Goal: Task Accomplishment & Management: Manage account settings

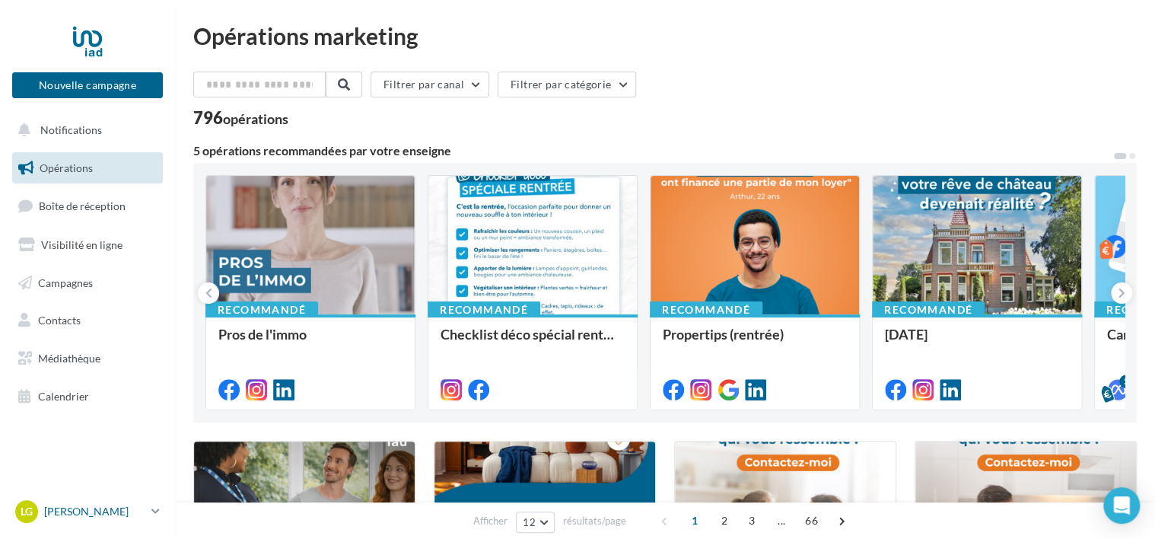
click at [95, 510] on p "[PERSON_NAME]" at bounding box center [94, 511] width 101 height 15
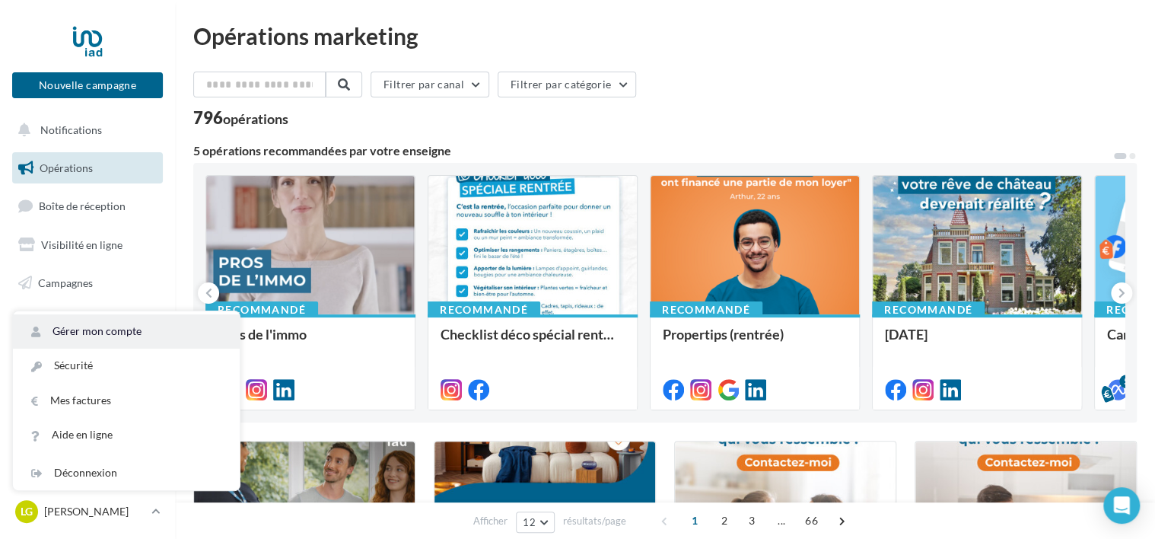
click at [84, 330] on link "Gérer mon compte" at bounding box center [126, 331] width 227 height 34
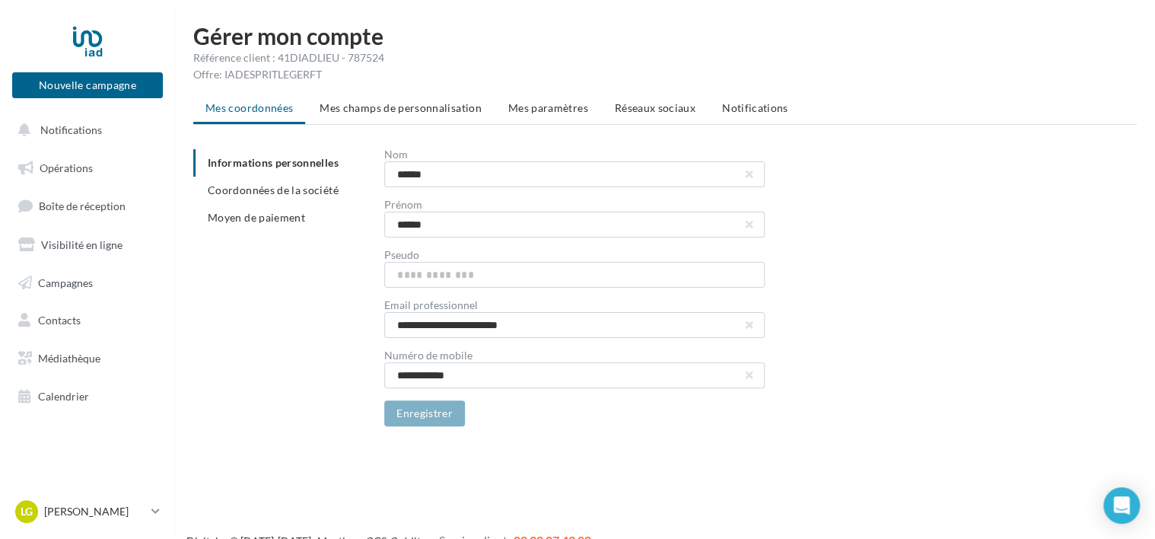
click at [660, 106] on span "Réseaux sociaux" at bounding box center [655, 107] width 81 height 13
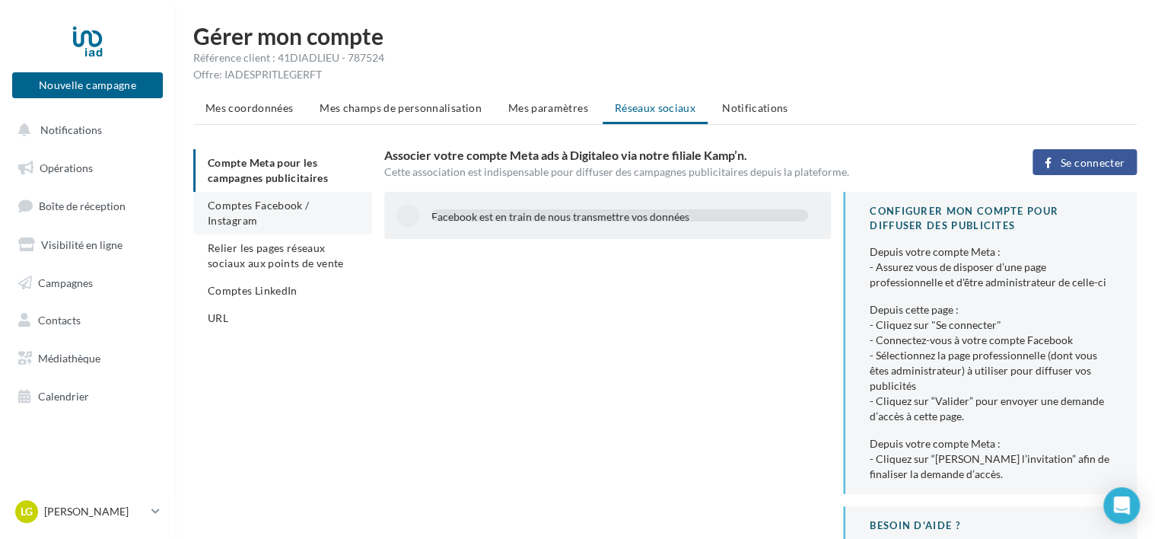
click at [228, 213] on span "Comptes Facebook / Instagram" at bounding box center [258, 213] width 101 height 28
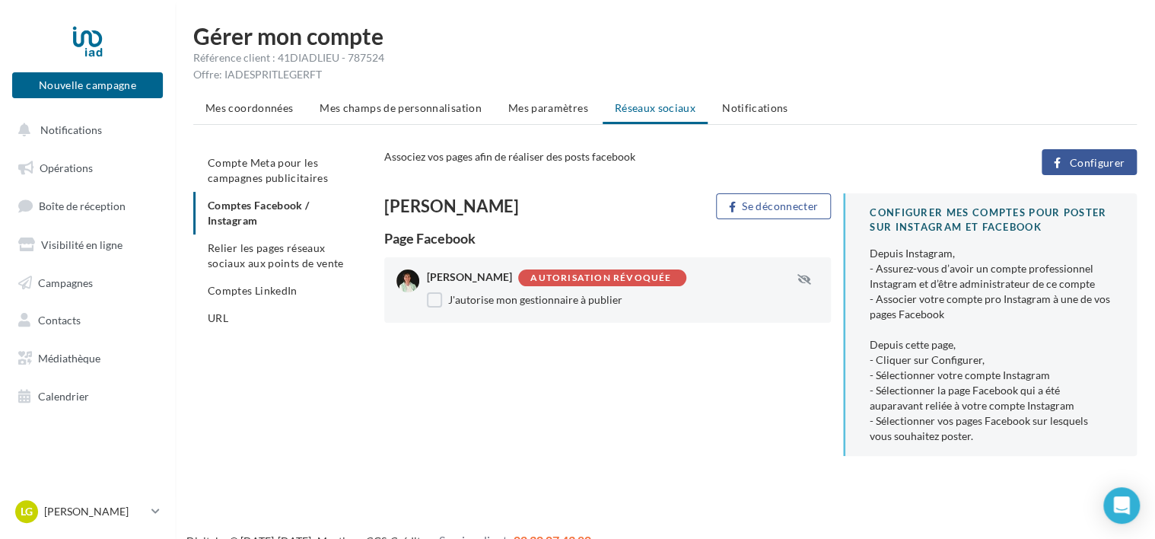
click at [623, 277] on div "Autorisation révoquée" at bounding box center [600, 278] width 141 height 10
click at [506, 299] on label "J'autorise mon gestionnaire à publier" at bounding box center [525, 299] width 196 height 15
click at [1080, 161] on span "Configurer" at bounding box center [1097, 163] width 56 height 12
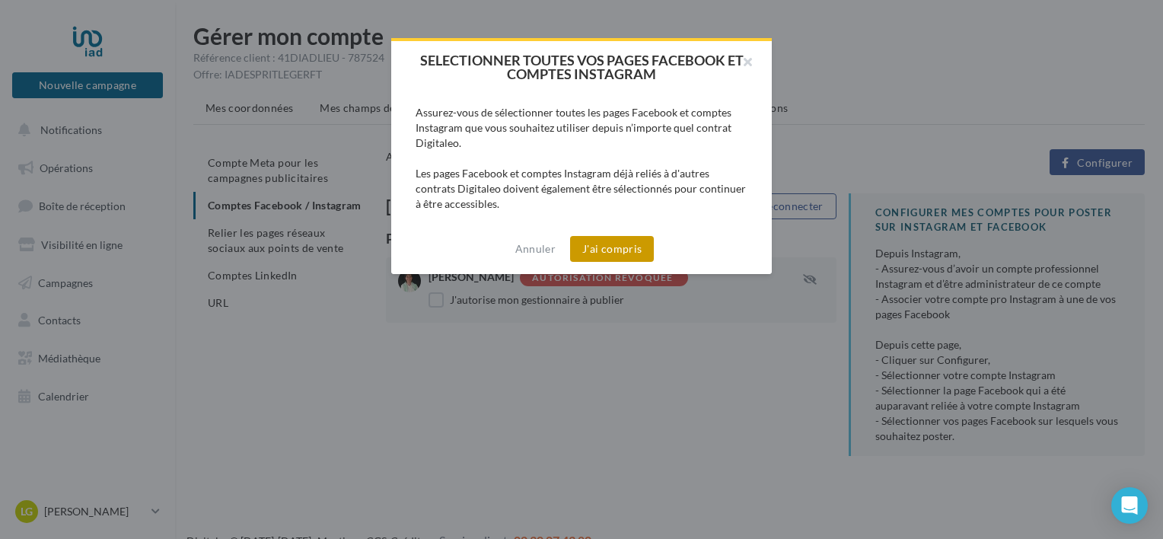
click at [607, 247] on button "J'ai compris" at bounding box center [612, 249] width 84 height 26
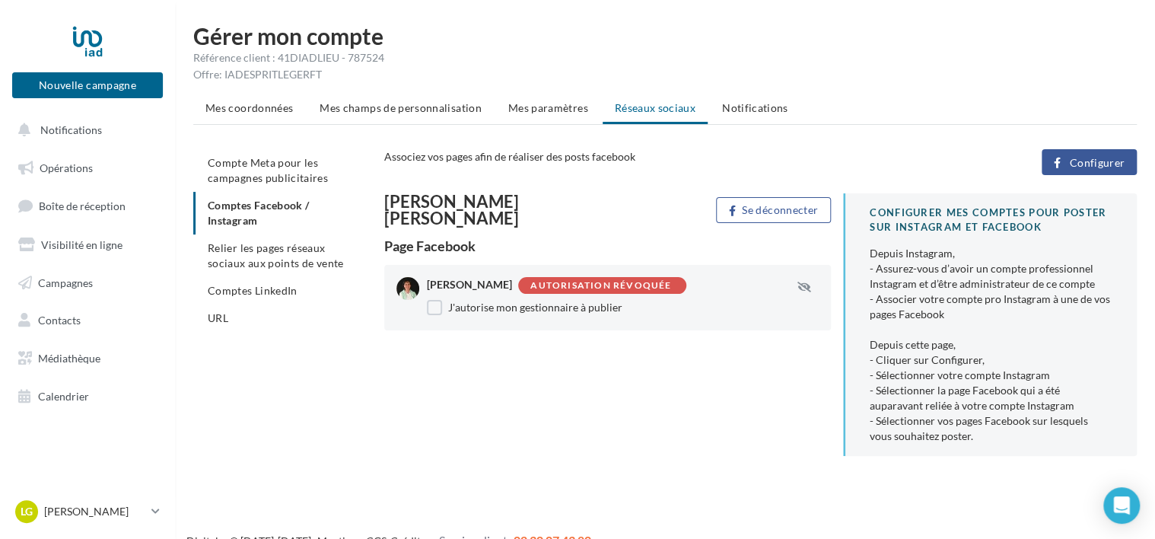
click at [283, 292] on span "Comptes LinkedIn" at bounding box center [253, 290] width 90 height 13
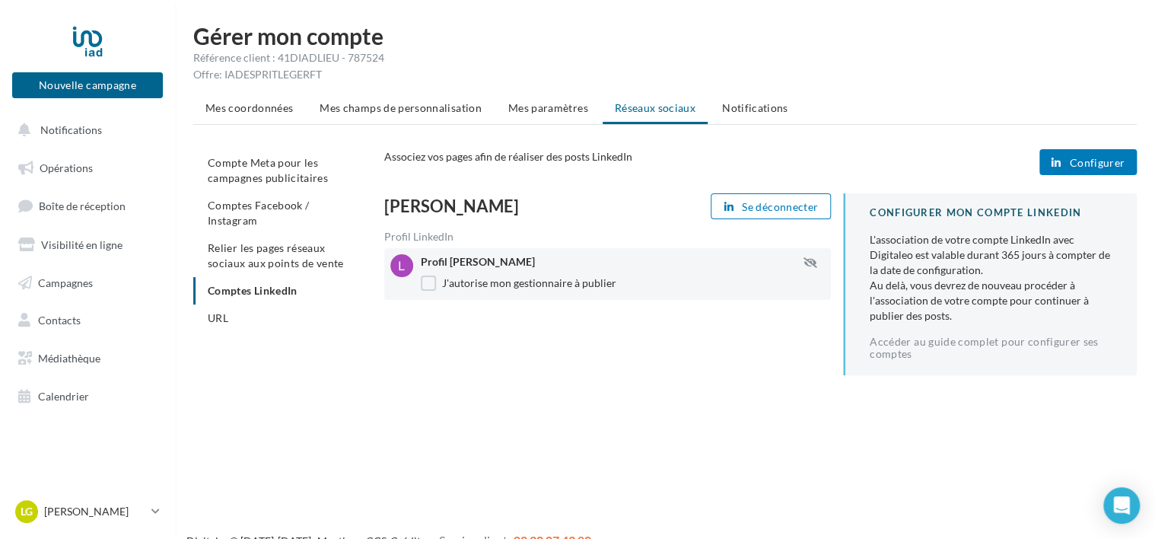
drag, startPoint x: 283, startPoint y: 292, endPoint x: 280, endPoint y: 253, distance: 38.9
click at [280, 253] on li "Relier les pages réseaux sociaux aux points de vente" at bounding box center [282, 255] width 179 height 43
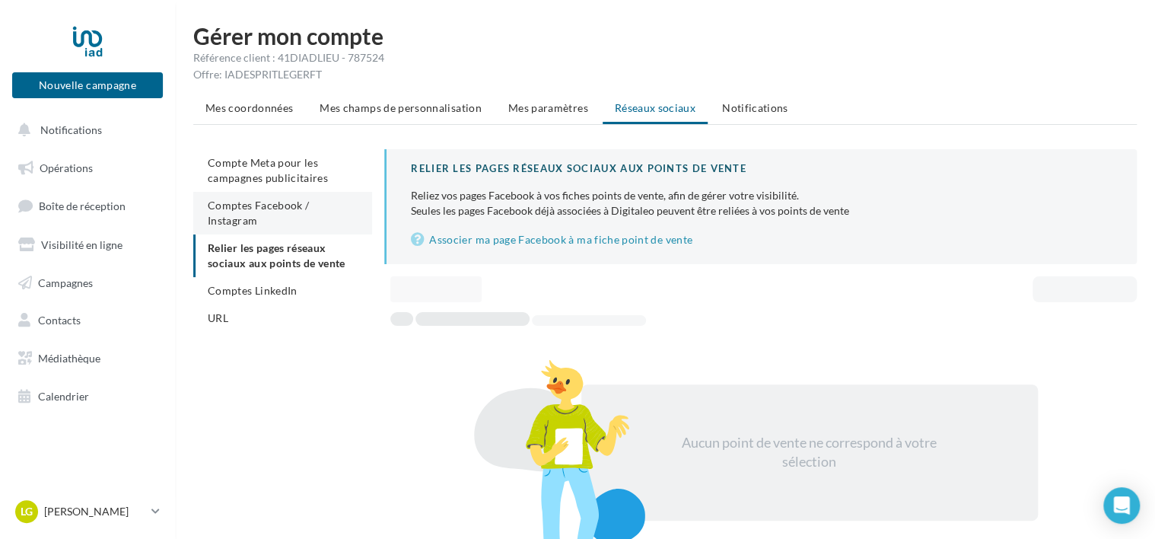
click at [285, 218] on li "Comptes Facebook / Instagram" at bounding box center [282, 213] width 179 height 43
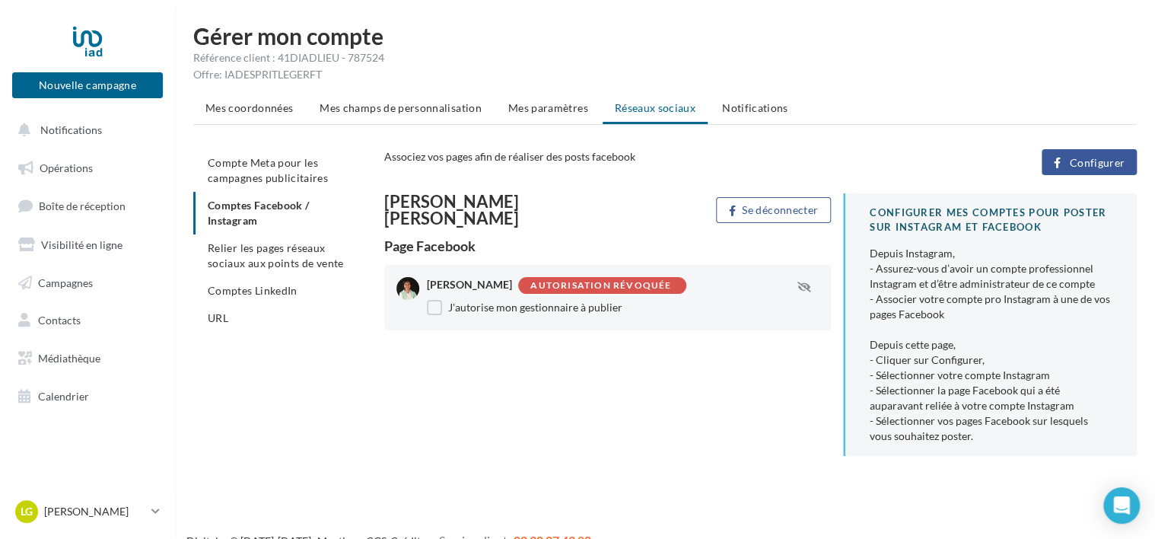
click at [1085, 160] on span "Configurer" at bounding box center [1097, 163] width 56 height 12
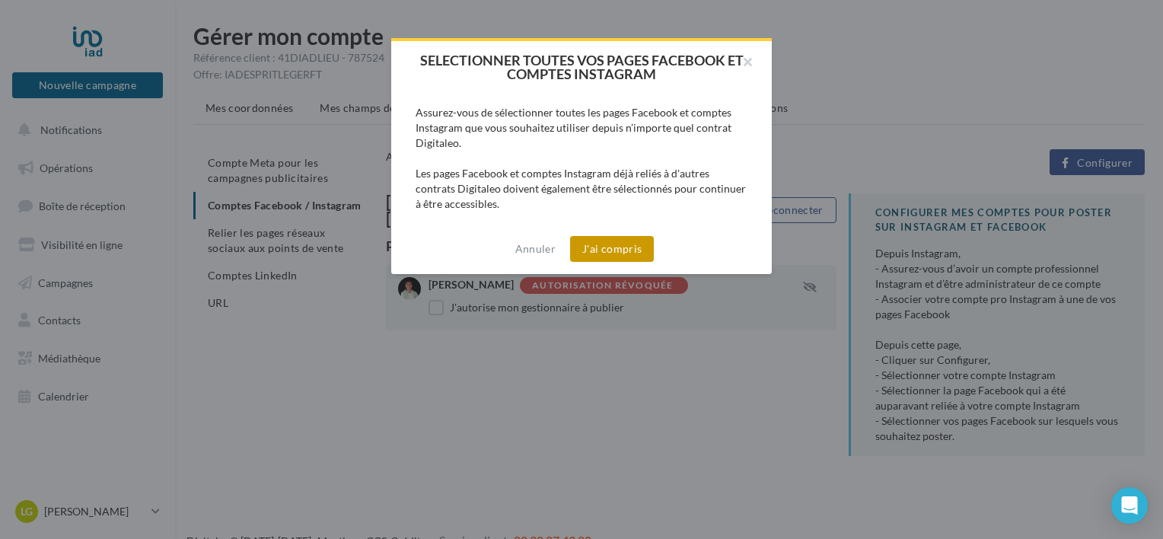
click at [624, 246] on button "J'ai compris" at bounding box center [612, 249] width 84 height 26
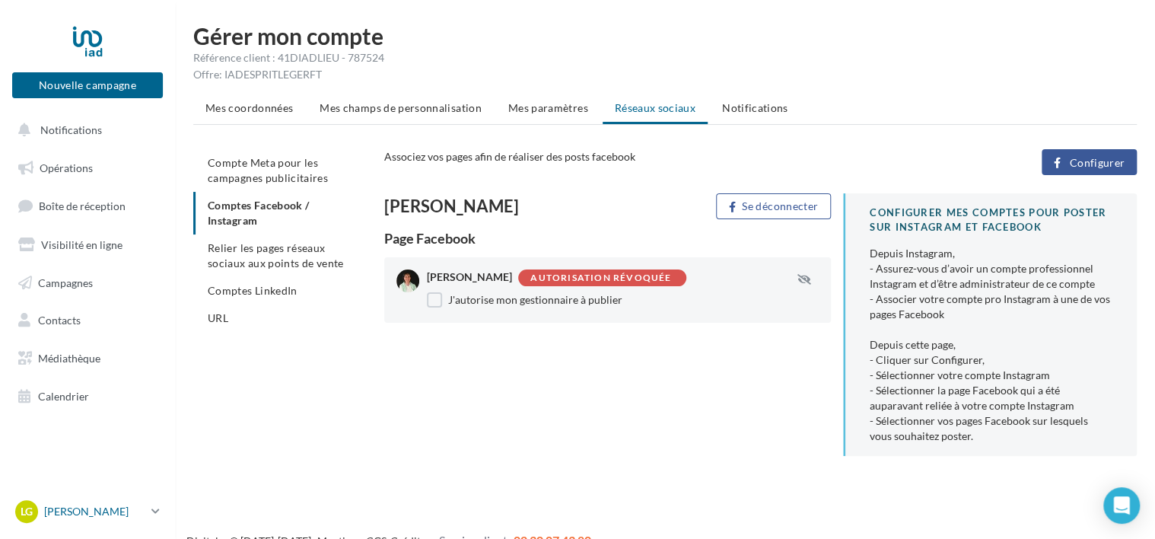
click at [76, 508] on p "[PERSON_NAME]" at bounding box center [94, 511] width 101 height 15
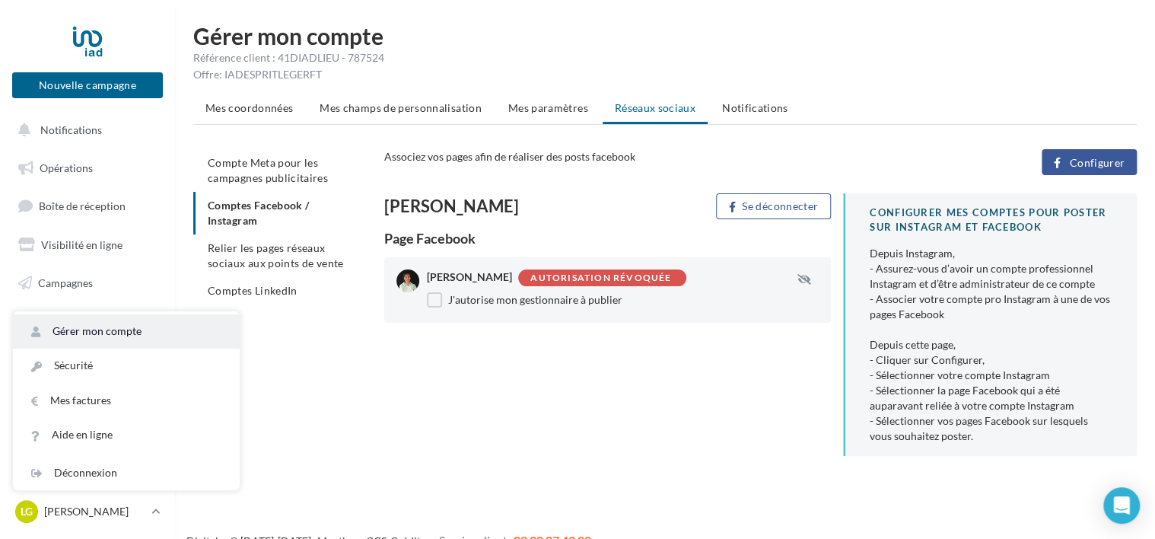
click at [140, 325] on link "Gérer mon compte" at bounding box center [126, 331] width 227 height 34
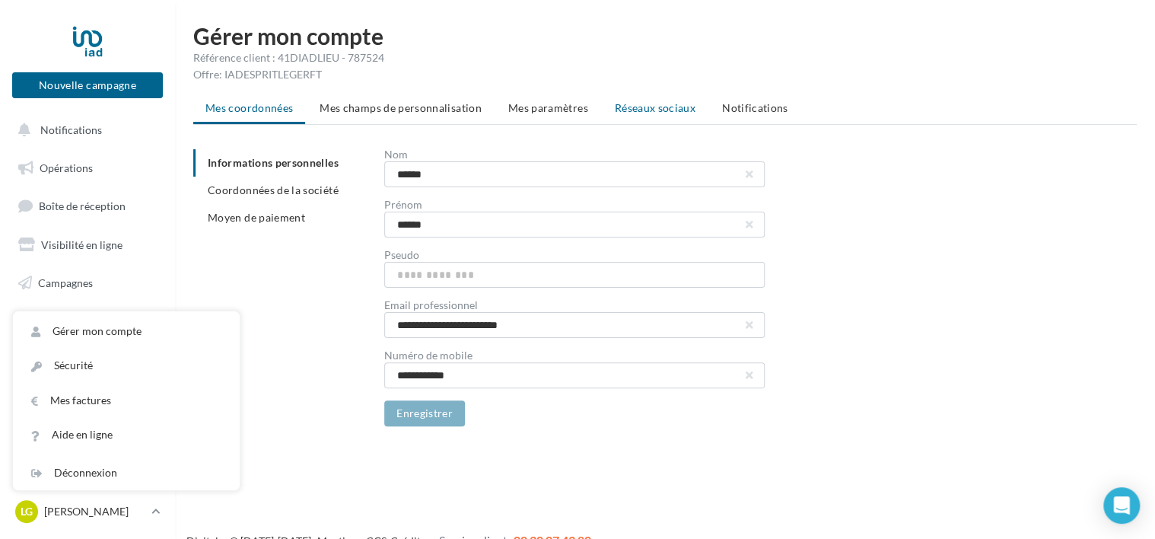
click at [634, 110] on span "Réseaux sociaux" at bounding box center [655, 107] width 81 height 13
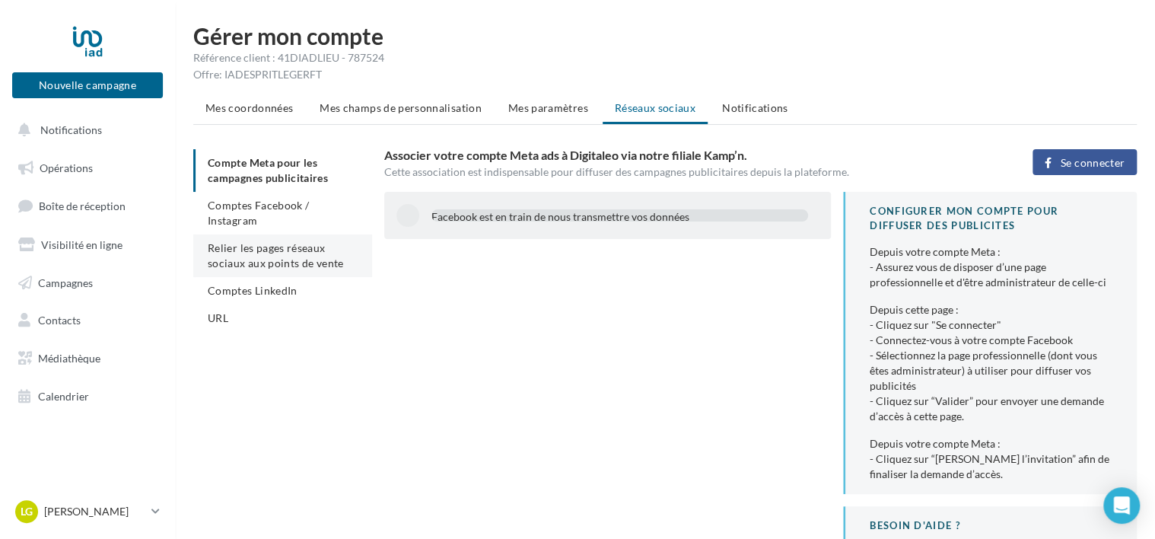
click at [269, 247] on span "Relier les pages réseaux sociaux aux points de vente" at bounding box center [275, 255] width 135 height 28
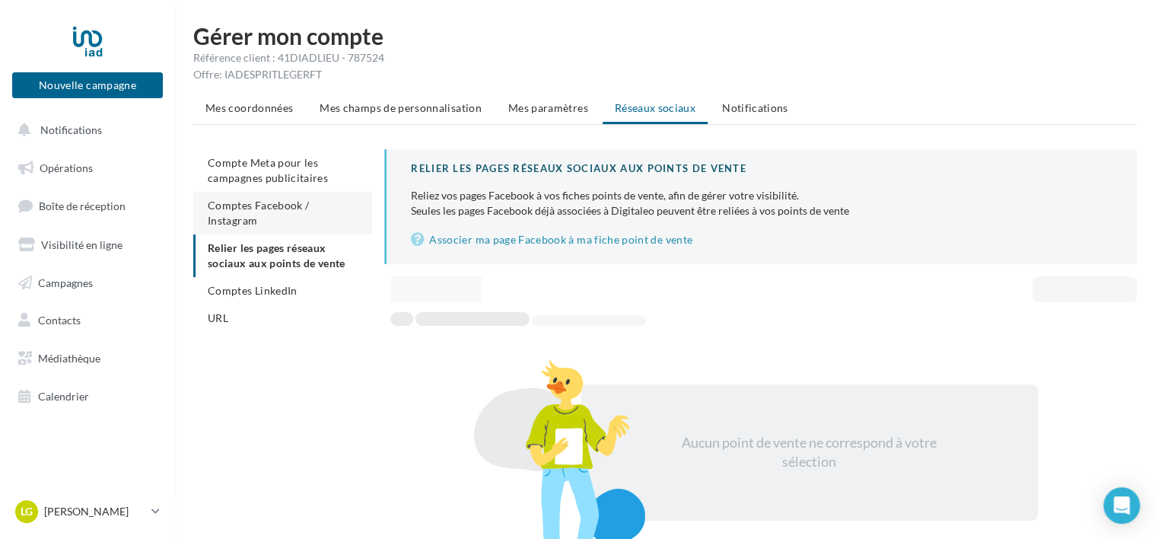
click at [295, 202] on span "Comptes Facebook / Instagram" at bounding box center [258, 213] width 101 height 28
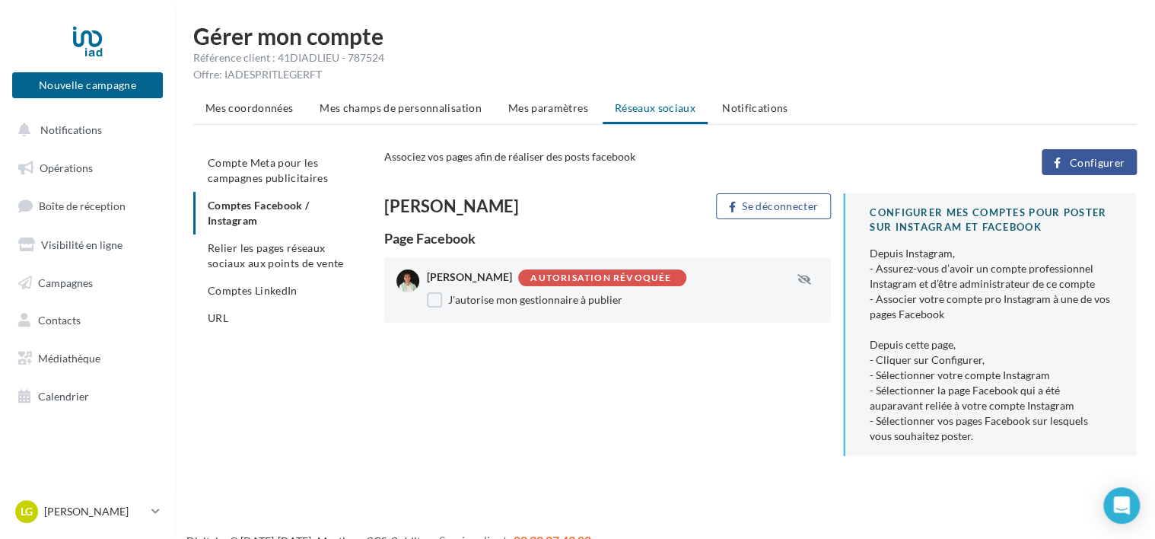
click at [1091, 157] on span "Configurer" at bounding box center [1097, 163] width 56 height 12
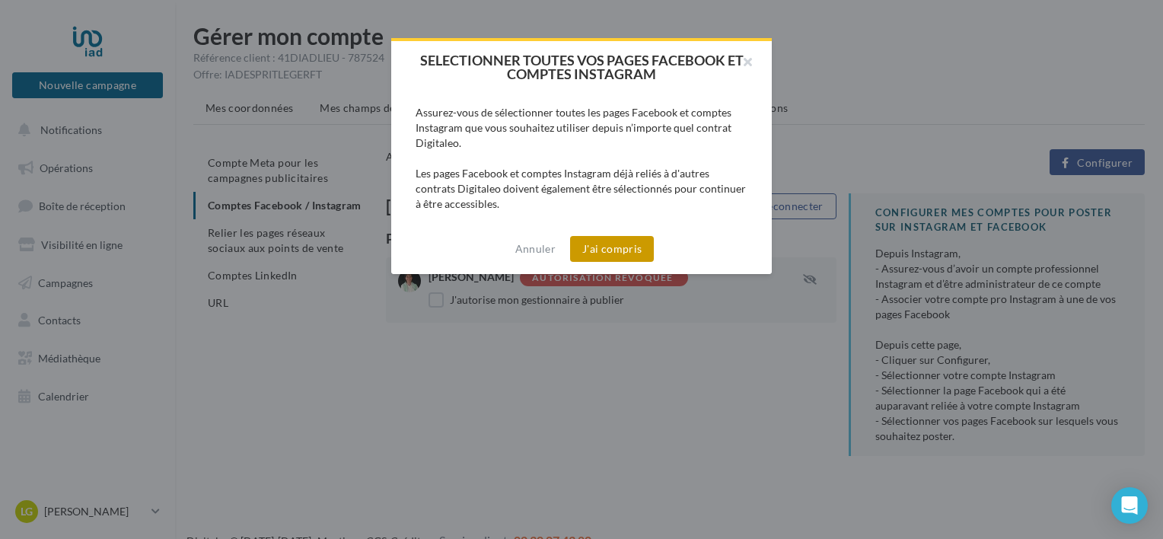
click at [606, 245] on button "J'ai compris" at bounding box center [612, 249] width 84 height 26
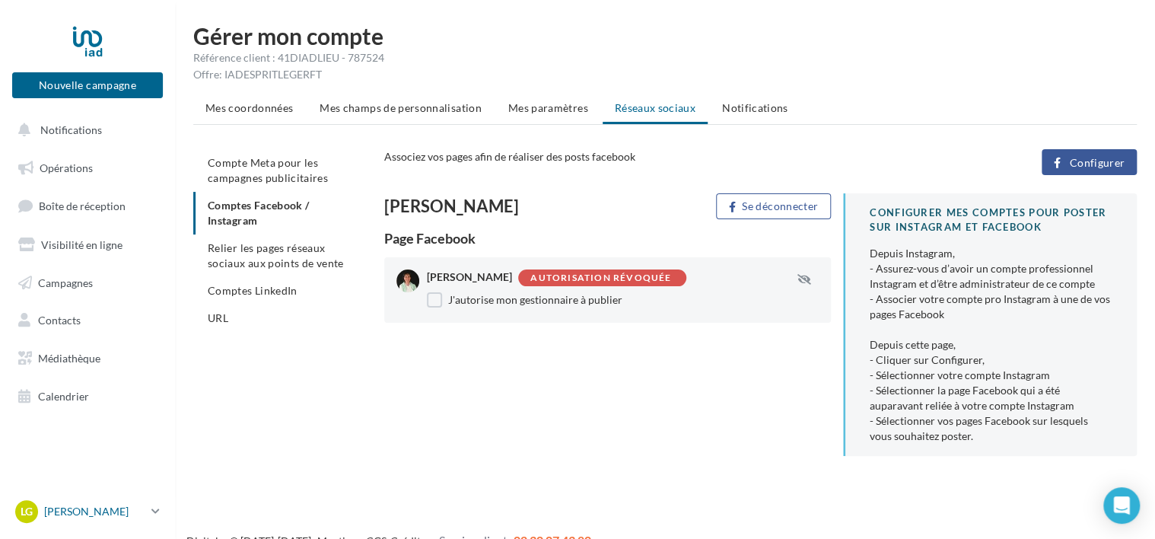
click at [93, 507] on p "[PERSON_NAME]" at bounding box center [94, 511] width 101 height 15
click at [625, 469] on div "Gérer mon compte Référence client : 41DIADLIEU - 787524 Offre: IADESPRITLEGERFT…" at bounding box center [665, 258] width 980 height 468
click at [782, 216] on button "Se déconnecter" at bounding box center [773, 206] width 115 height 26
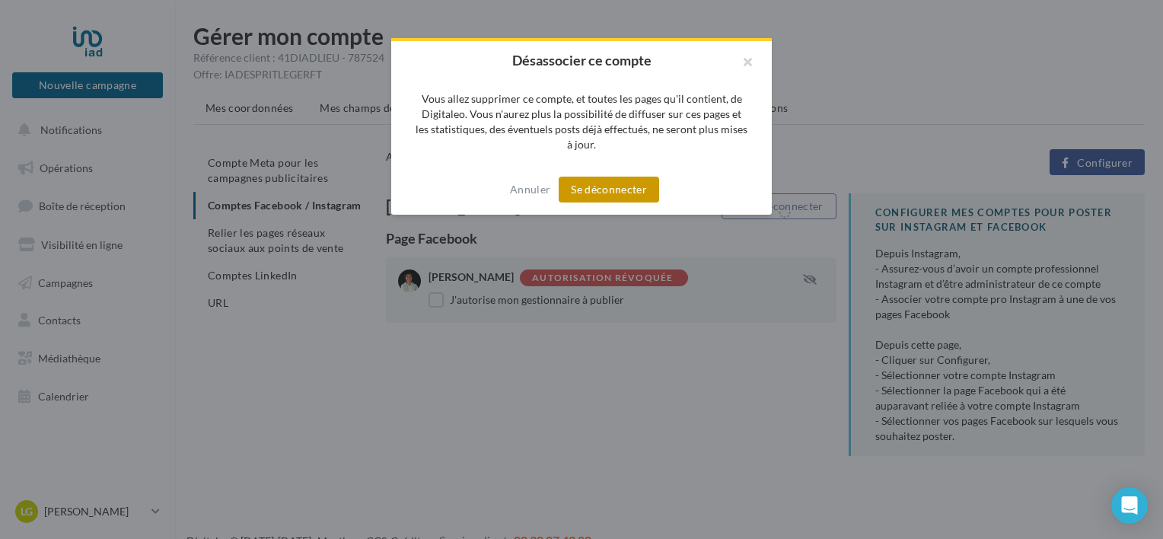
click at [615, 186] on button "Se déconnecter" at bounding box center [608, 190] width 100 height 26
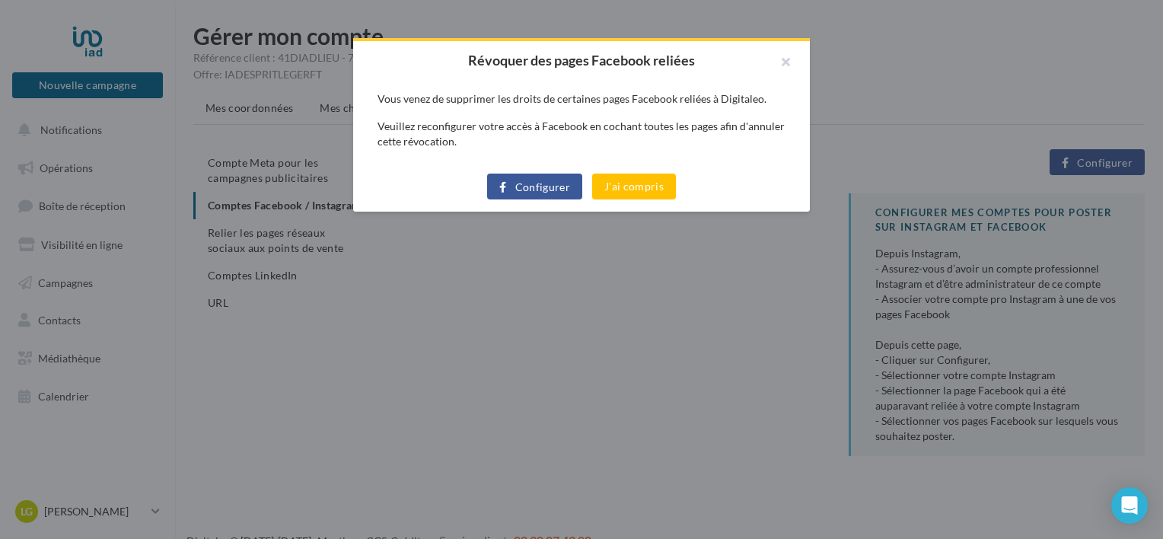
click at [615, 186] on button "J'ai compris" at bounding box center [634, 186] width 84 height 26
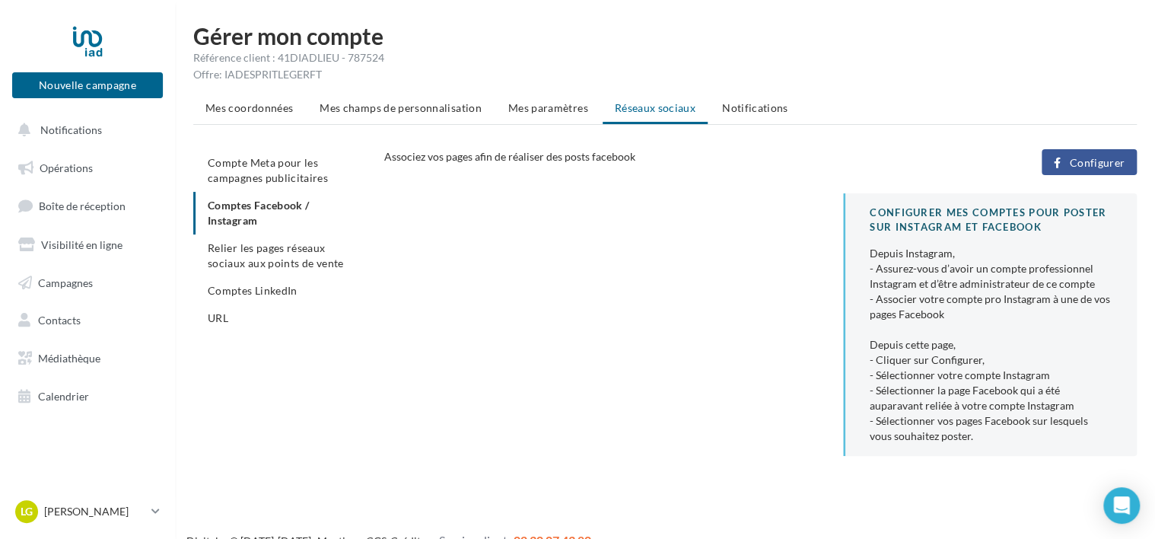
click at [1087, 157] on span "Configurer" at bounding box center [1097, 163] width 56 height 12
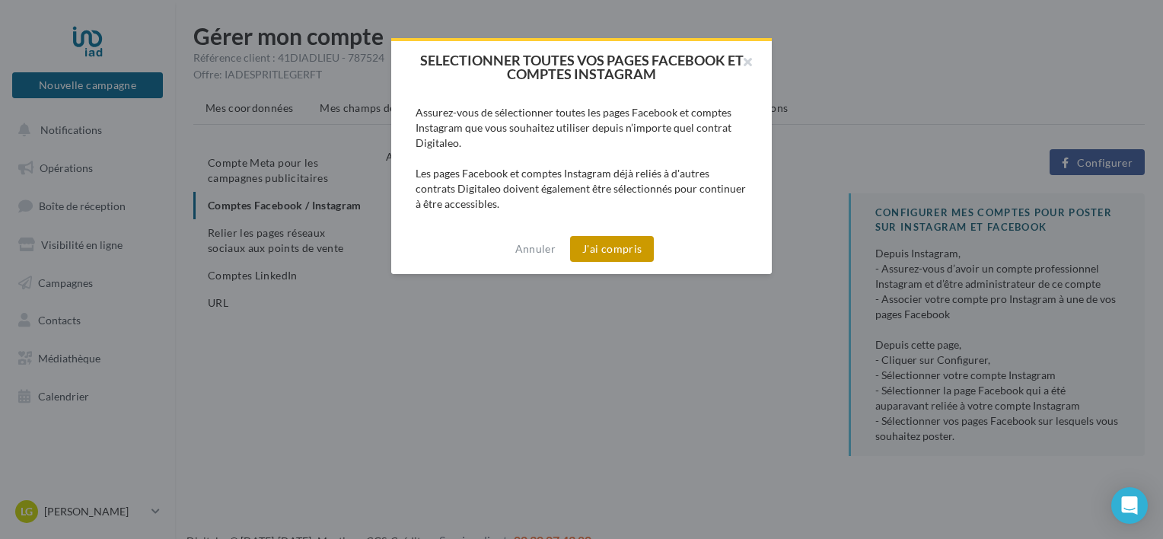
click at [609, 243] on button "J'ai compris" at bounding box center [612, 249] width 84 height 26
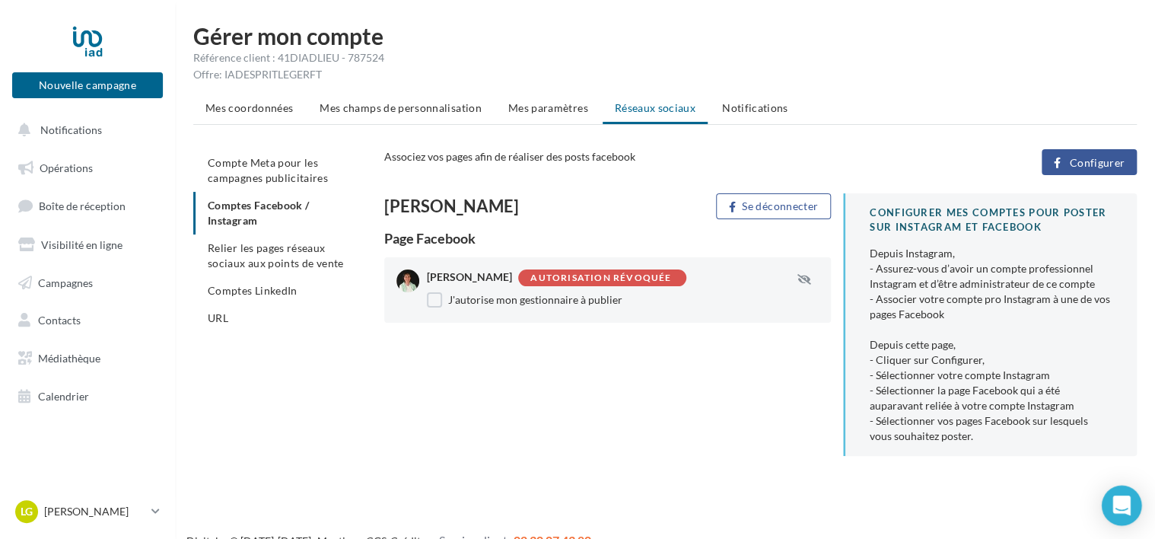
click at [1120, 508] on icon "Open Intercom Messenger" at bounding box center [1122, 505] width 20 height 20
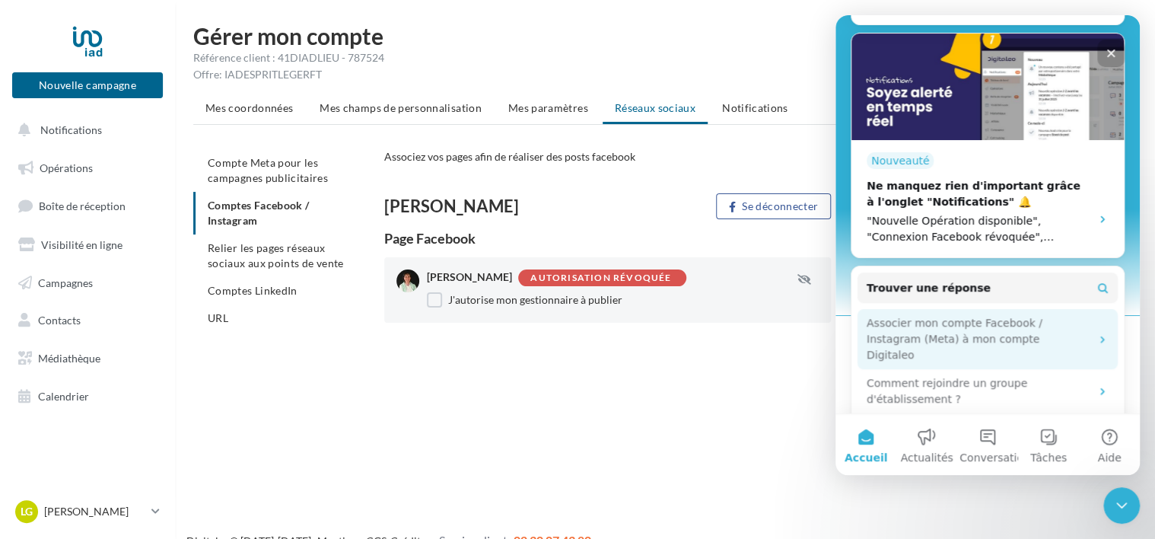
scroll to position [304, 0]
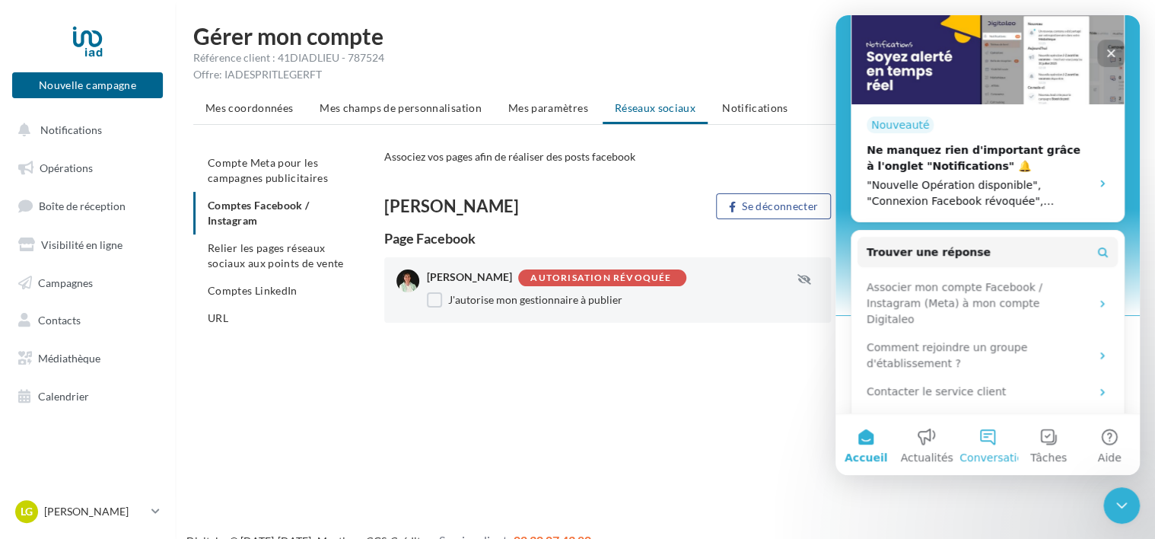
click at [991, 436] on button "Conversations" at bounding box center [987, 444] width 61 height 61
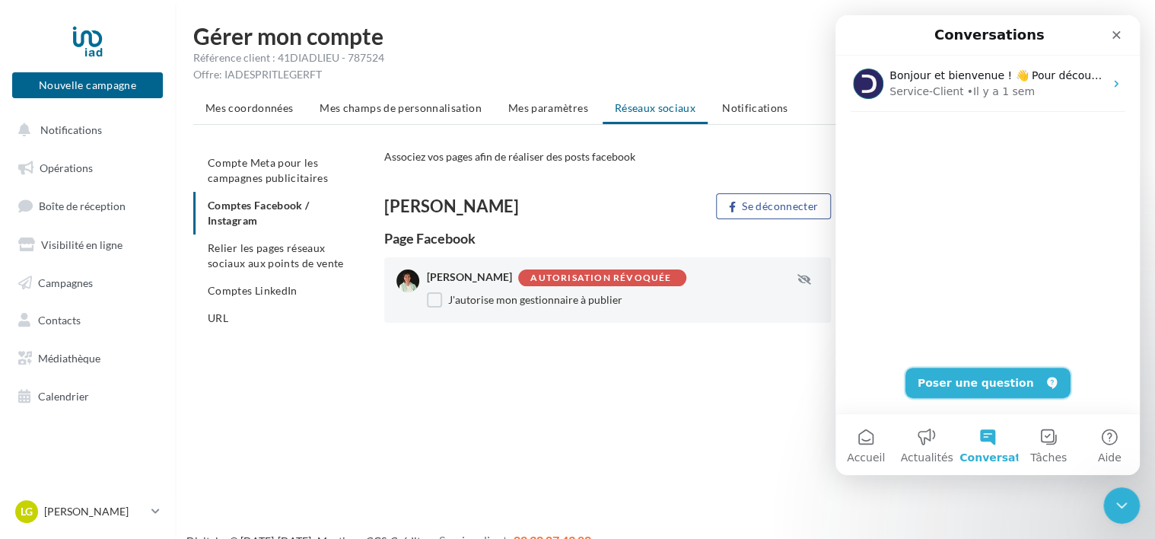
click at [943, 384] on button "Poser une question" at bounding box center [987, 382] width 165 height 30
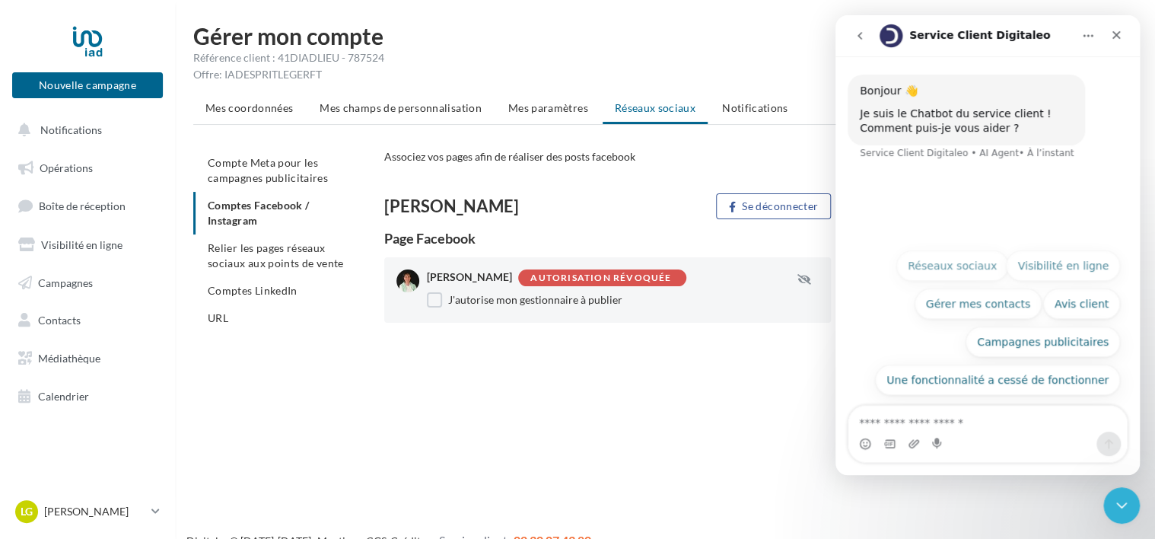
click at [933, 424] on textarea "Posez une question..." at bounding box center [987, 419] width 278 height 26
type textarea "**********"
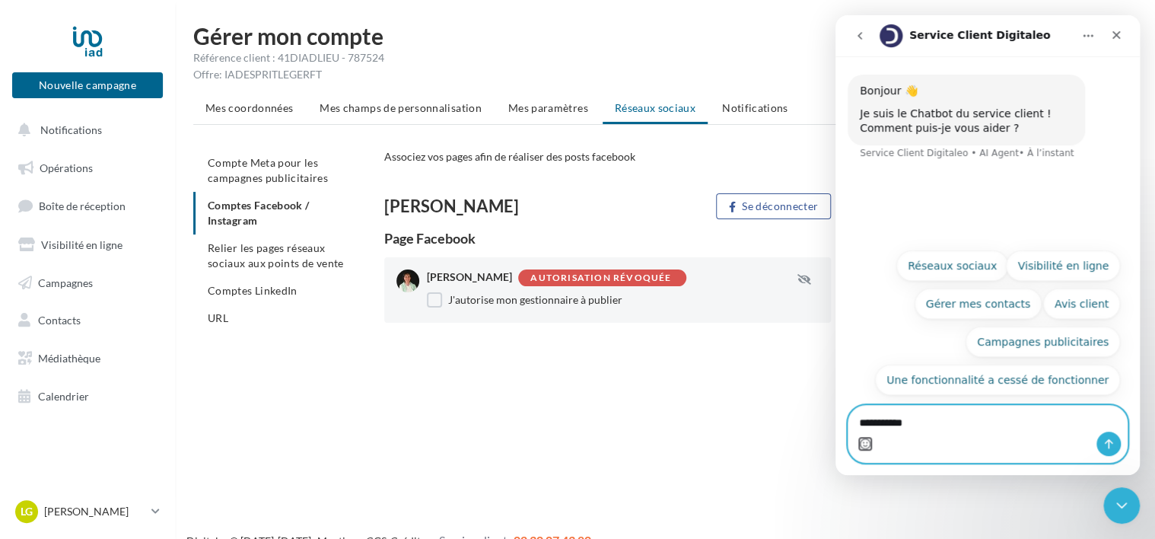
click at [859, 437] on button "Sélectionneur d’emoji" at bounding box center [865, 443] width 12 height 12
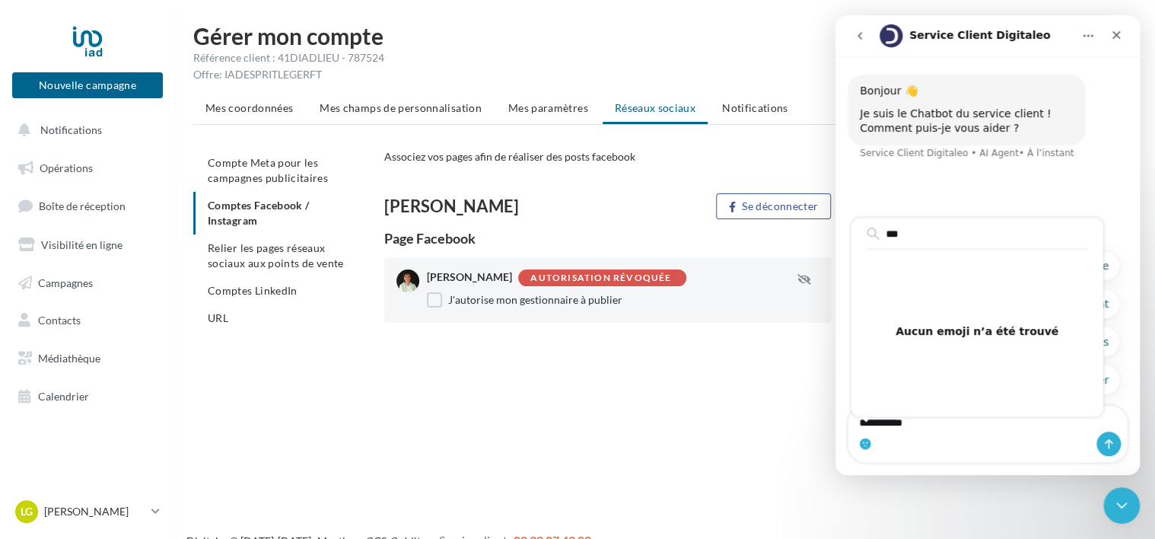
type input "**"
click at [933, 425] on textarea "**********" at bounding box center [987, 419] width 278 height 26
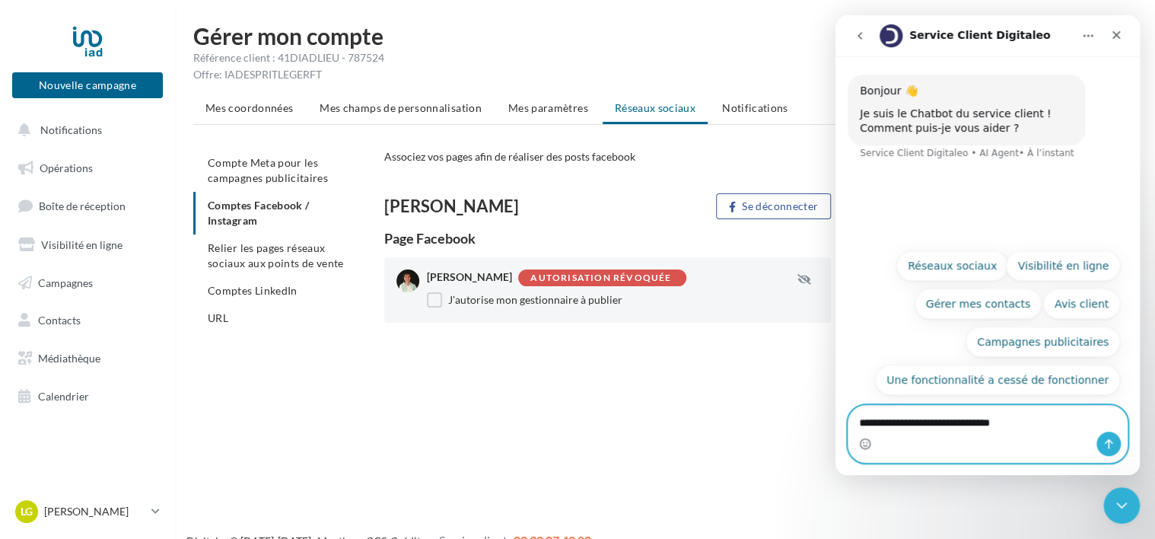
click at [921, 419] on textarea "**********" at bounding box center [987, 419] width 278 height 26
type textarea "**********"
click at [920, 418] on textarea "**********" at bounding box center [987, 419] width 278 height 26
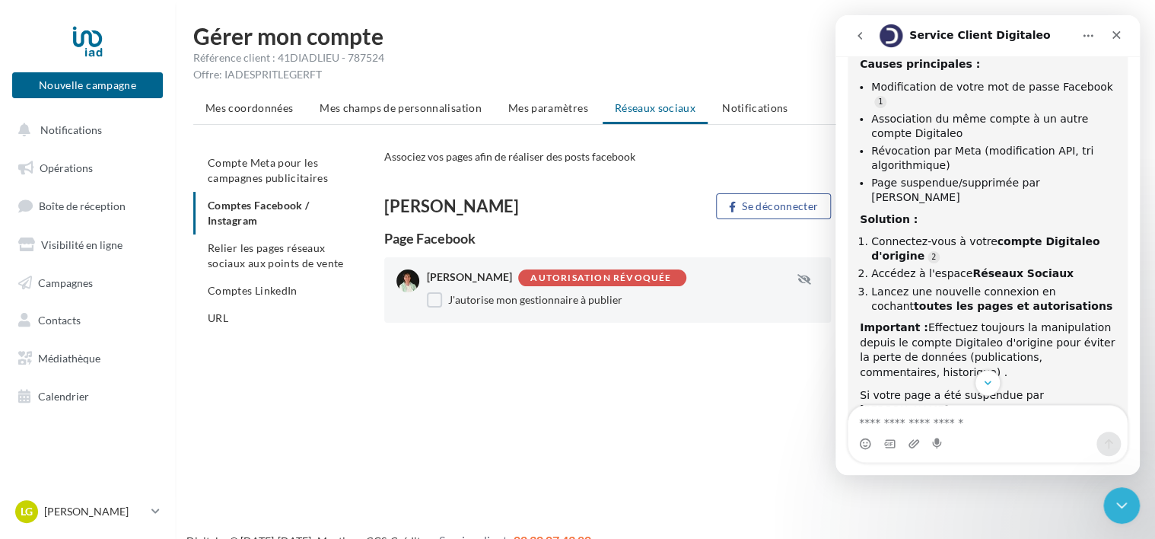
scroll to position [306, 0]
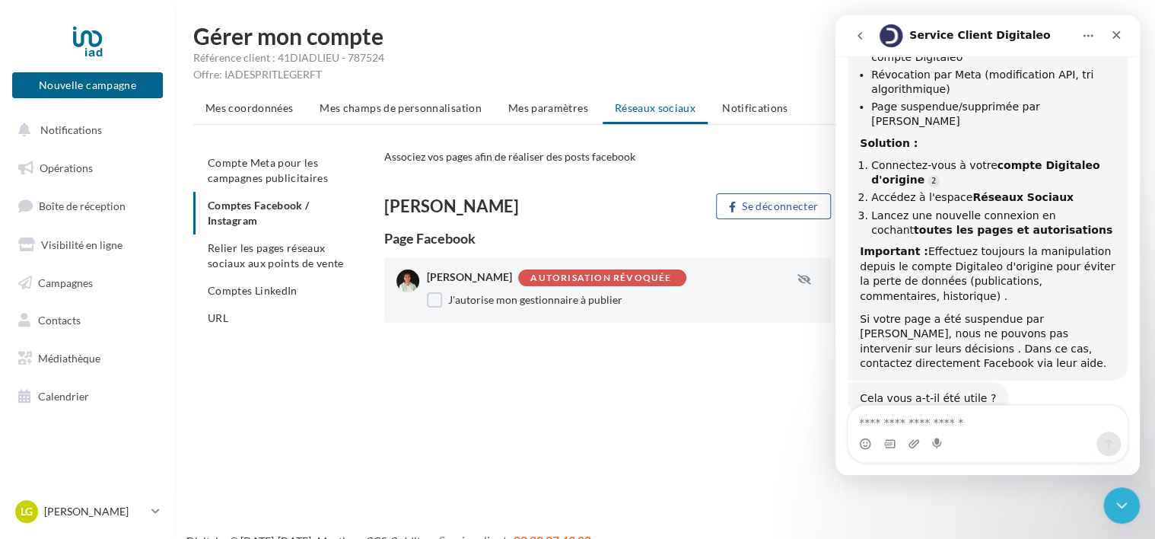
click at [676, 383] on div "Loubna George Bouhouch Se déconnecter Page Facebook Loubna George Immo Autorisa…" at bounding box center [766, 330] width 765 height 275
click at [1124, 495] on icon "Fermer le Messenger Intercom" at bounding box center [1119, 503] width 18 height 18
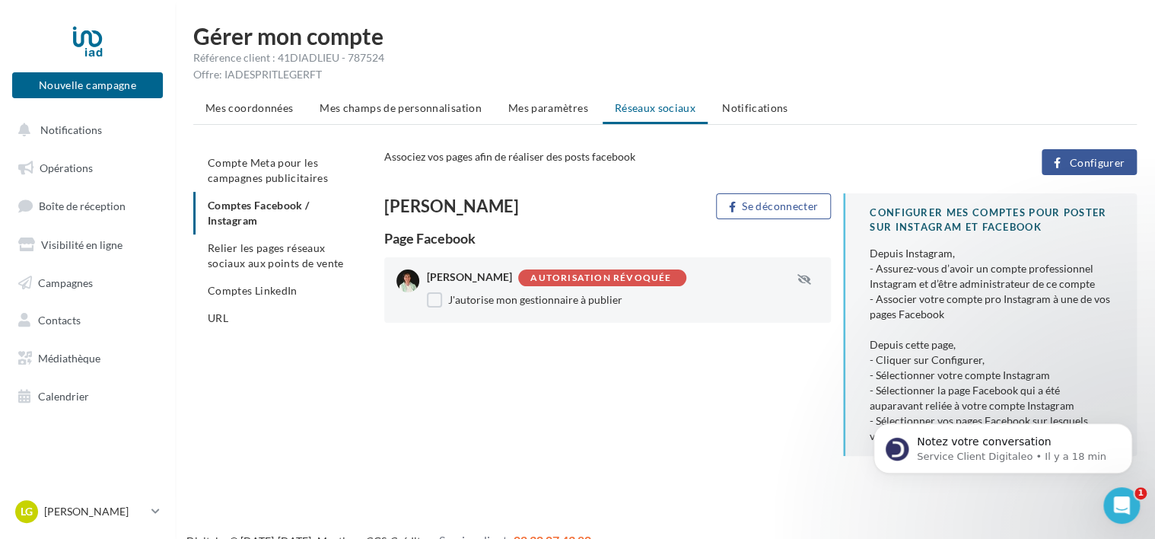
scroll to position [525, 0]
click at [252, 167] on span "Compte Meta pour les campagnes publicitaires" at bounding box center [268, 170] width 120 height 28
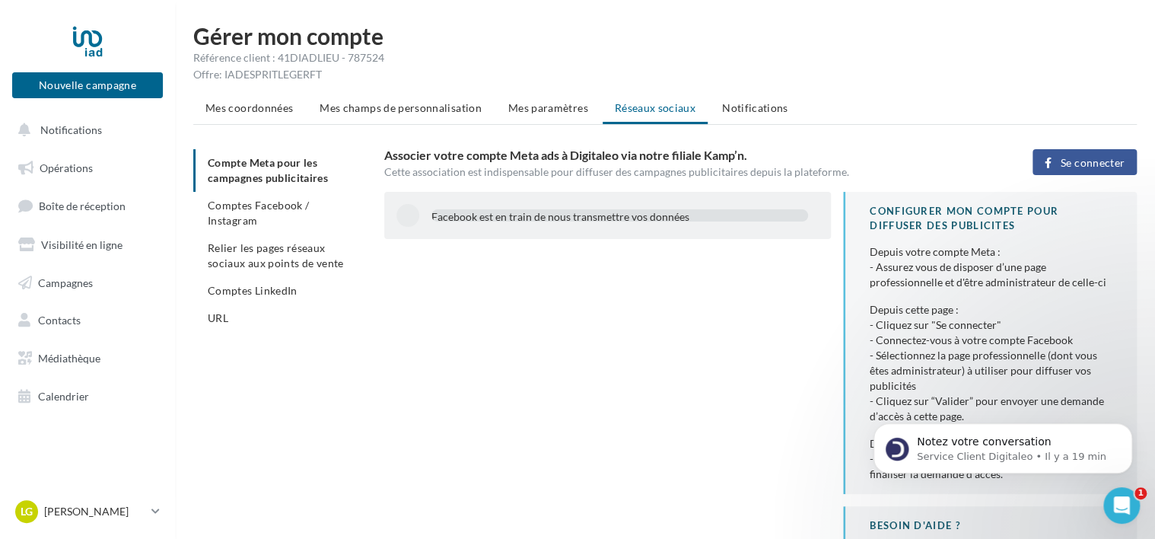
click at [1094, 161] on span "Se connecter" at bounding box center [1093, 163] width 64 height 12
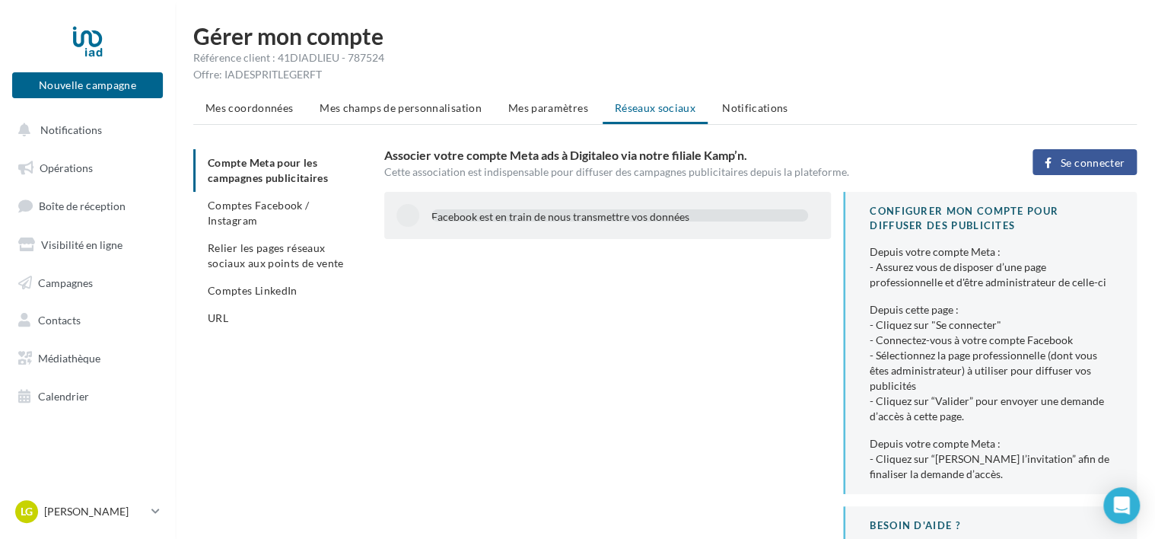
click at [490, 221] on div "Facebook est en train de nous transmettre vos données" at bounding box center [613, 215] width 434 height 23
click at [414, 213] on div at bounding box center [407, 215] width 23 height 23
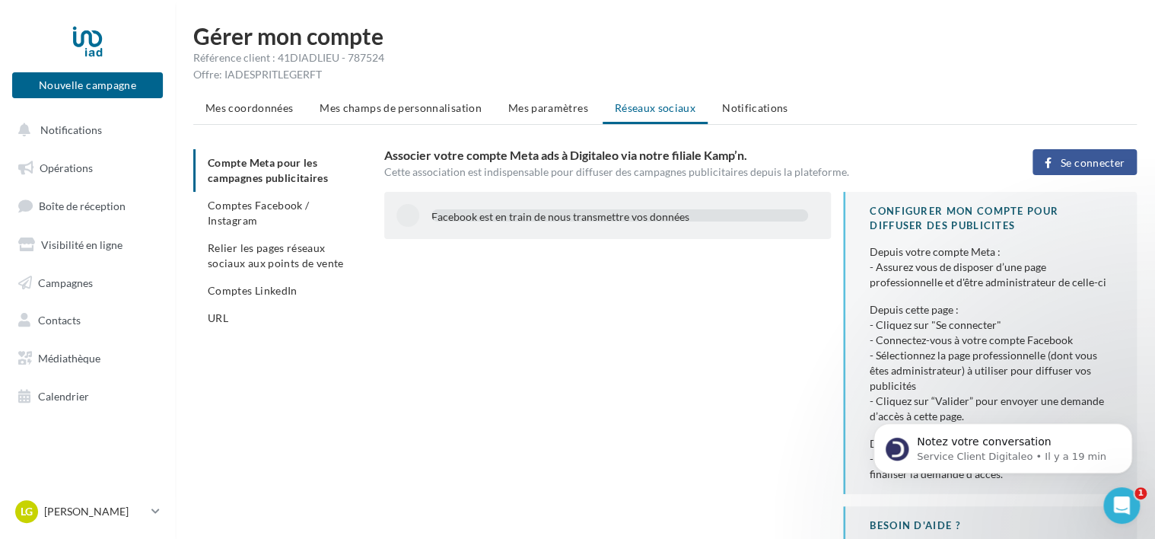
click at [410, 216] on div at bounding box center [407, 215] width 23 height 23
click at [461, 216] on div "Facebook est en train de nous transmettre vos données" at bounding box center [619, 216] width 377 height 15
click at [461, 218] on div "Facebook est en train de nous transmettre vos données" at bounding box center [619, 216] width 377 height 15
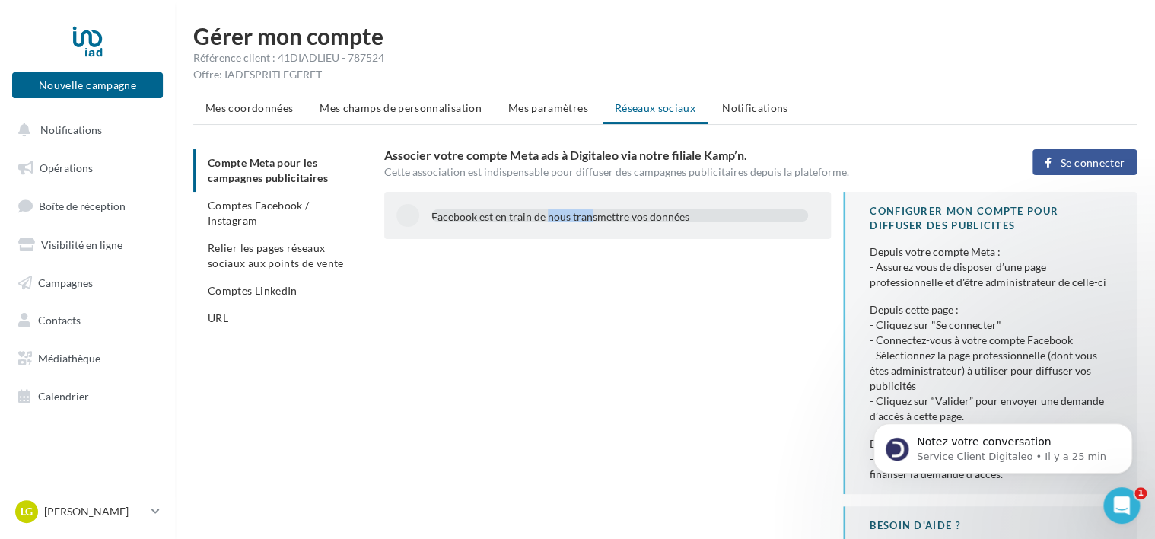
click at [461, 218] on div "Facebook est en train de nous transmettre vos données" at bounding box center [619, 216] width 377 height 15
click at [463, 219] on div "Facebook est en train de nous transmettre vos données" at bounding box center [619, 215] width 377 height 12
click at [304, 182] on ul "Compte Meta pour les campagnes publicitaires Comptes Facebook / Instagram Relie…" at bounding box center [282, 240] width 179 height 183
click at [305, 174] on ul "Compte Meta pour les campagnes publicitaires Comptes Facebook / Instagram Relie…" at bounding box center [282, 240] width 179 height 183
click at [280, 116] on li "Mes coordonnées" at bounding box center [249, 107] width 112 height 27
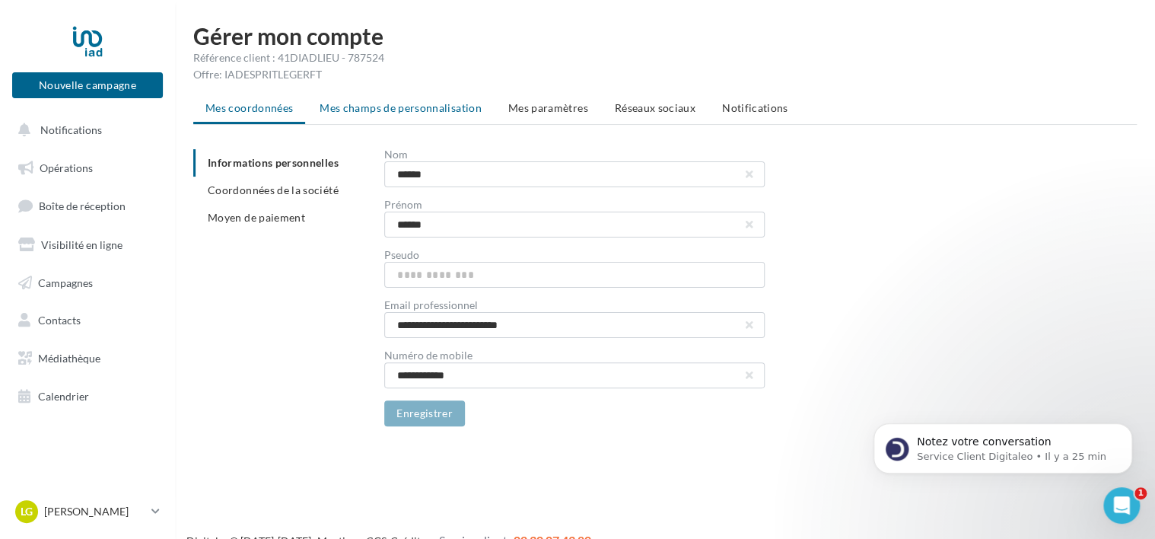
click at [353, 107] on span "Mes champs de personnalisation" at bounding box center [401, 107] width 162 height 13
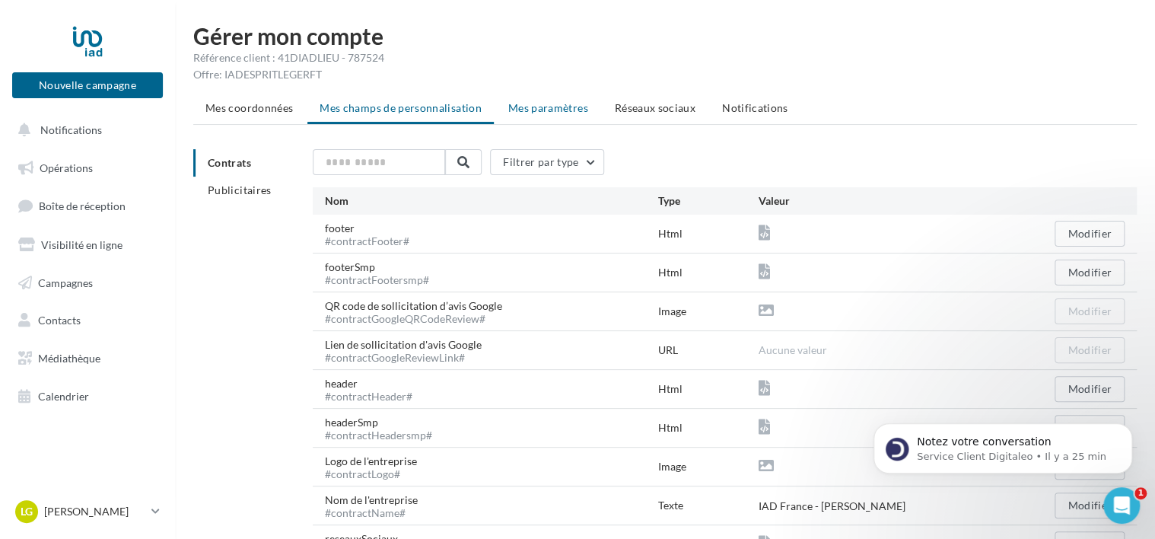
click at [528, 103] on span "Mes paramètres" at bounding box center [548, 107] width 80 height 13
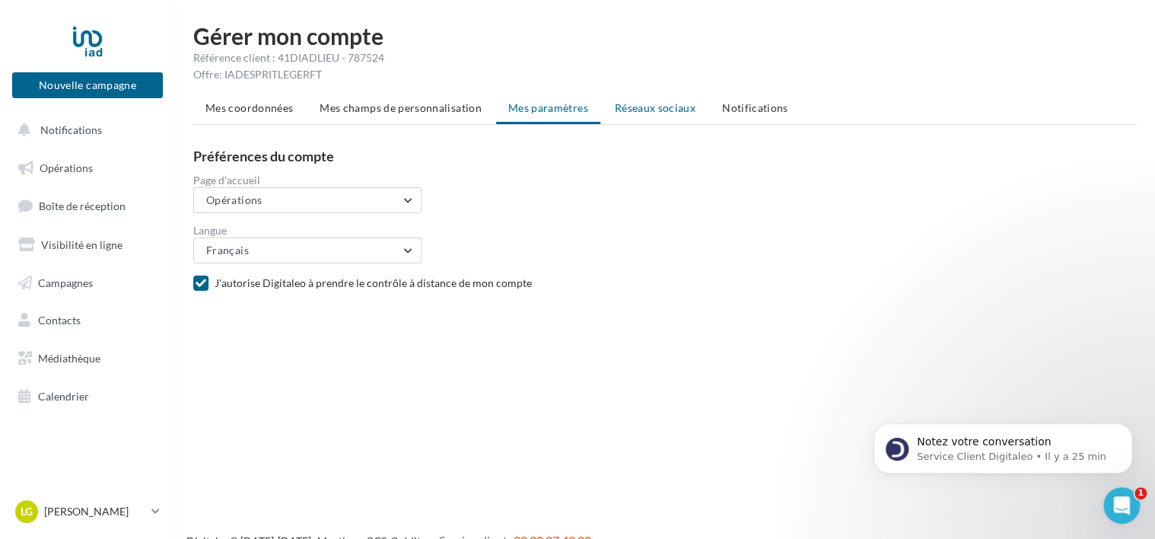
click at [652, 105] on span "Réseaux sociaux" at bounding box center [655, 107] width 81 height 13
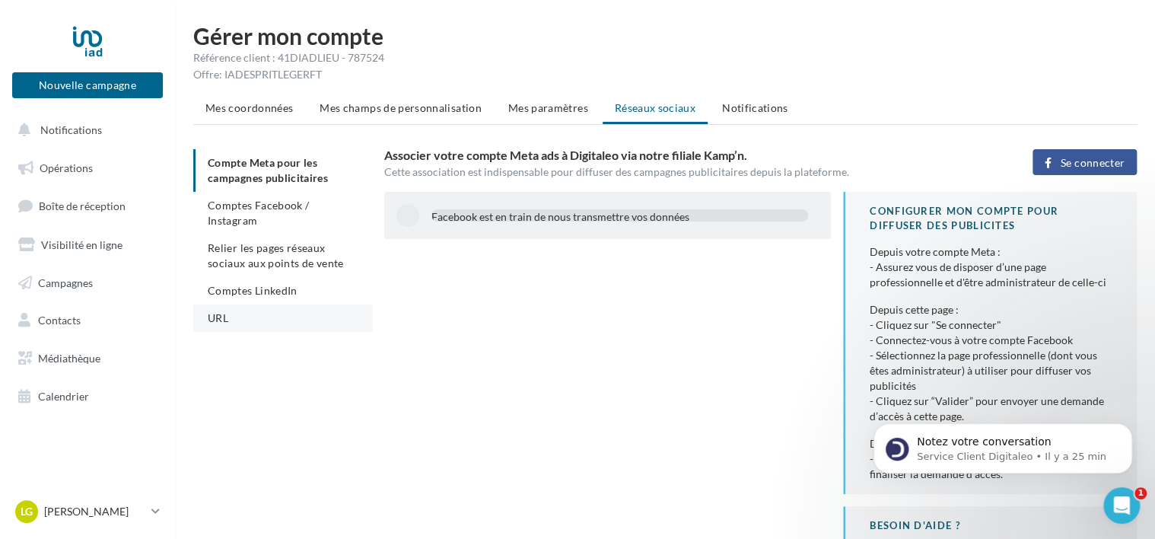
click at [218, 326] on li "URL" at bounding box center [282, 317] width 179 height 27
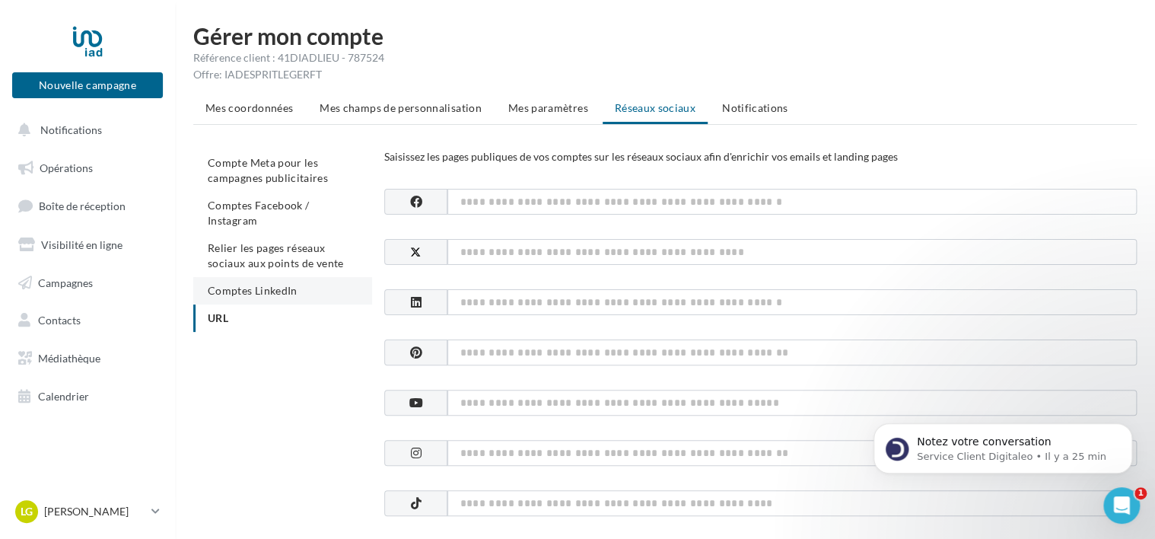
click at [250, 292] on span "Comptes LinkedIn" at bounding box center [253, 290] width 90 height 13
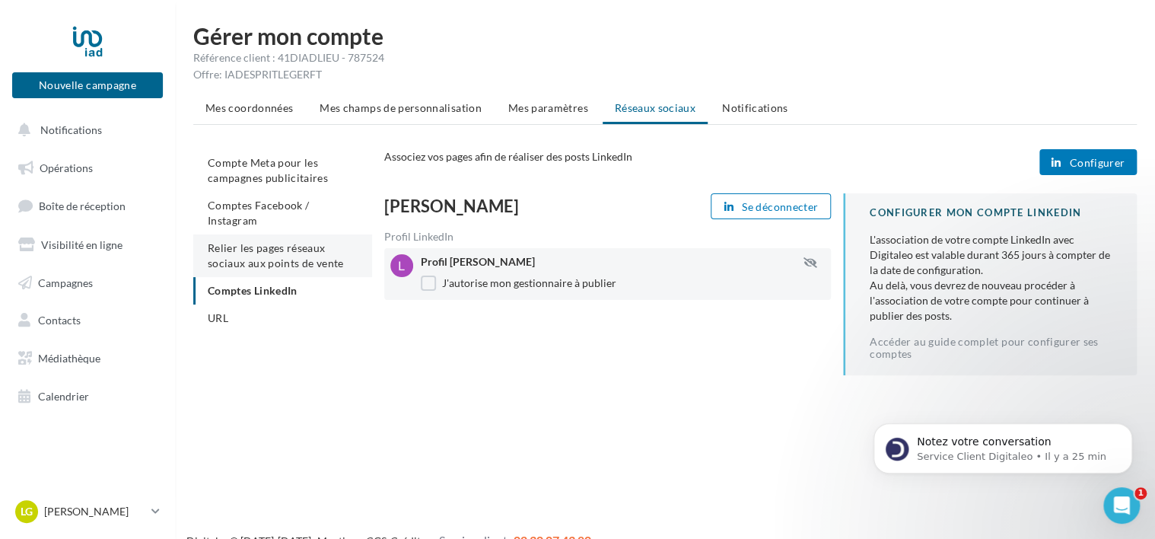
click at [329, 262] on span "Relier les pages réseaux sociaux aux points de vente" at bounding box center [275, 255] width 135 height 28
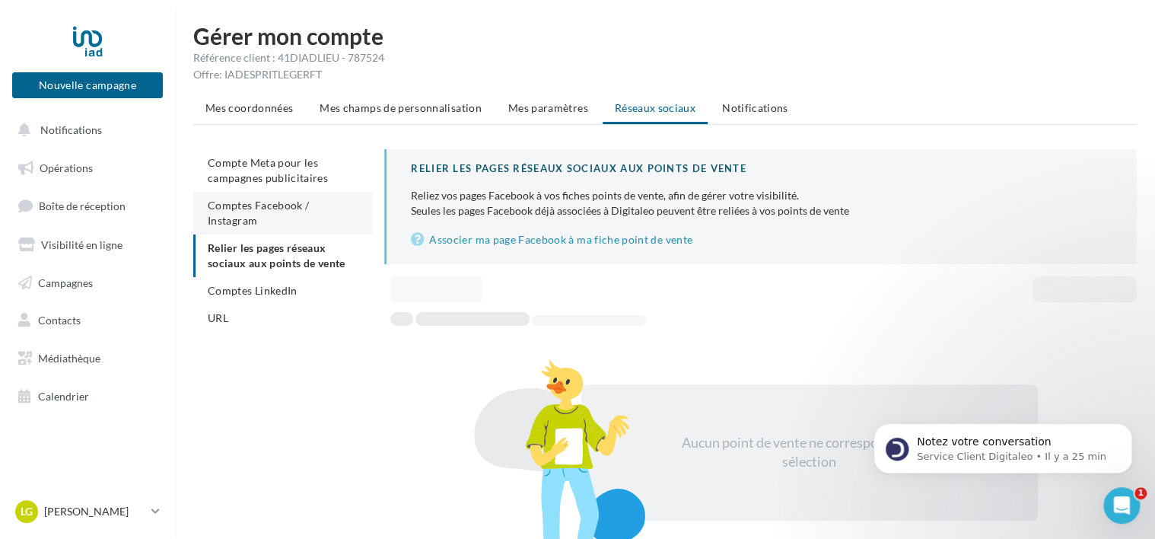
click at [323, 211] on li "Comptes Facebook / Instagram" at bounding box center [282, 213] width 179 height 43
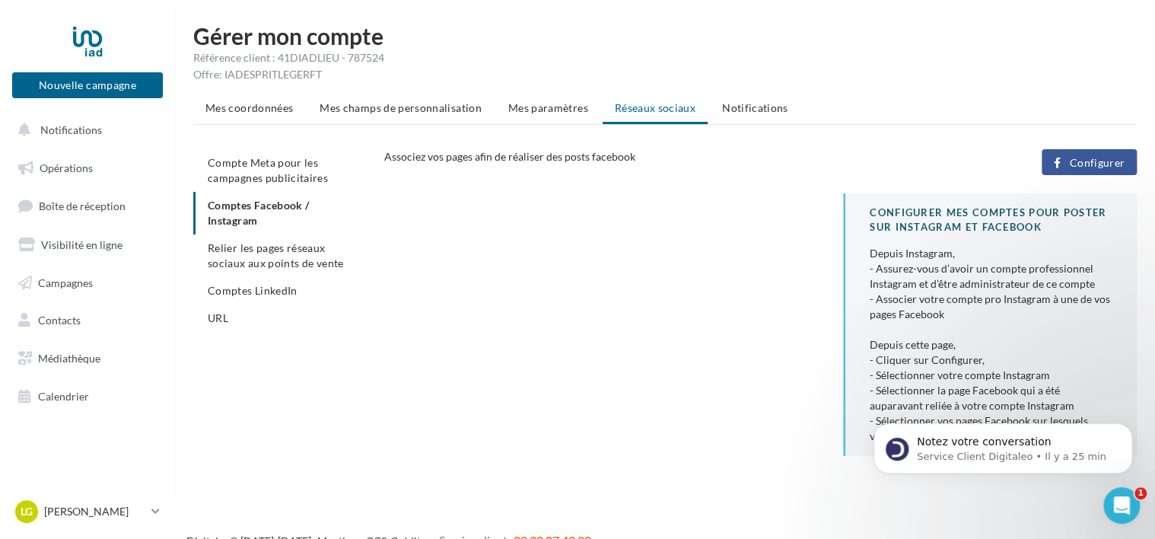
click at [1118, 158] on span "Configurer" at bounding box center [1097, 163] width 56 height 12
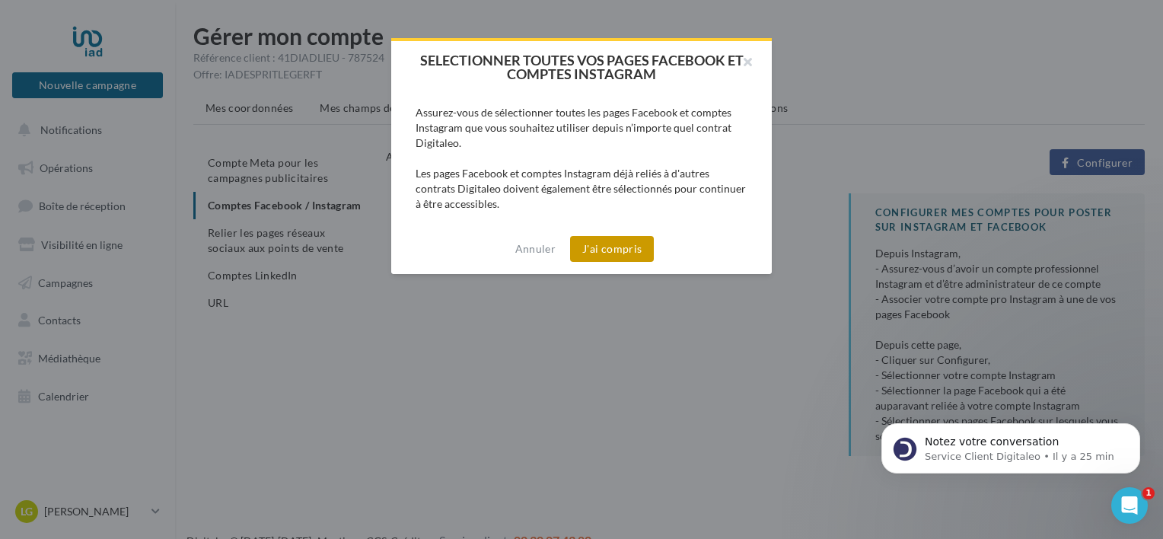
click at [627, 247] on button "J'ai compris" at bounding box center [612, 249] width 84 height 26
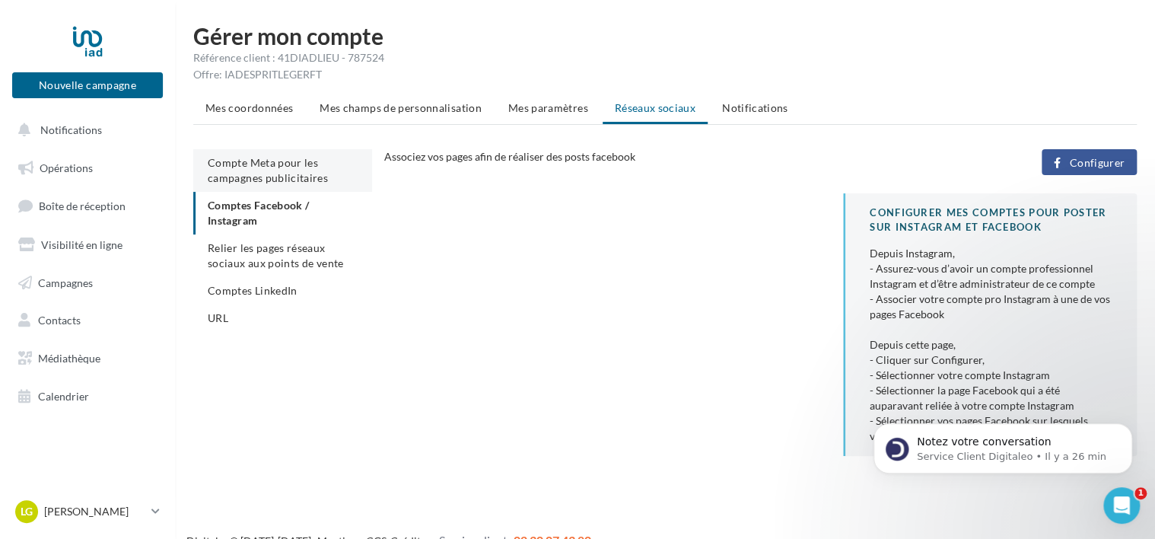
click at [279, 168] on li "Compte Meta pour les campagnes publicitaires" at bounding box center [282, 170] width 179 height 43
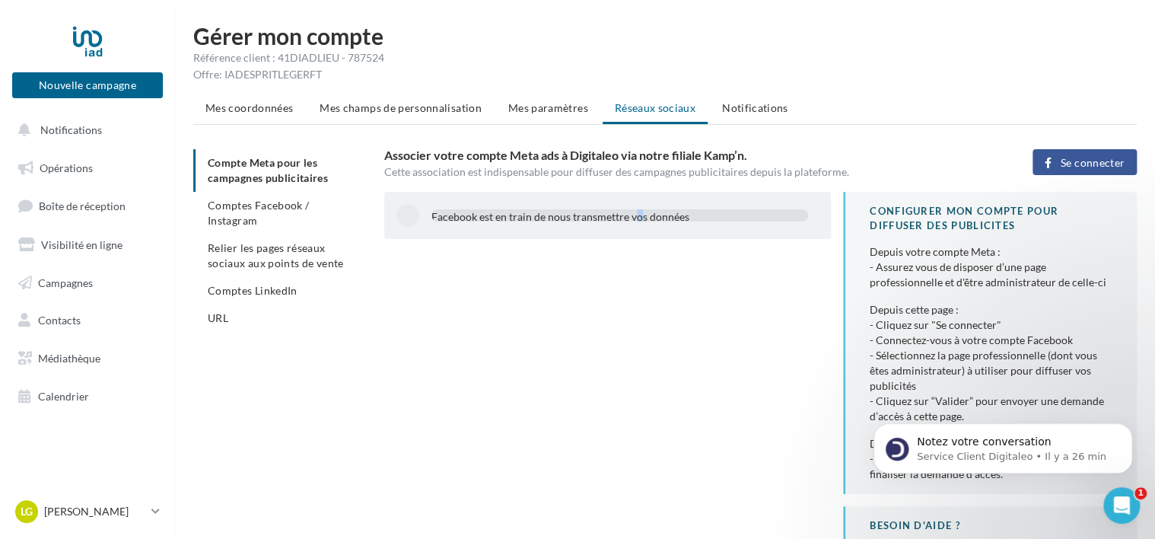
click at [520, 216] on div "Facebook est en train de nous transmettre vos données" at bounding box center [619, 216] width 377 height 15
drag, startPoint x: 520, startPoint y: 216, endPoint x: 523, endPoint y: 226, distance: 10.2
click at [523, 226] on div "Facebook est en train de nous transmettre vos données" at bounding box center [607, 215] width 447 height 47
click at [1042, 161] on button "Se connecter" at bounding box center [1084, 162] width 104 height 26
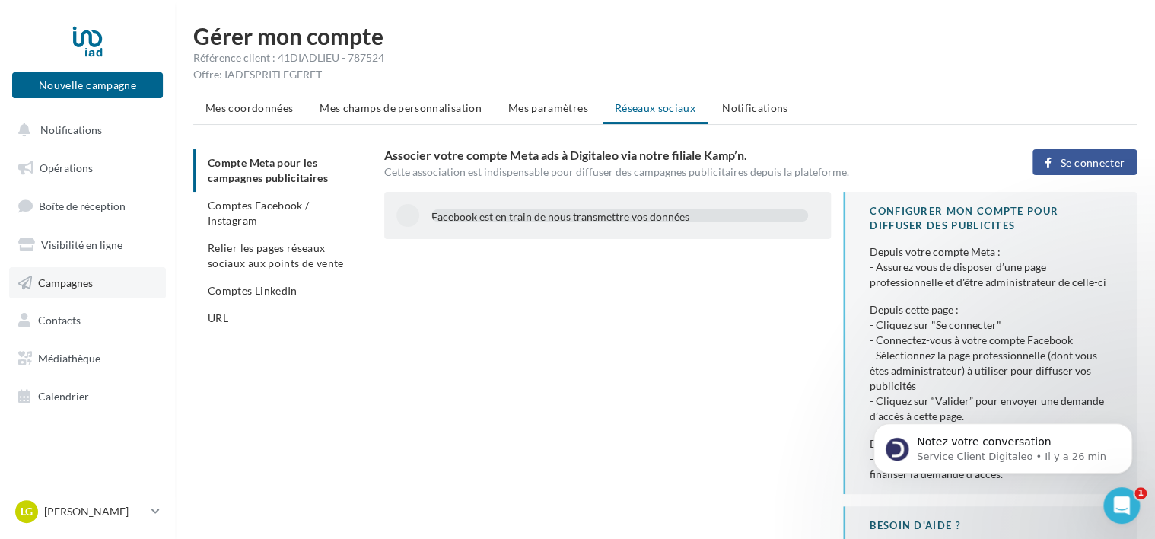
click at [102, 288] on link "Campagnes" at bounding box center [87, 283] width 157 height 32
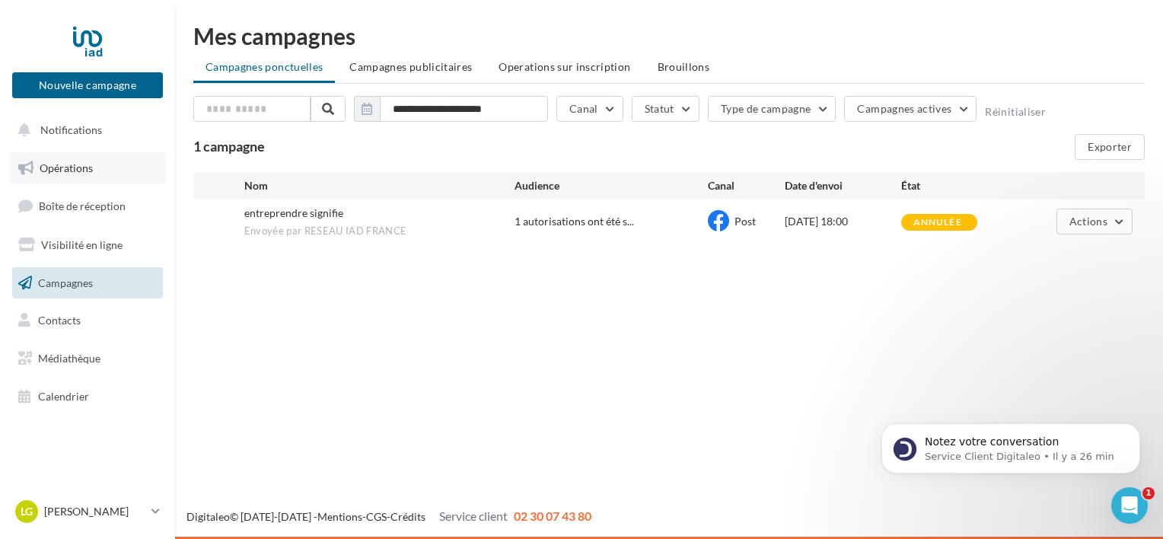
click at [103, 175] on link "Opérations" at bounding box center [87, 168] width 157 height 32
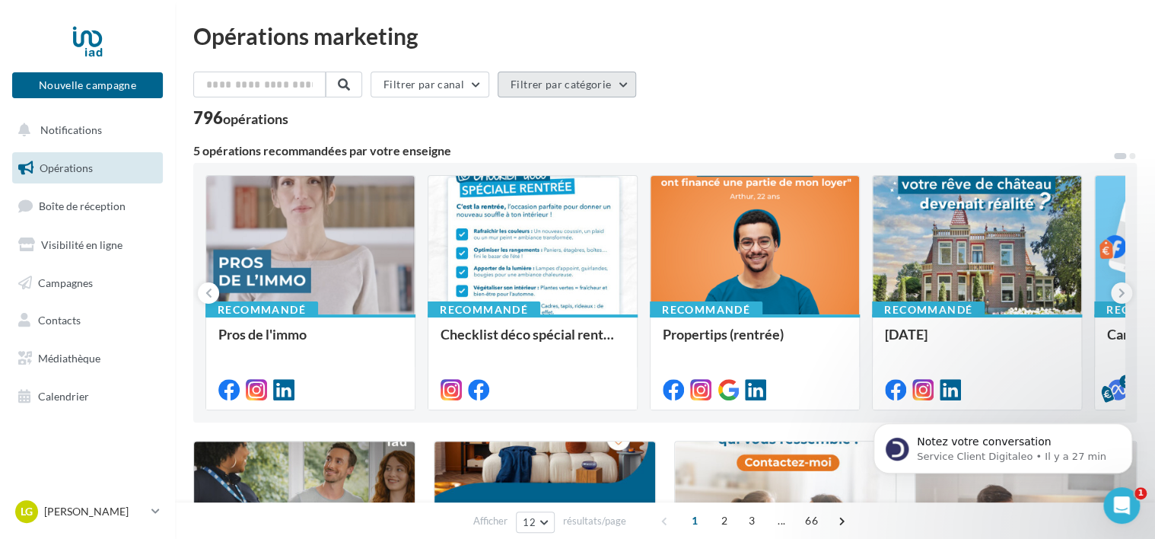
click at [584, 81] on button "Filtrer par catégorie" at bounding box center [567, 85] width 138 height 26
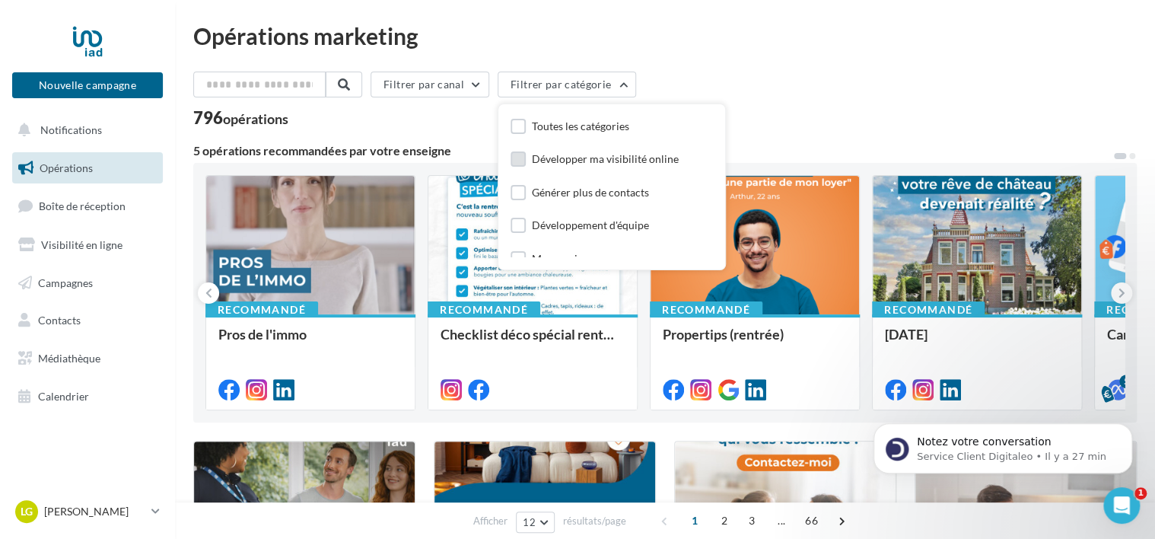
click at [584, 156] on div "Développer ma visibilité online" at bounding box center [605, 158] width 147 height 15
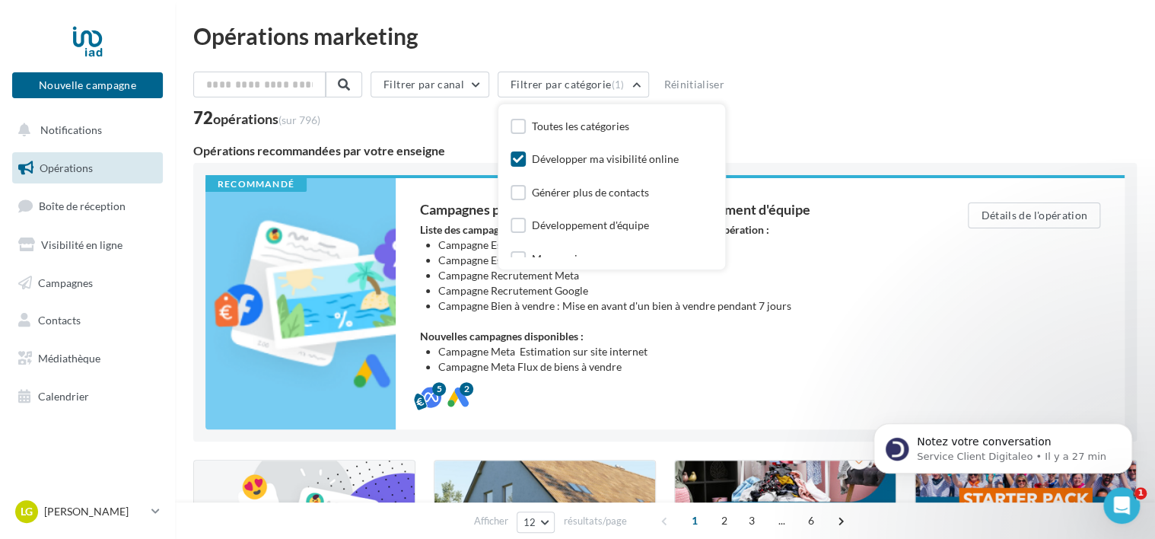
click at [821, 87] on div "Filtrer par canal Filtrer par catégorie (1) Toutes les catégories Développer ma…" at bounding box center [664, 88] width 943 height 32
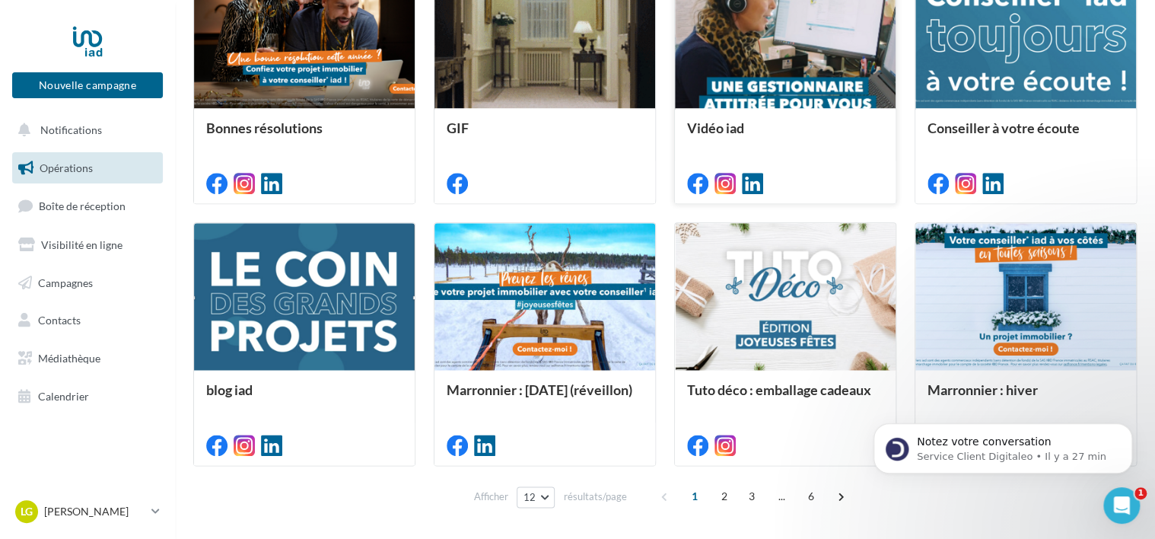
scroll to position [813, 0]
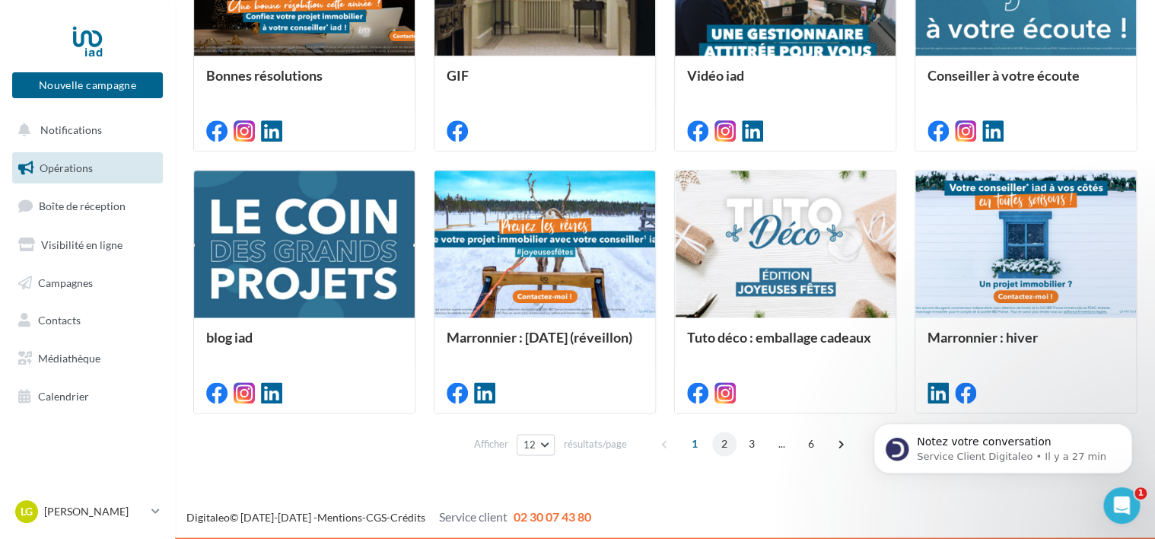
click at [721, 441] on span "2" at bounding box center [724, 443] width 24 height 24
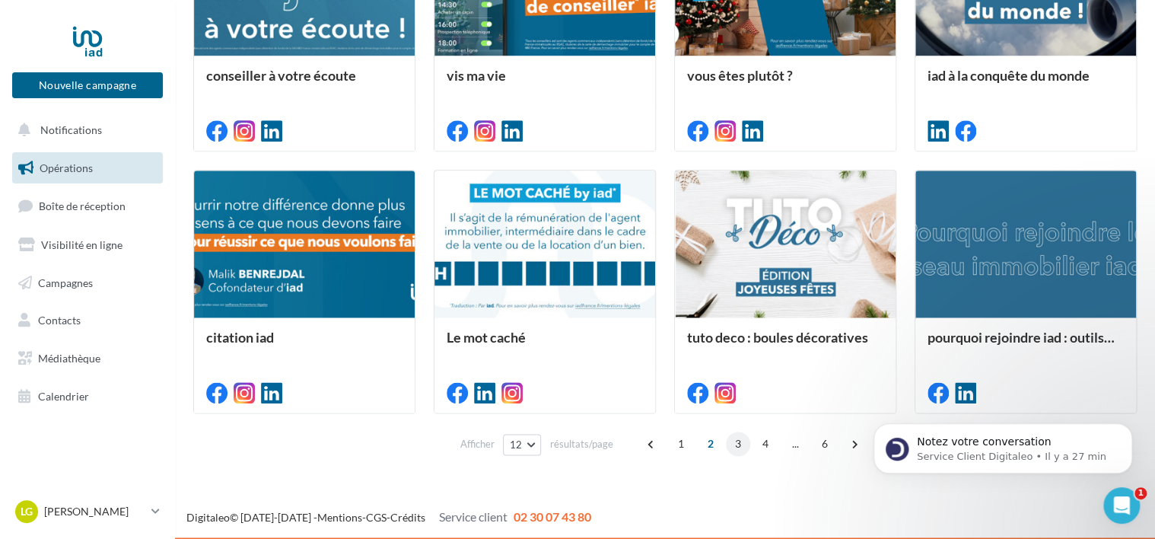
click at [730, 438] on span "3" at bounding box center [738, 443] width 24 height 24
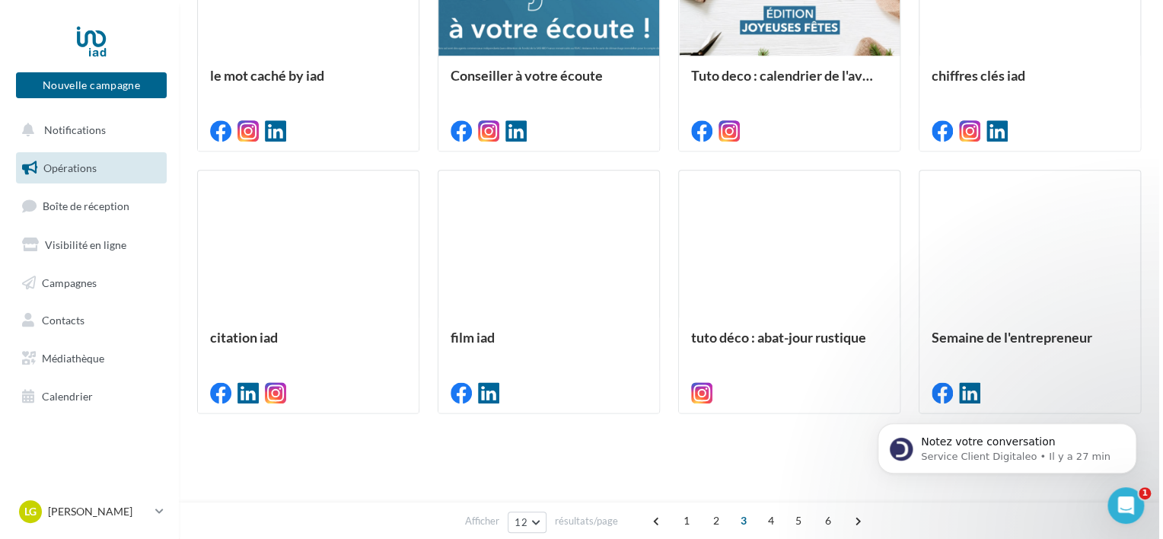
scroll to position [399, 0]
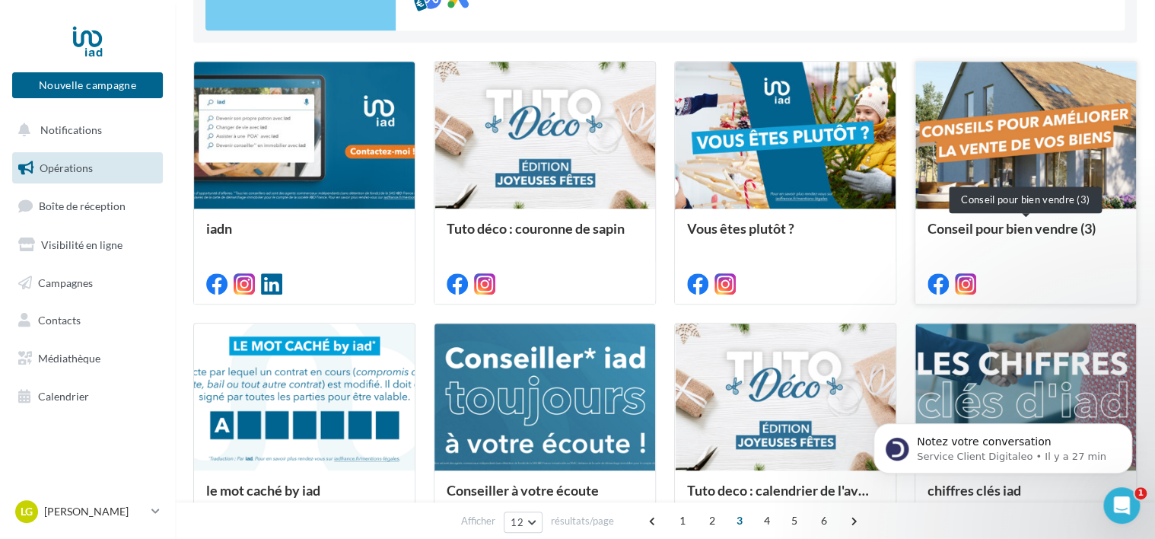
click at [998, 234] on div "Conseil pour bien vendre (3)" at bounding box center [1025, 236] width 196 height 30
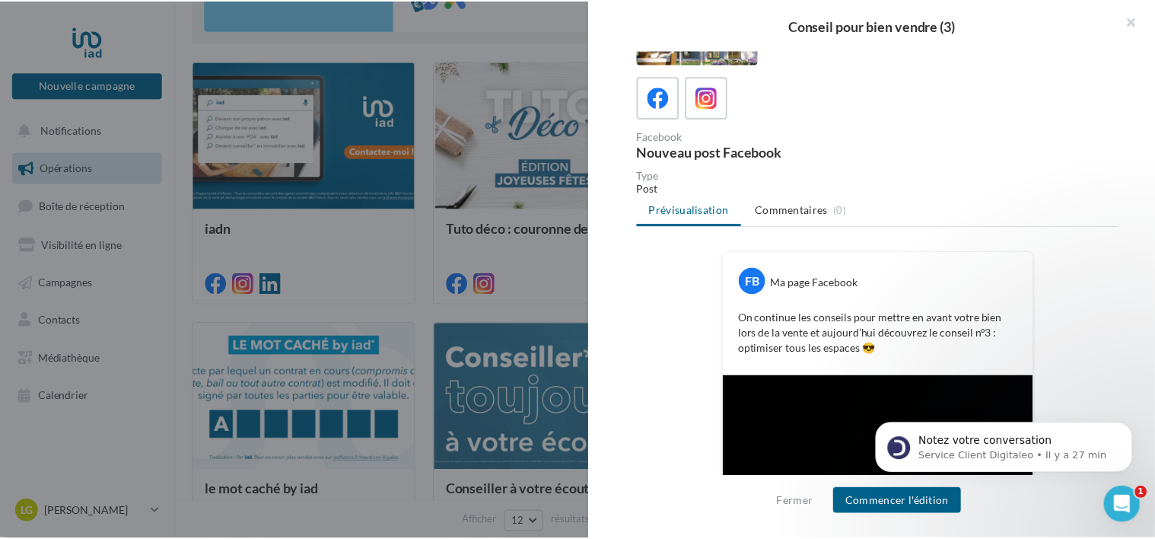
scroll to position [145, 0]
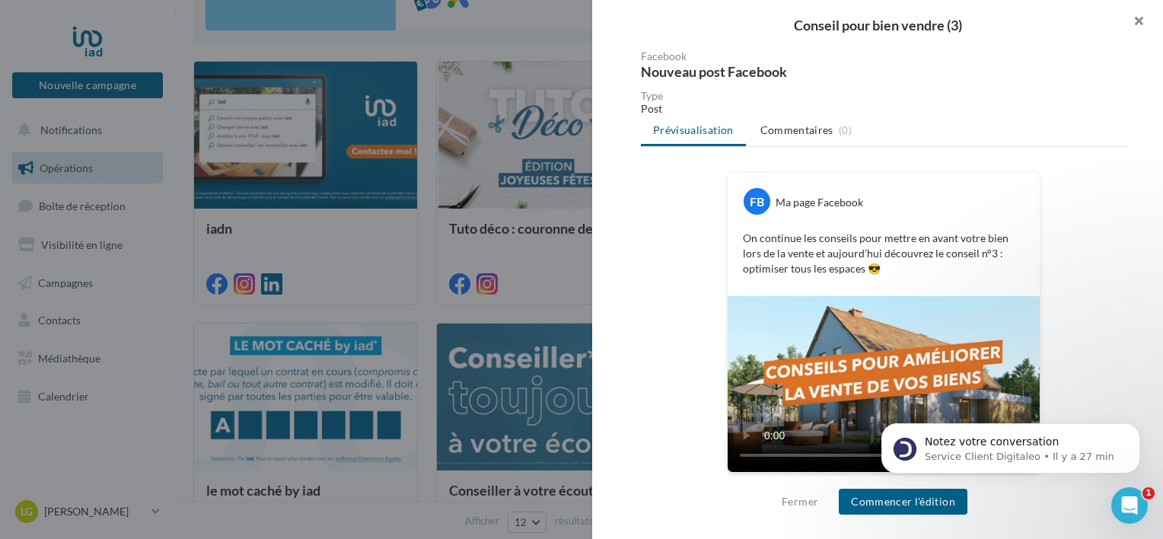
click at [1140, 27] on button "button" at bounding box center [1132, 23] width 61 height 46
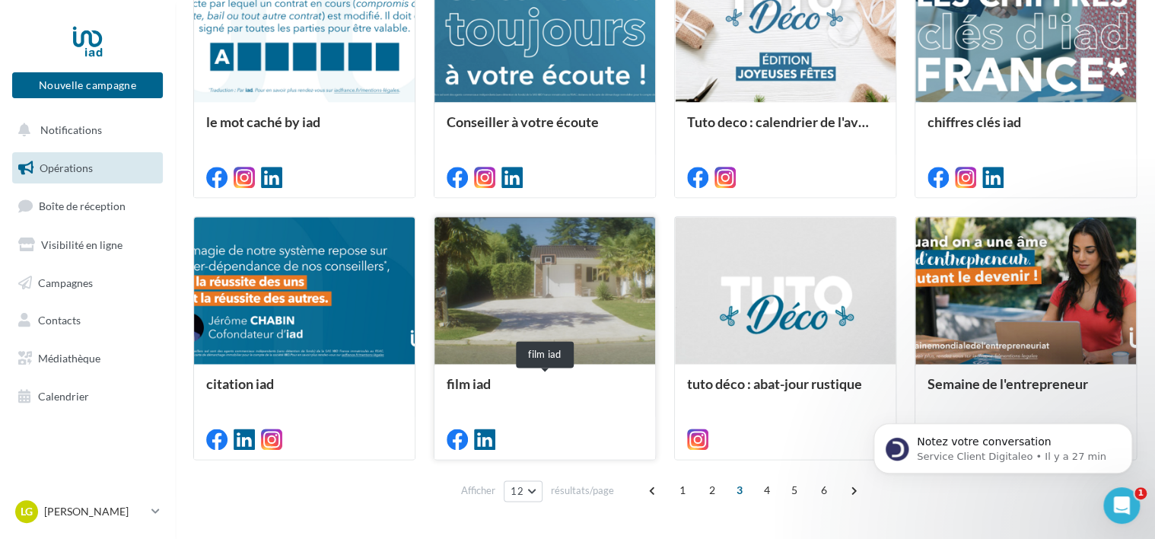
scroll to position [779, 0]
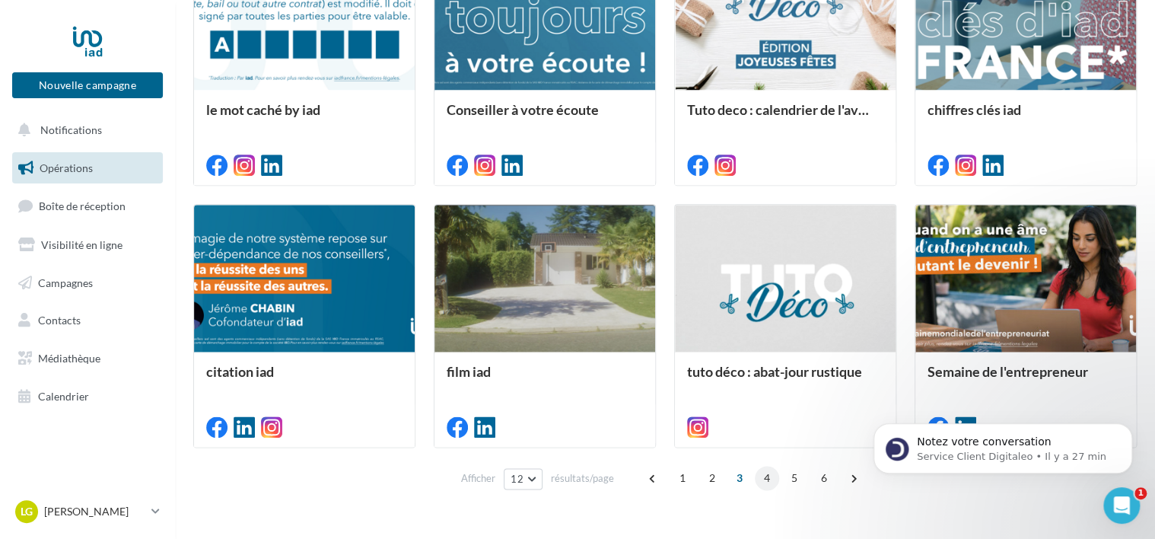
click at [758, 476] on span "4" at bounding box center [767, 478] width 24 height 24
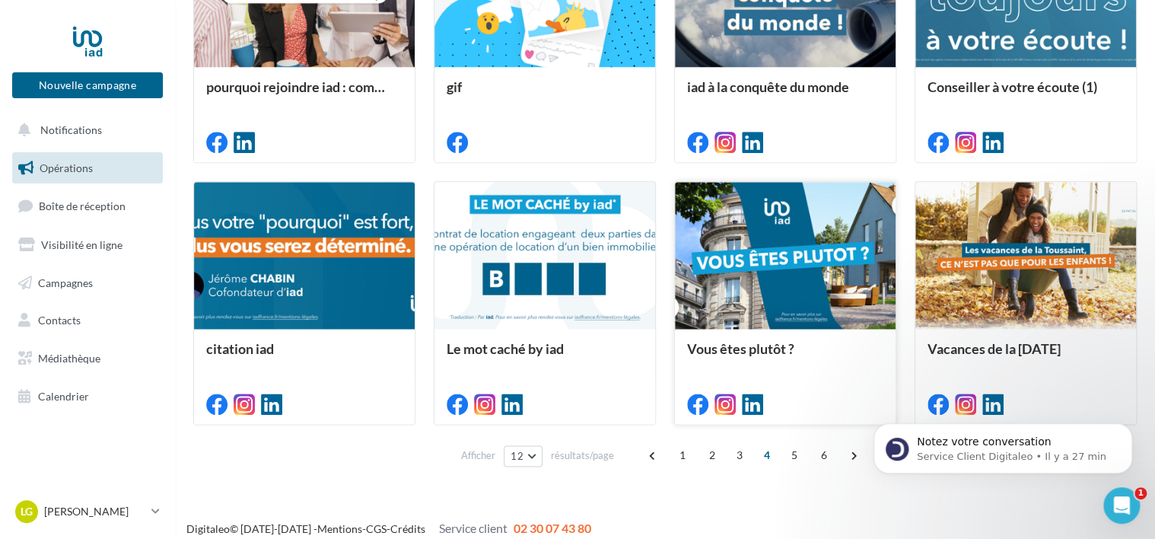
scroll to position [813, 0]
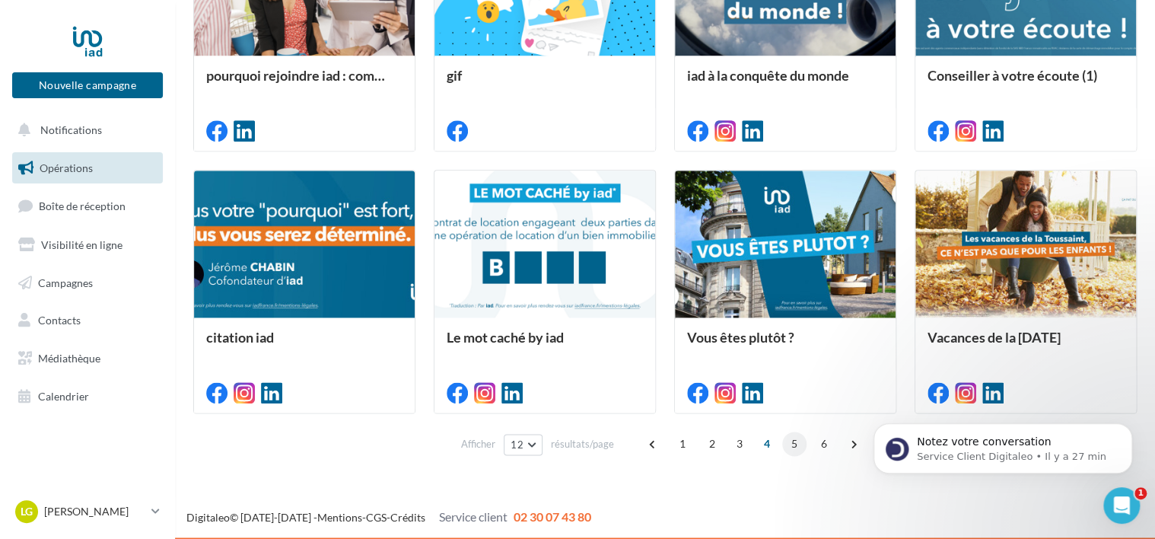
click at [790, 442] on span "5" at bounding box center [794, 443] width 24 height 24
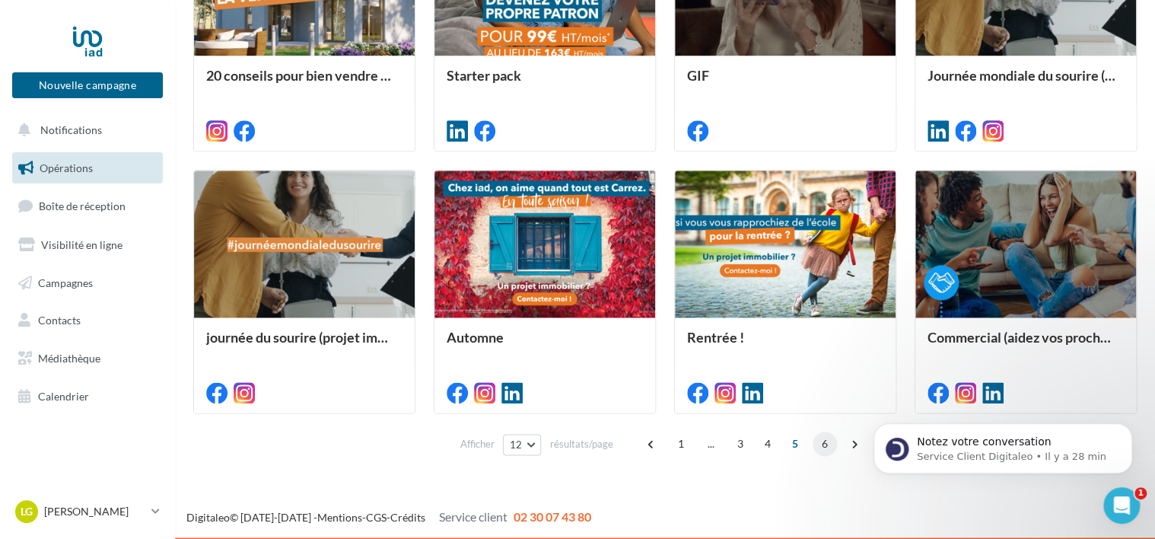
click at [819, 443] on span "6" at bounding box center [825, 443] width 24 height 24
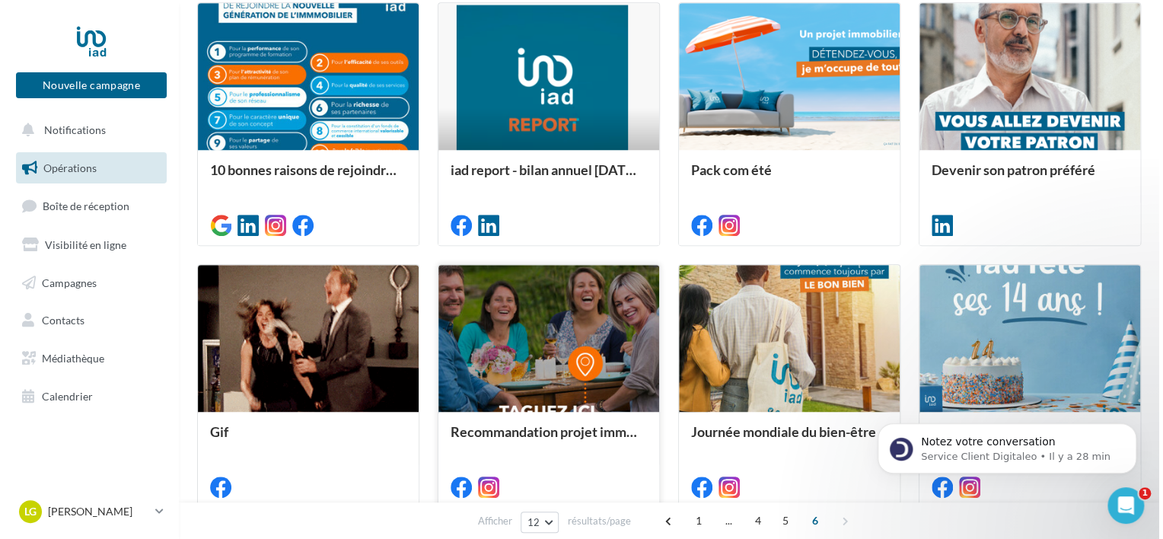
scroll to position [399, 0]
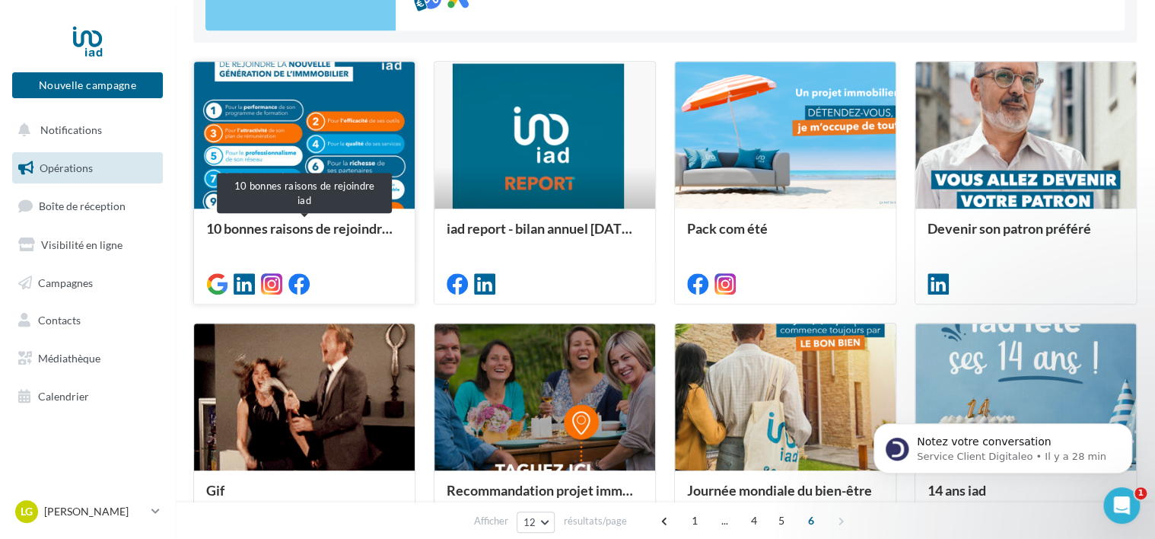
click at [305, 228] on div "10 bonnes raisons de rejoindre iad" at bounding box center [304, 236] width 196 height 30
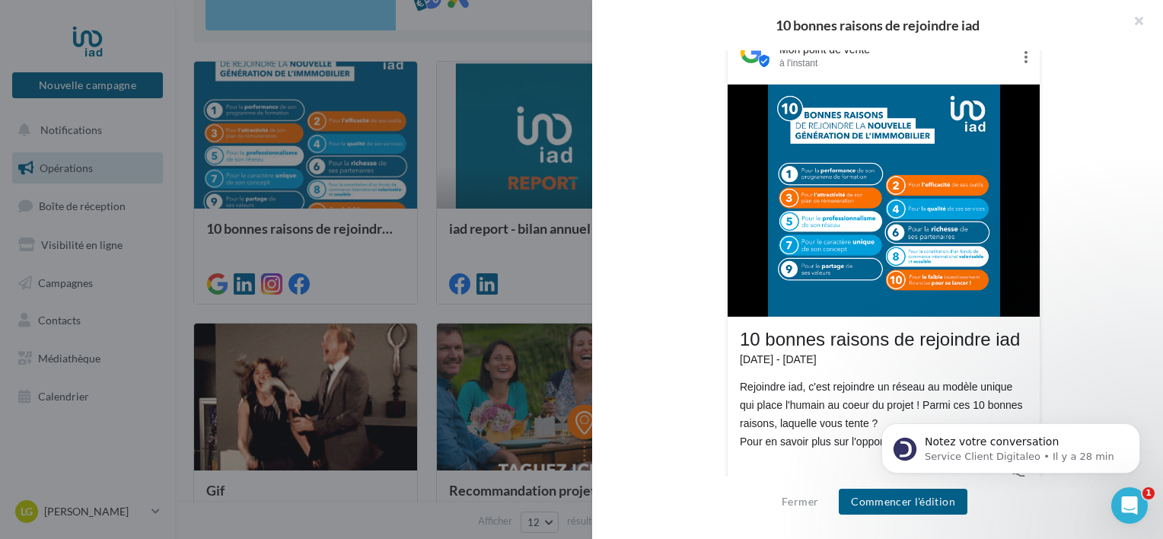
scroll to position [294, 0]
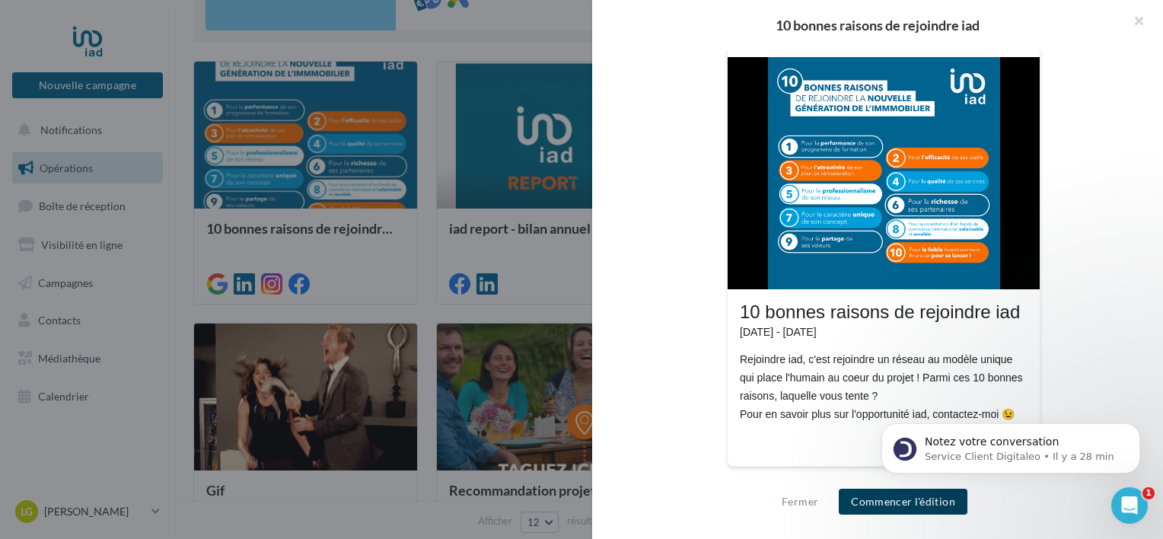
click at [889, 502] on button "Commencer l'édition" at bounding box center [902, 501] width 129 height 26
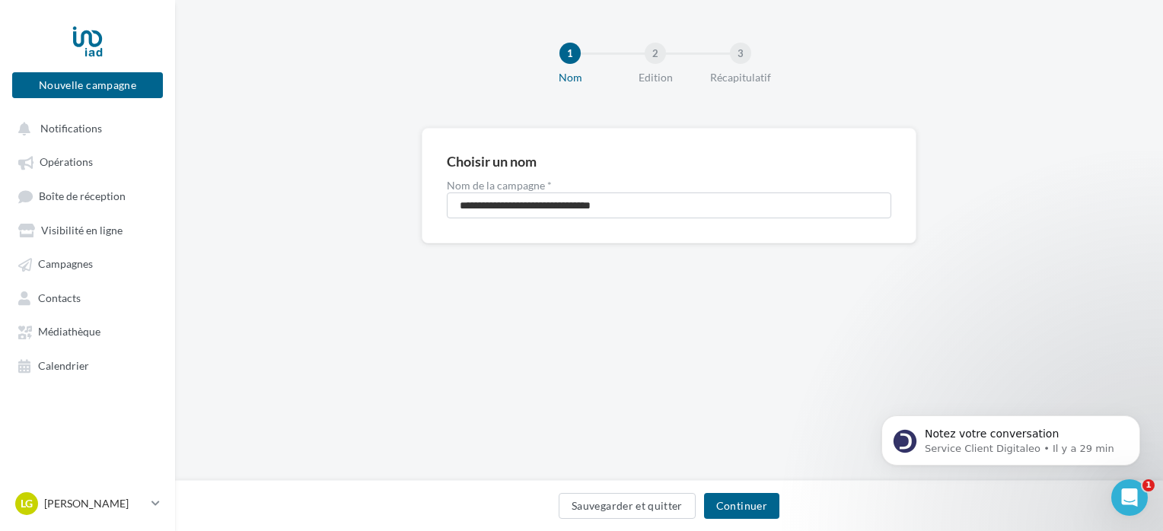
drag, startPoint x: 1165, startPoint y: 321, endPoint x: 1162, endPoint y: 332, distance: 11.8
click at [1162, 330] on html "Nouvelle campagne Nouvelle campagne Notifications Opérations Boîte de réception…" at bounding box center [581, 265] width 1163 height 531
click at [1162, 348] on html "Nouvelle campagne Nouvelle campagne Notifications Opérations Boîte de réception…" at bounding box center [581, 265] width 1163 height 531
click at [730, 507] on button "Continuer" at bounding box center [741, 506] width 75 height 26
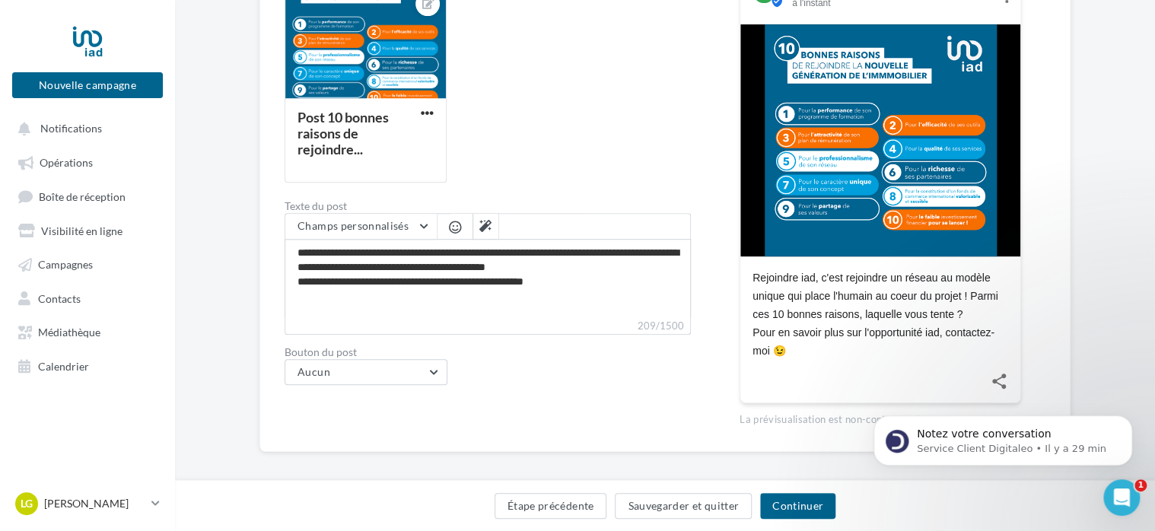
scroll to position [273, 0]
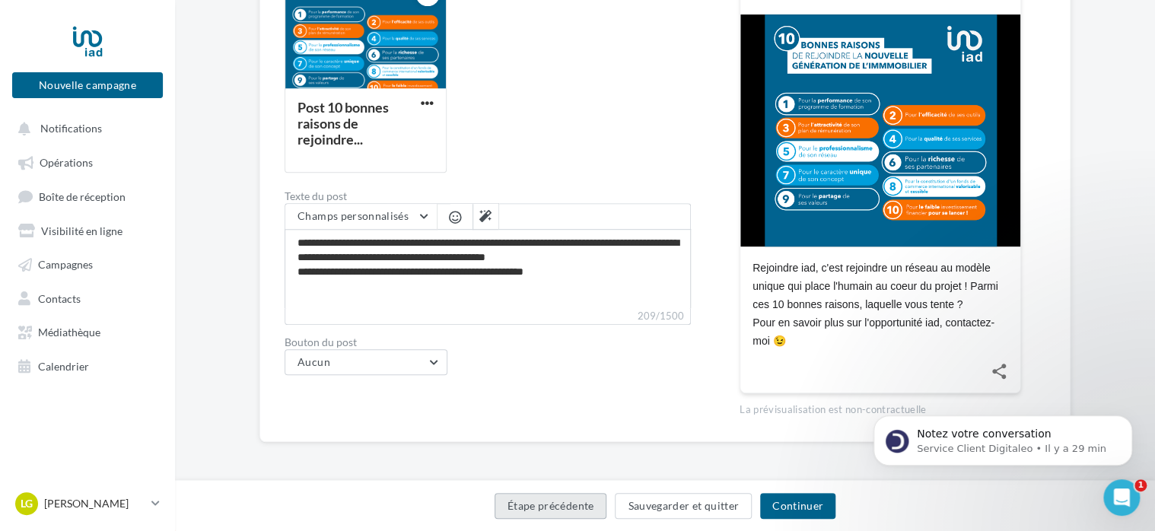
click at [581, 514] on button "Étape précédente" at bounding box center [551, 506] width 113 height 26
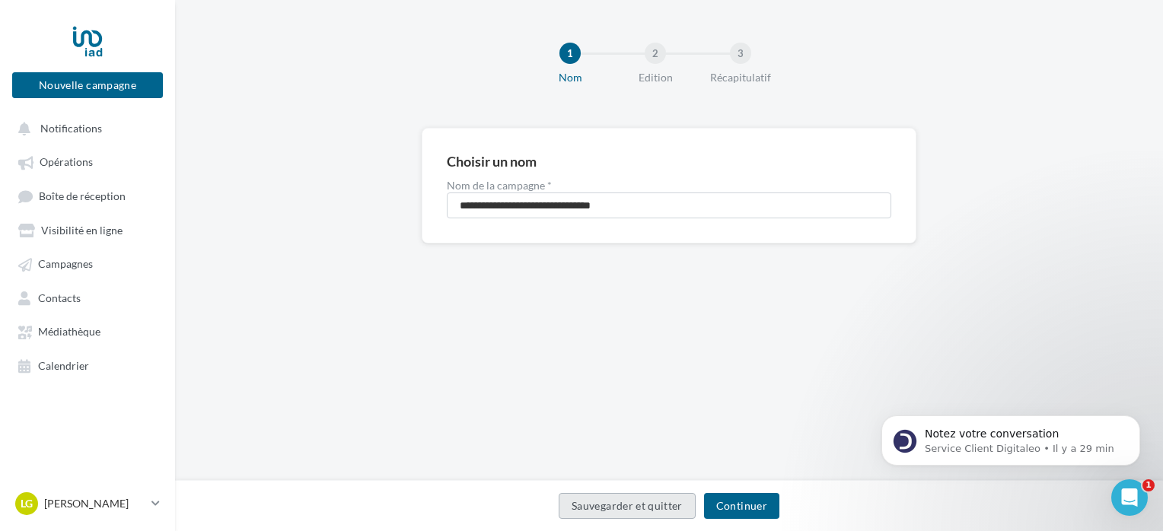
click at [582, 504] on button "Sauvegarder et quitter" at bounding box center [626, 506] width 137 height 26
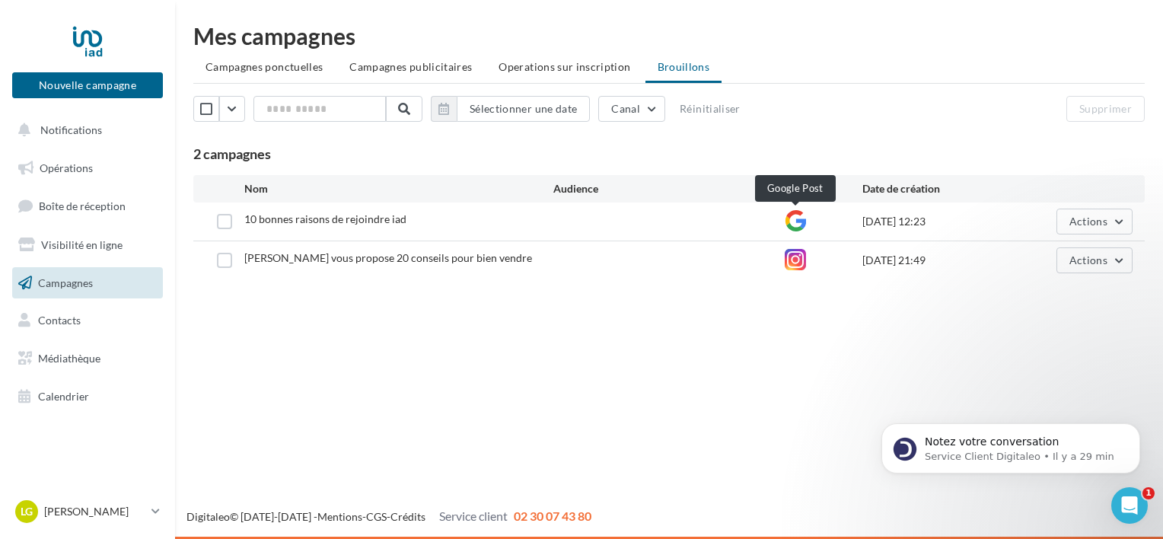
click at [797, 219] on icon at bounding box center [794, 220] width 21 height 21
click at [635, 110] on button "Canal" at bounding box center [631, 109] width 67 height 26
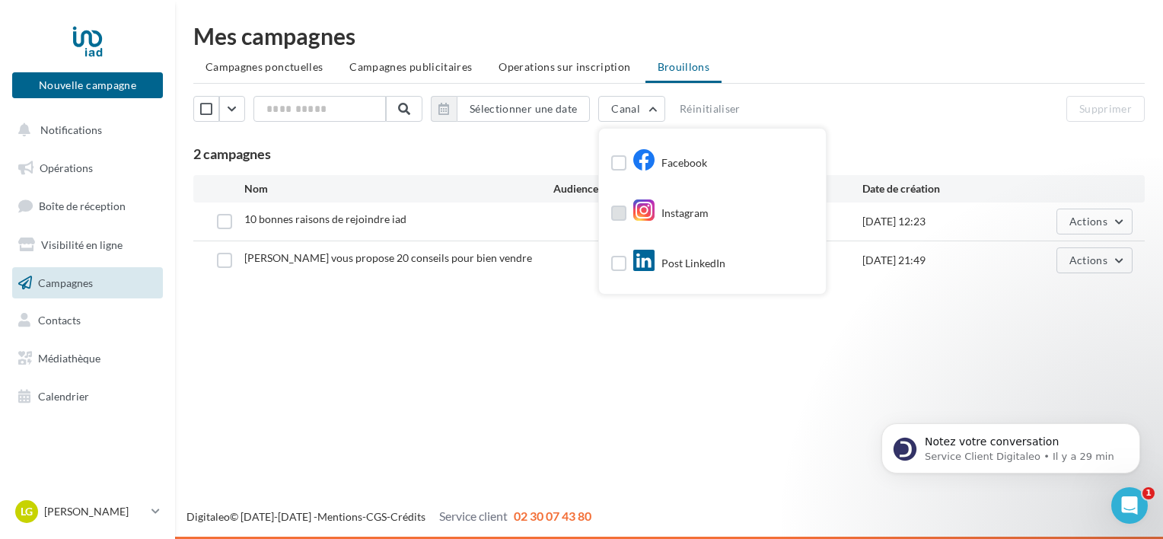
click at [626, 211] on label at bounding box center [618, 212] width 15 height 15
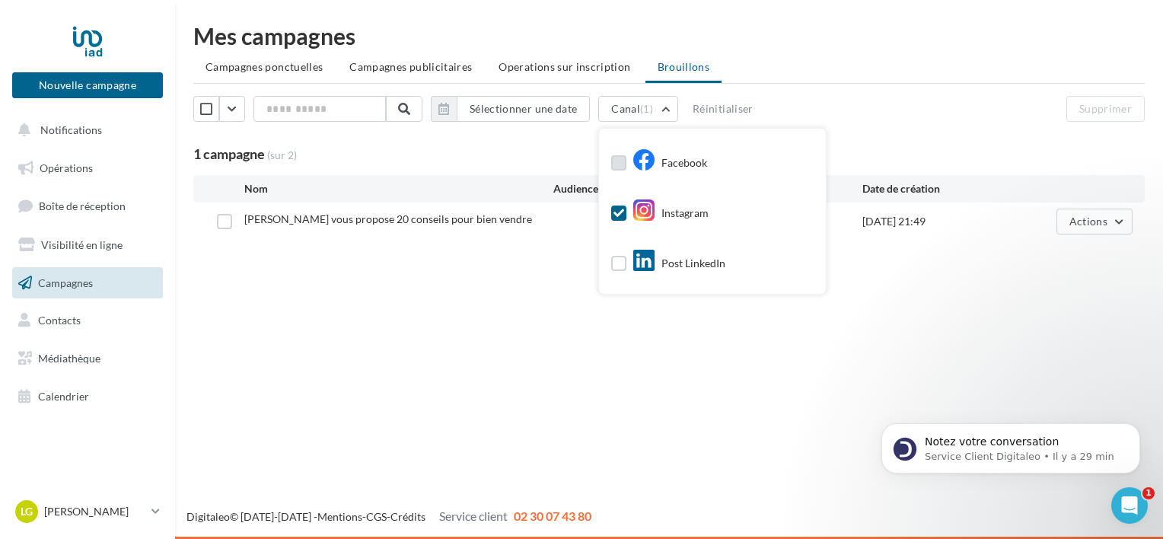
click at [626, 162] on label at bounding box center [618, 162] width 15 height 15
click at [626, 262] on label at bounding box center [618, 263] width 15 height 15
click at [596, 262] on div "Mes campagnes Campagnes ponctuelles Campagnes publicitaires Operations sur insc…" at bounding box center [669, 135] width 988 height 271
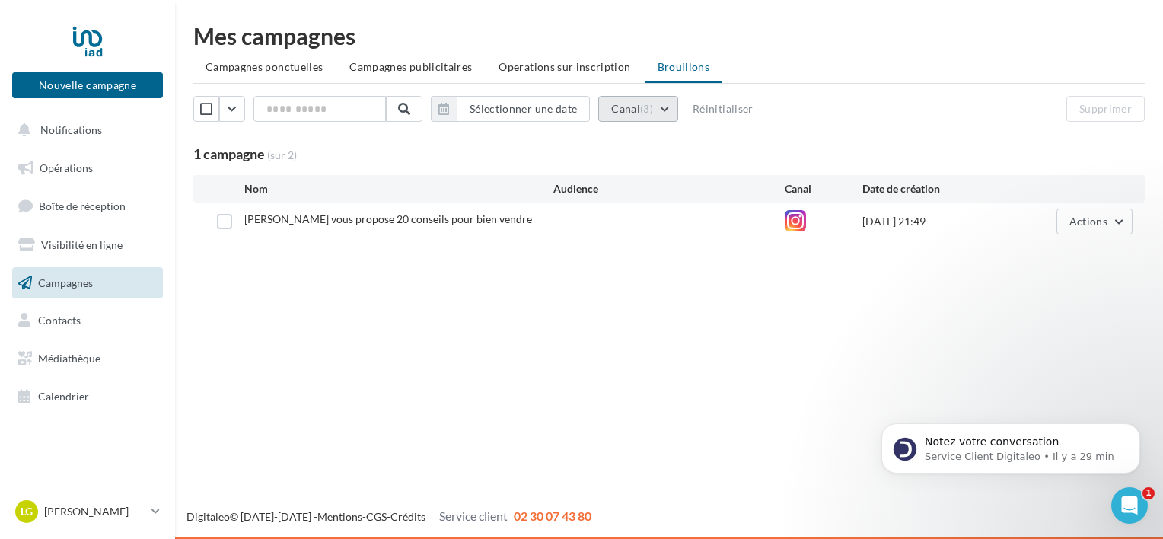
click at [666, 99] on button "Canal (3)" at bounding box center [638, 109] width 80 height 26
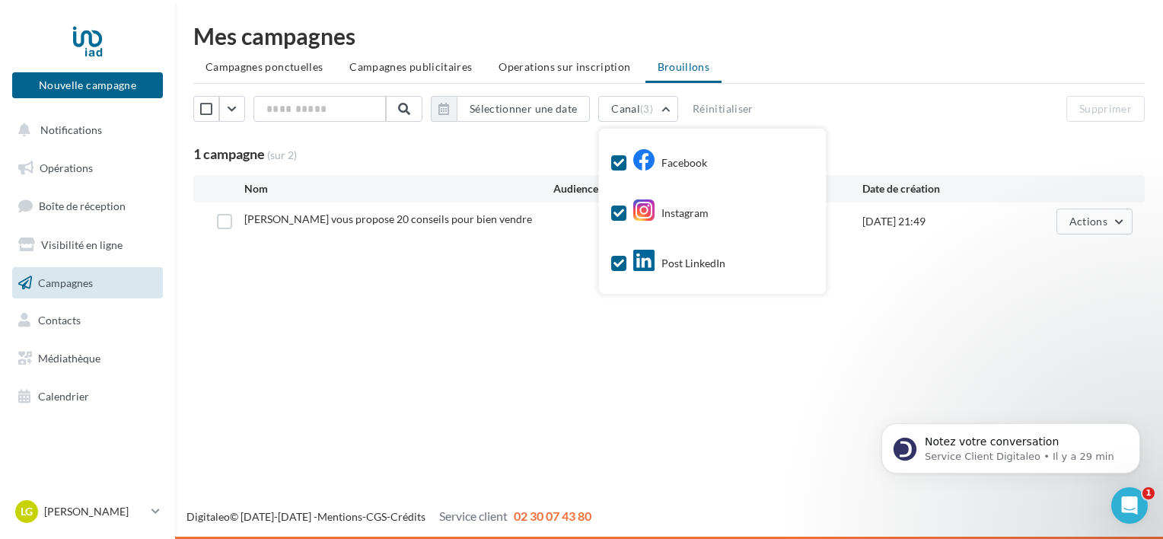
click at [624, 161] on icon at bounding box center [618, 162] width 11 height 11
click at [624, 212] on icon at bounding box center [618, 213] width 11 height 11
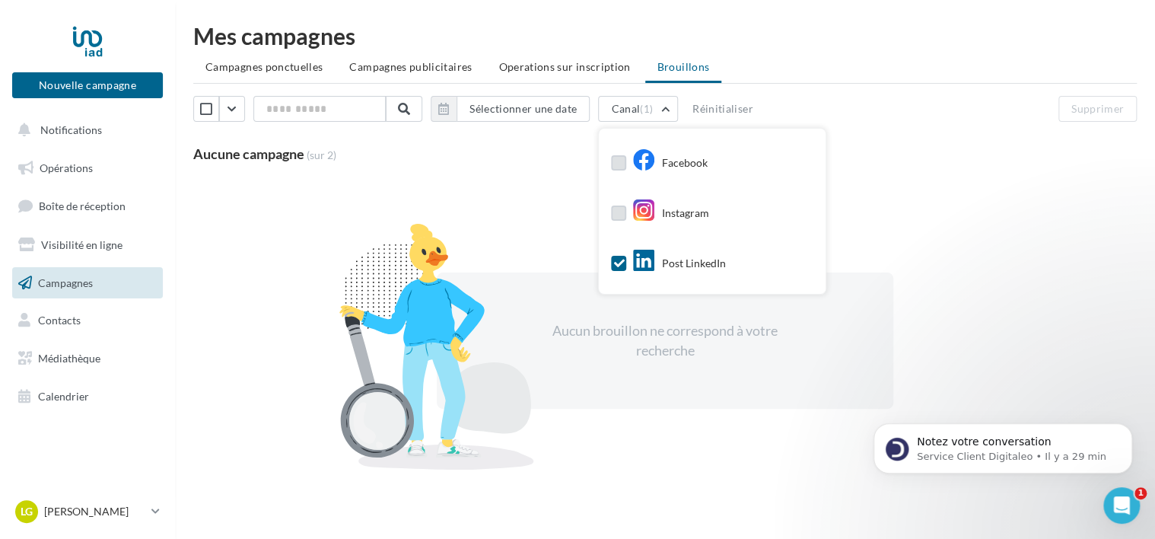
click at [624, 268] on icon at bounding box center [618, 263] width 11 height 11
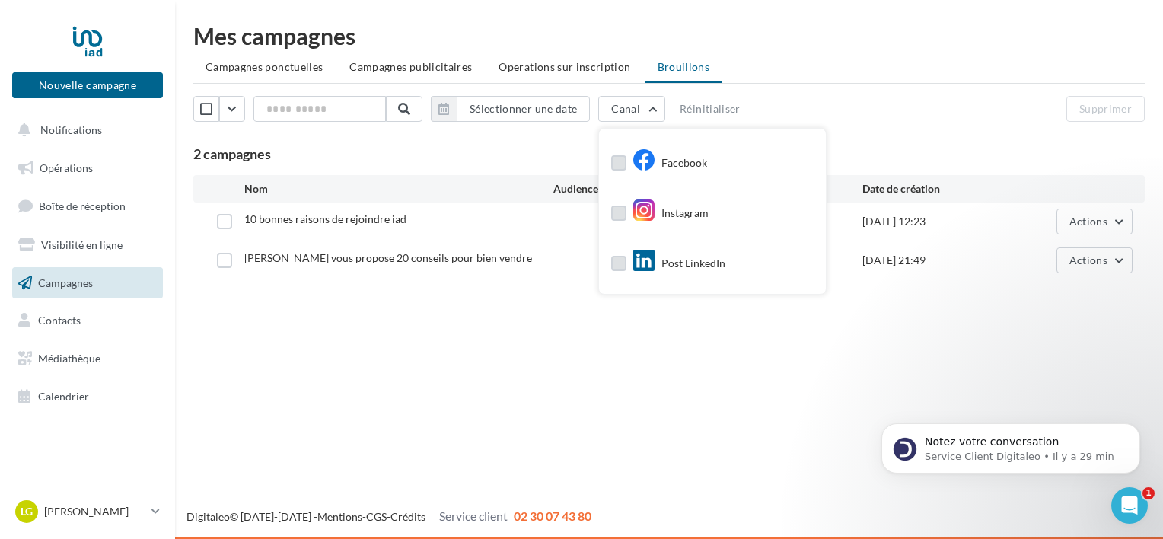
click at [496, 136] on div "Sélectionner une date Canal Facebook Instagram Post LinkedIn Google Post Meta A…" at bounding box center [668, 129] width 951 height 67
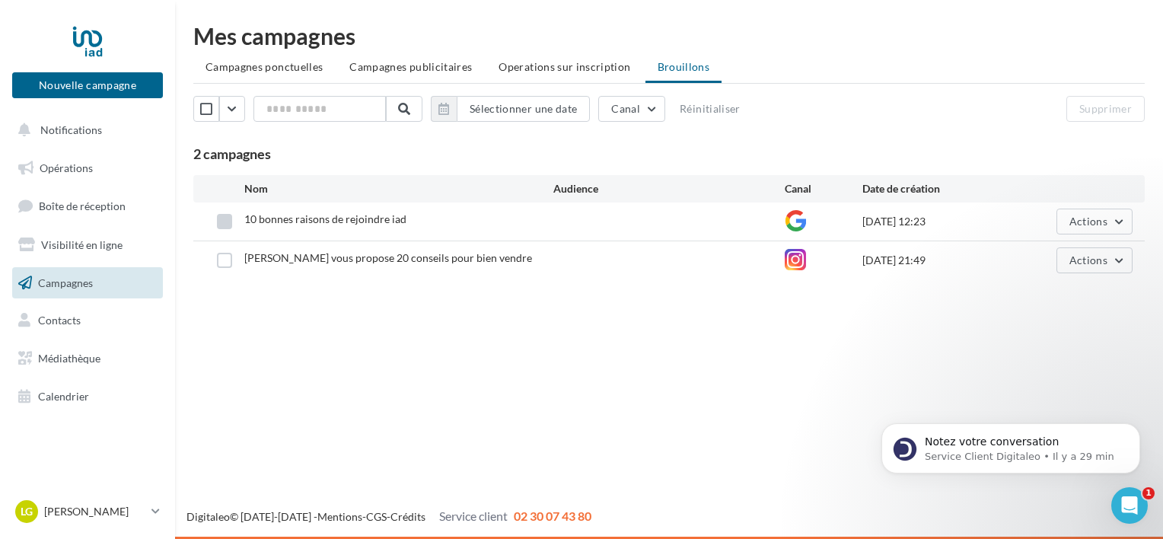
click at [221, 220] on label at bounding box center [224, 221] width 15 height 15
click at [1099, 228] on button "Actions" at bounding box center [1094, 221] width 76 height 26
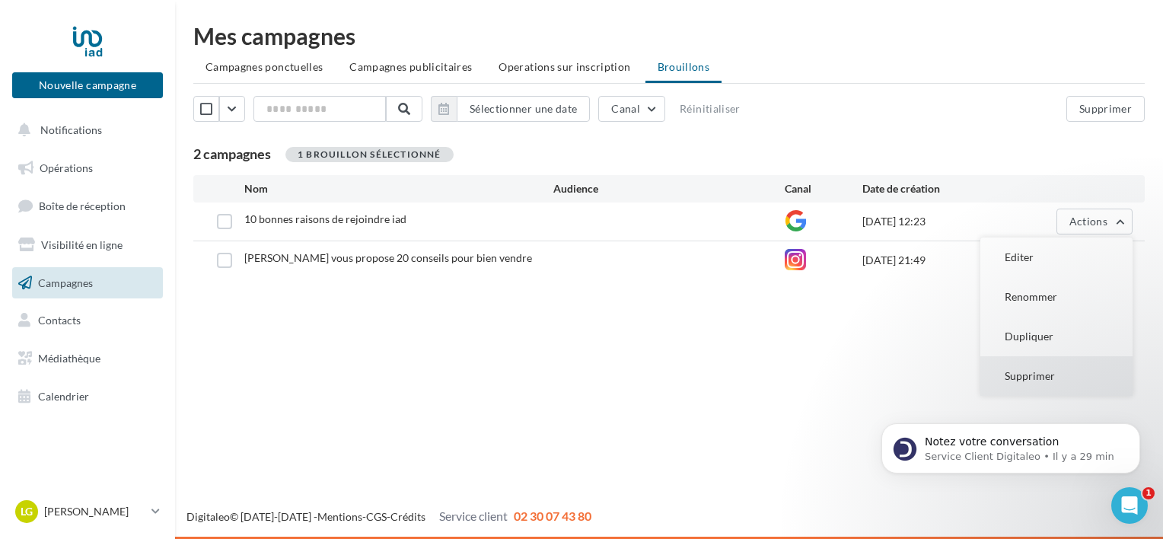
click at [1089, 381] on button "Supprimer" at bounding box center [1056, 376] width 152 height 40
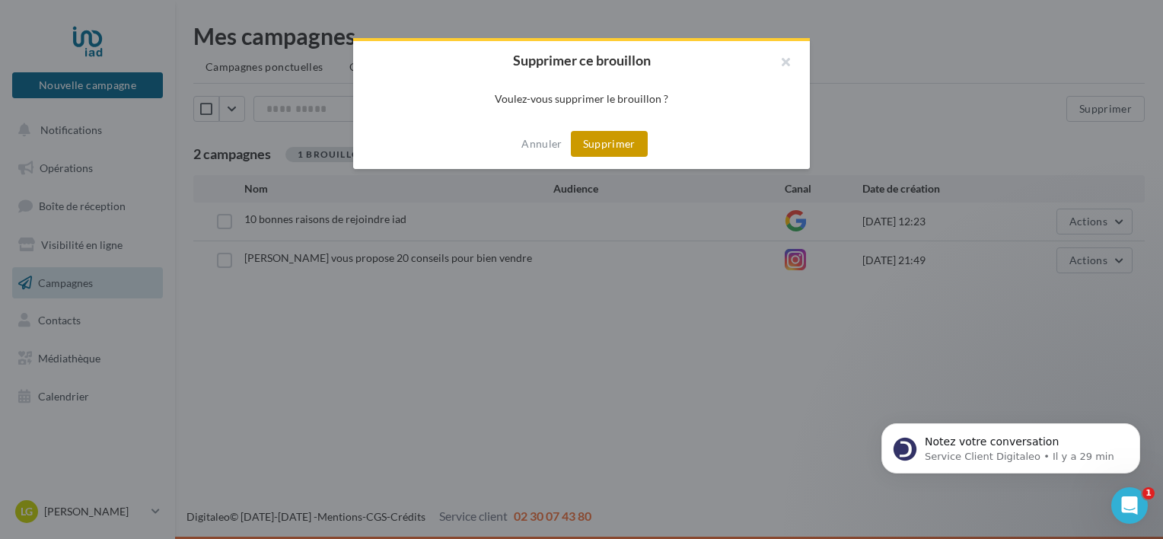
click at [599, 137] on button "Supprimer" at bounding box center [609, 144] width 77 height 26
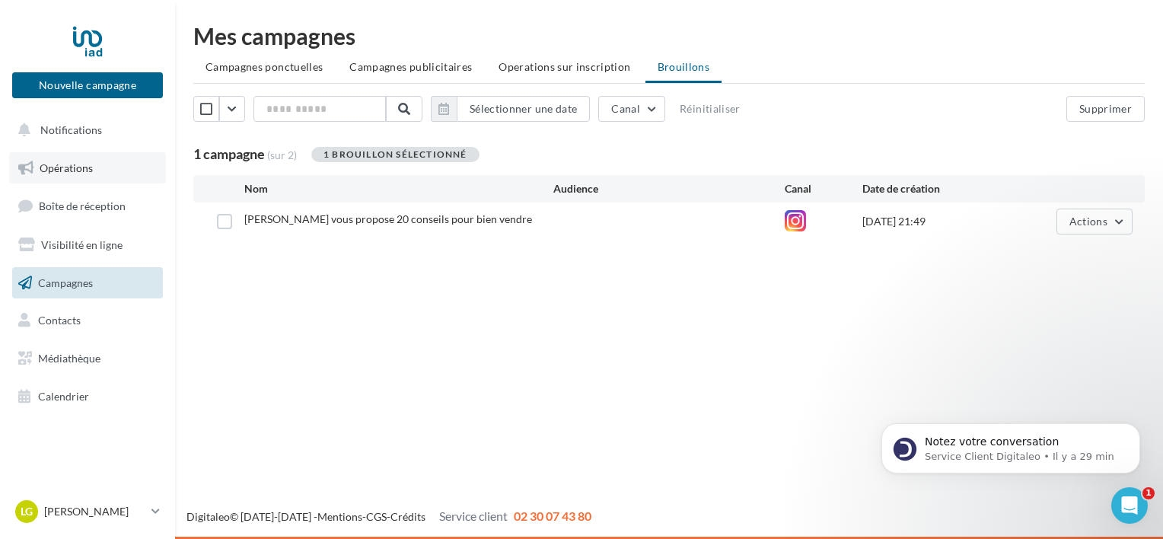
click at [89, 173] on span "Opérations" at bounding box center [66, 167] width 53 height 13
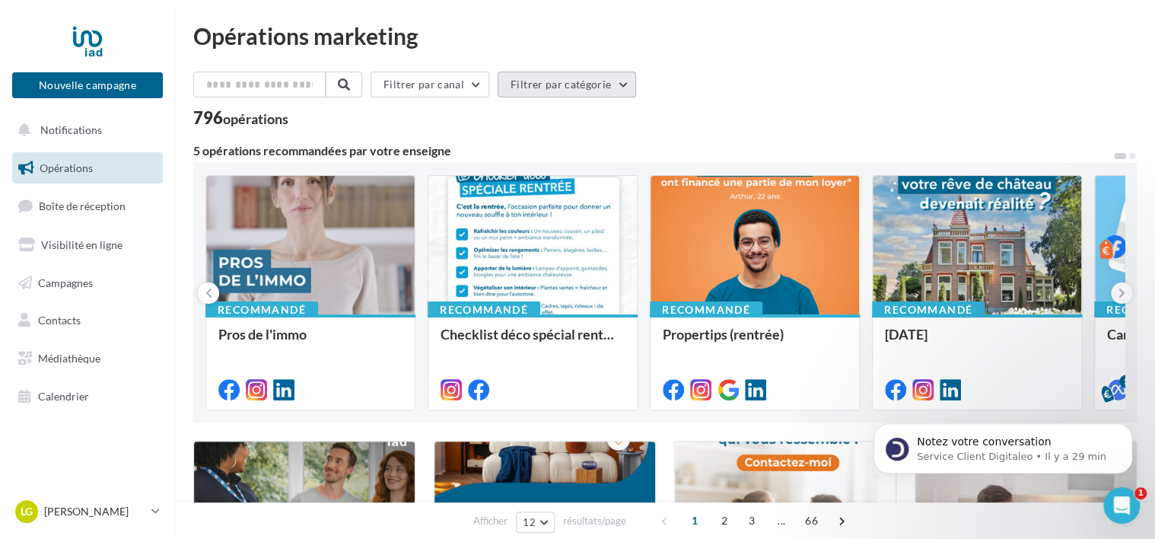
click at [618, 85] on button "Filtrer par catégorie" at bounding box center [567, 85] width 138 height 26
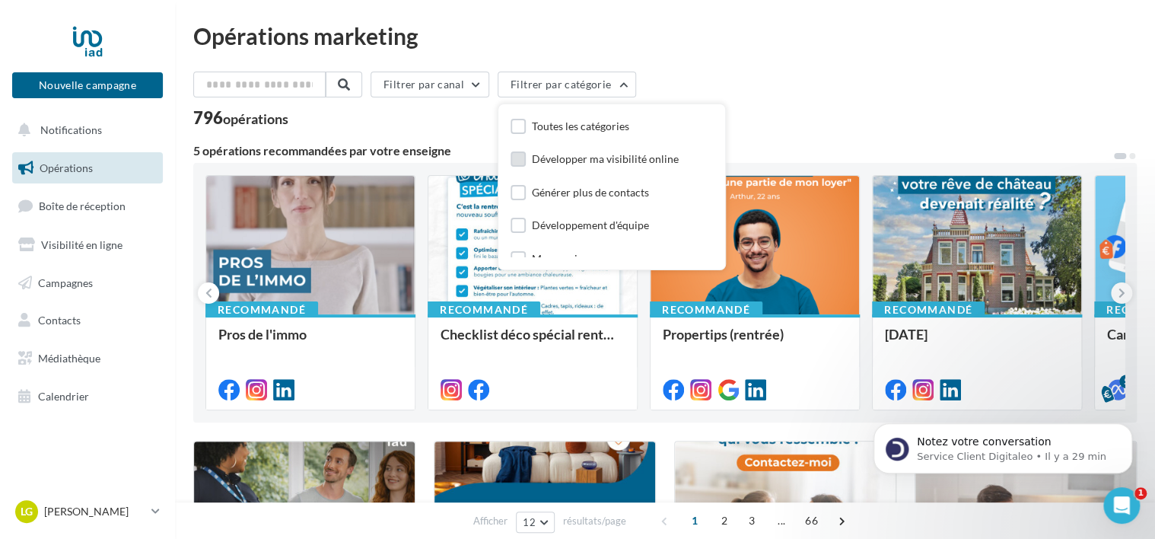
click at [611, 156] on div "Développer ma visibilité online" at bounding box center [605, 158] width 147 height 15
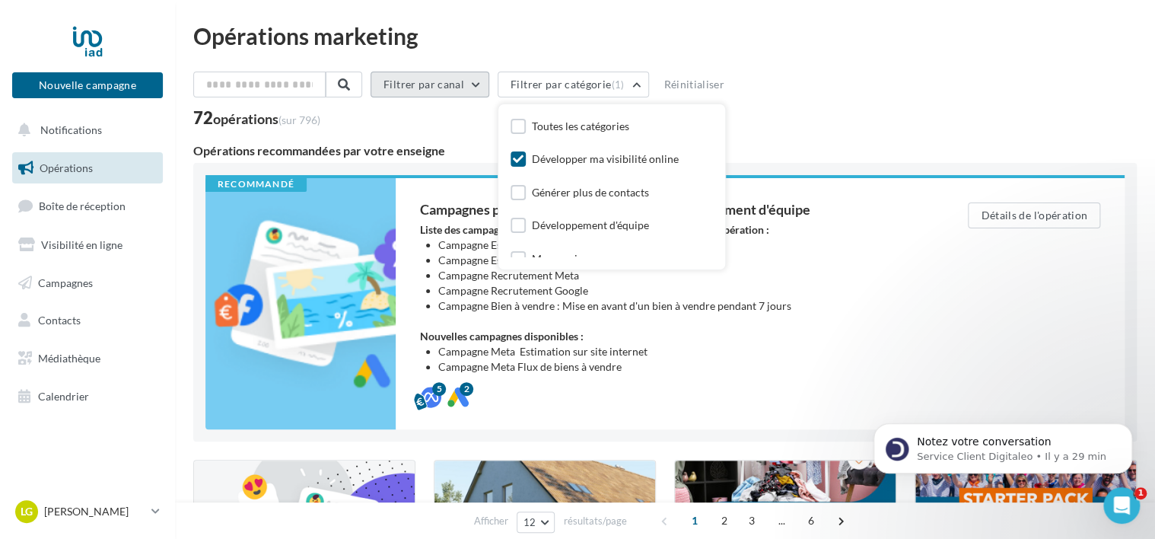
click at [476, 91] on button "Filtrer par canal" at bounding box center [430, 85] width 119 height 26
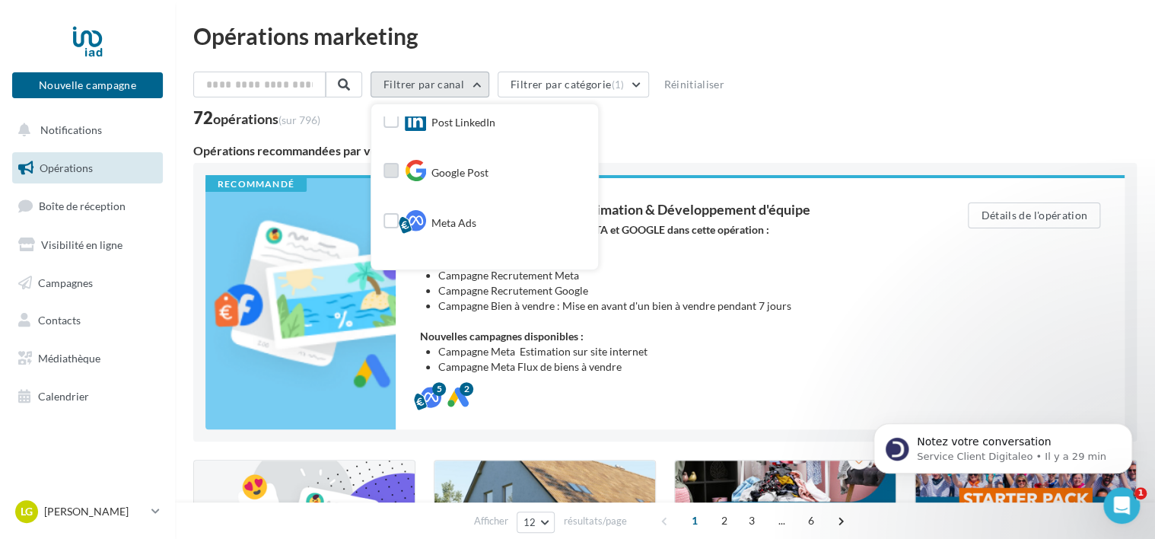
scroll to position [304, 0]
click at [456, 161] on div "Cross-posting" at bounding box center [451, 171] width 93 height 26
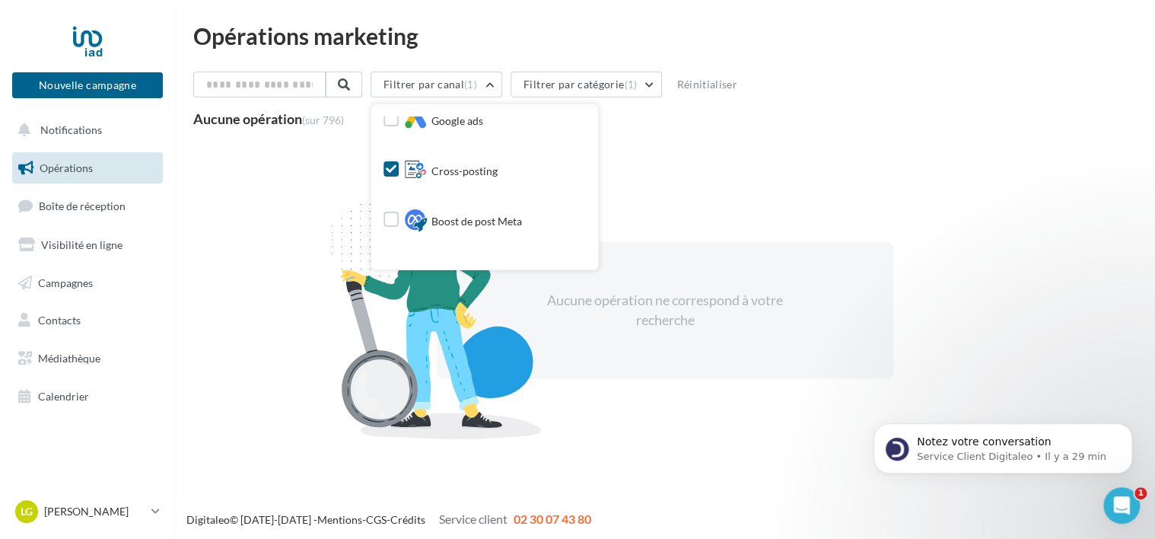
click at [467, 167] on span "Cross-posting" at bounding box center [464, 171] width 66 height 15
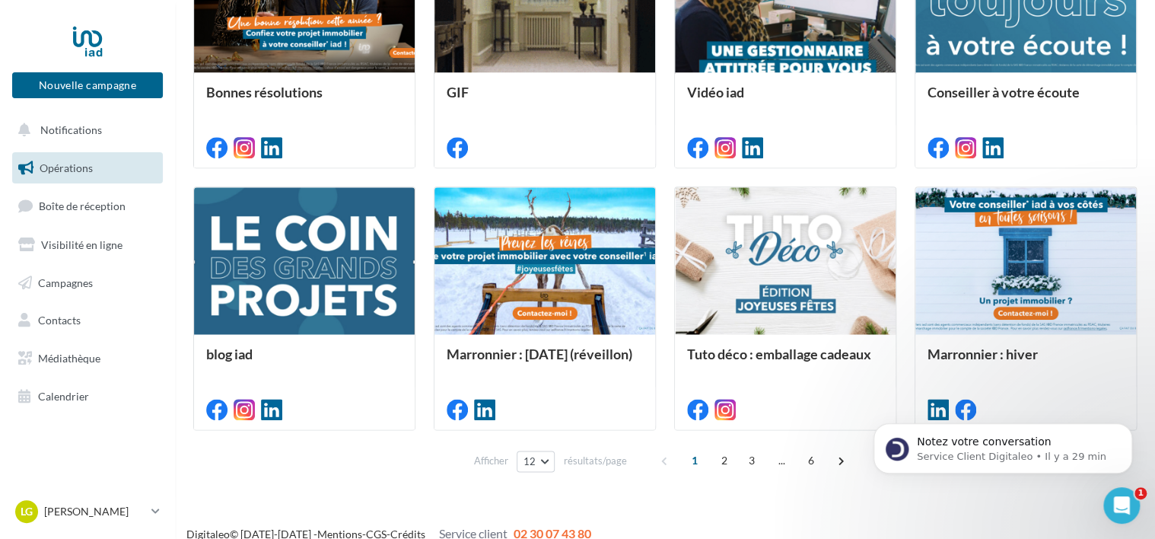
scroll to position [813, 0]
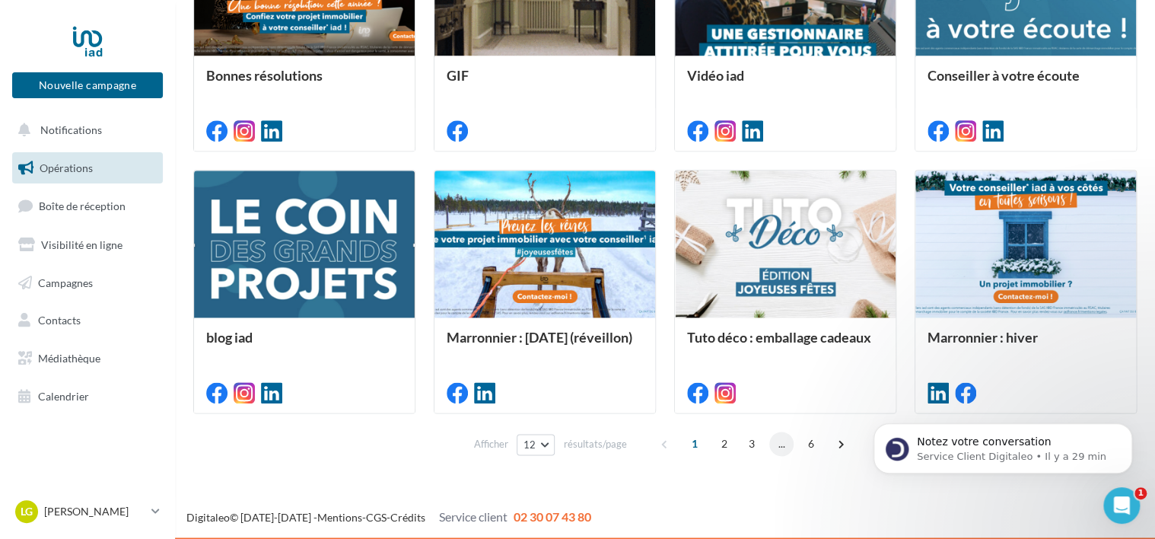
click at [770, 442] on span "..." at bounding box center [781, 443] width 24 height 24
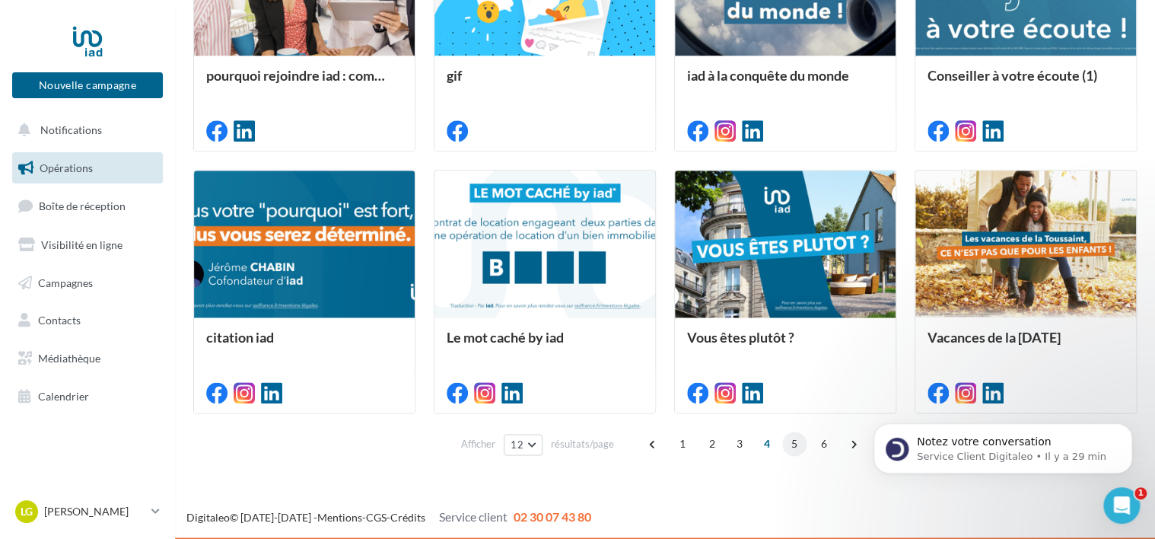
click at [788, 441] on span "5" at bounding box center [794, 443] width 24 height 24
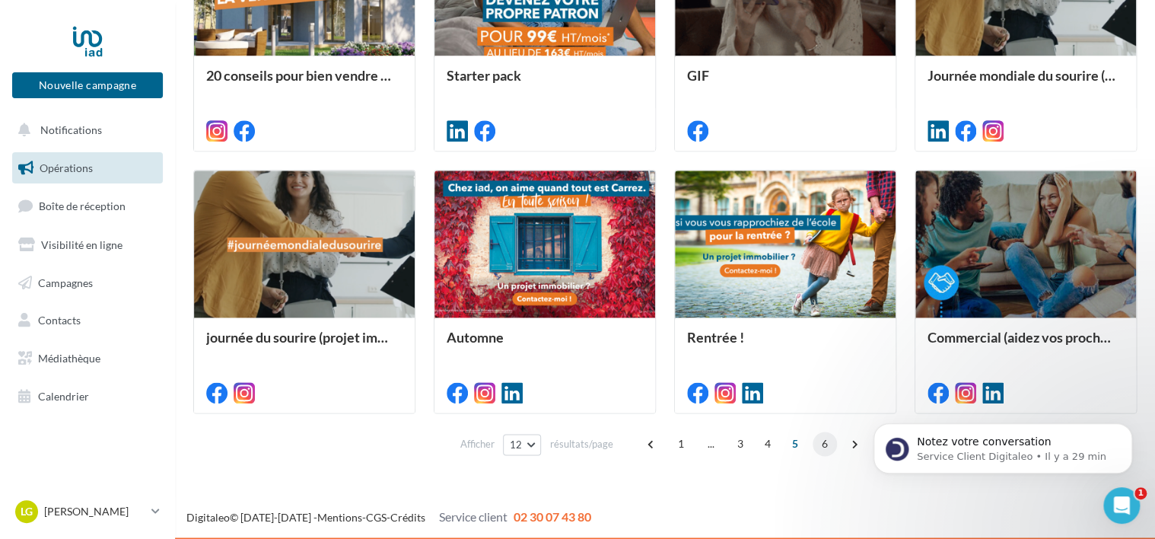
click at [823, 443] on span "6" at bounding box center [825, 443] width 24 height 24
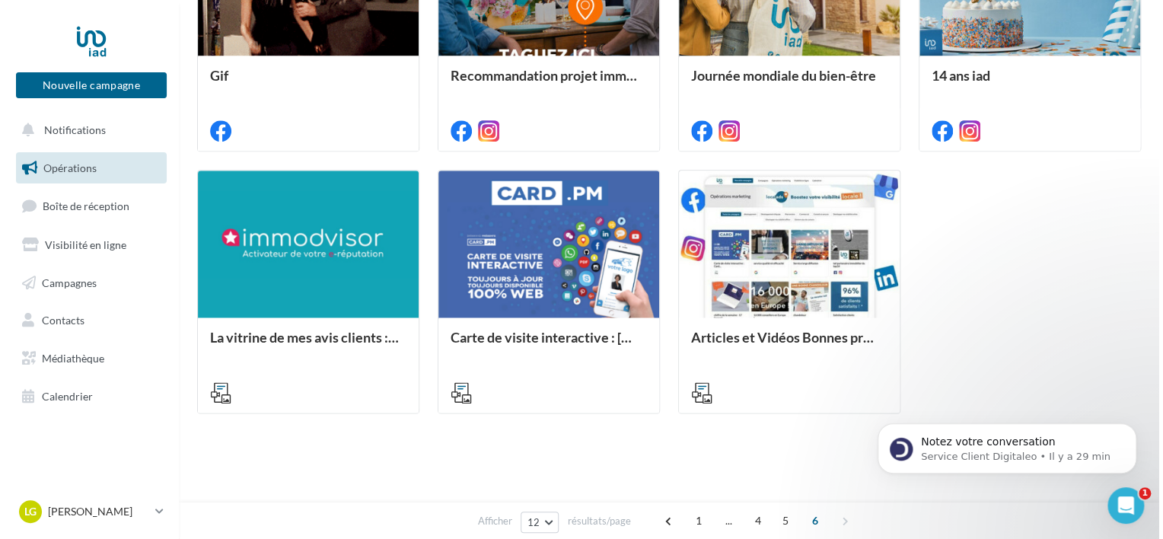
scroll to position [399, 0]
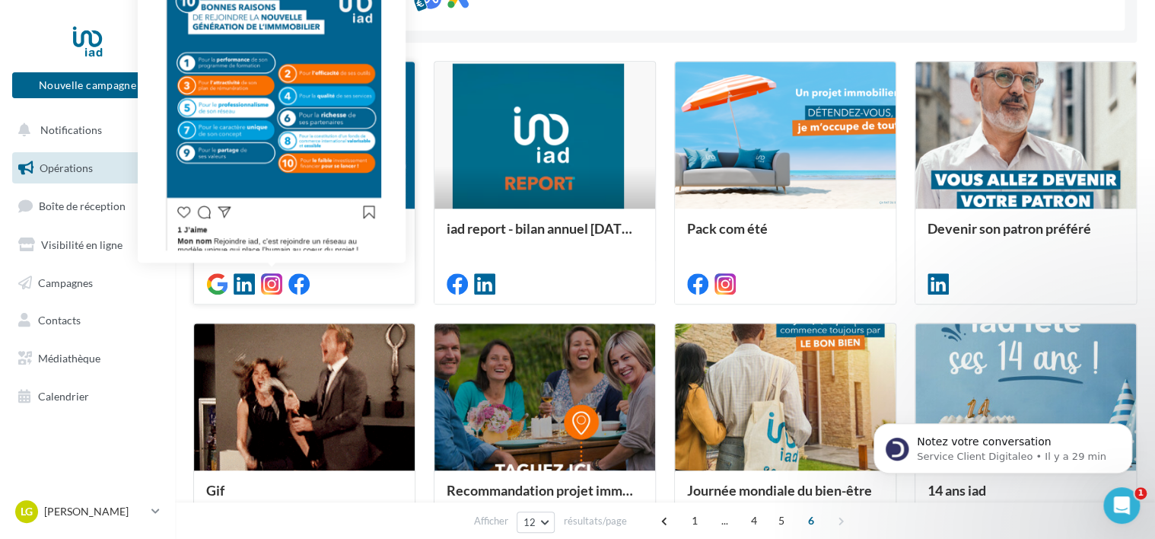
click at [271, 282] on icon at bounding box center [271, 283] width 21 height 21
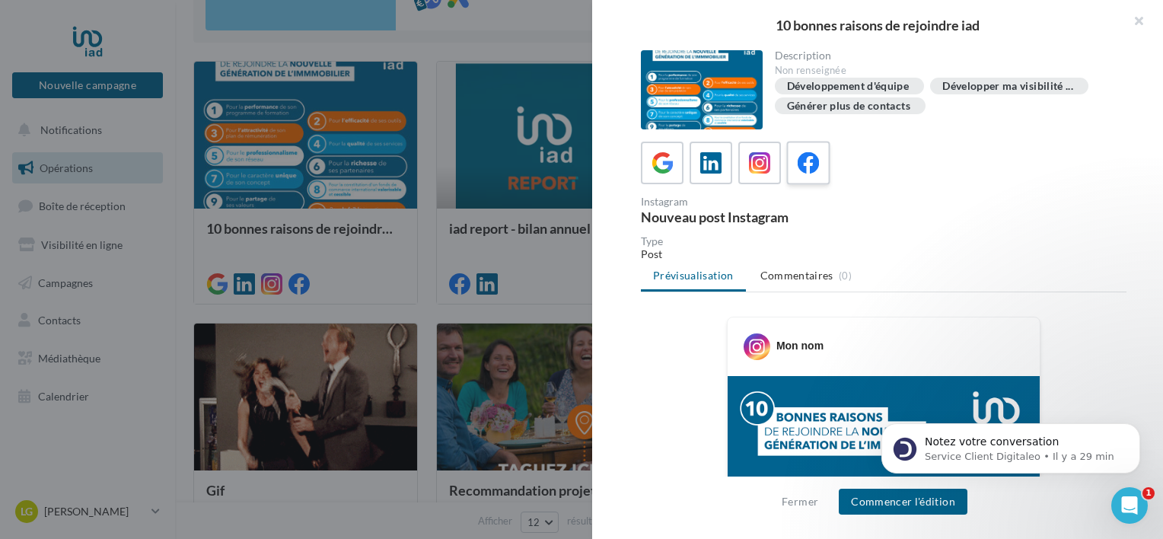
click at [790, 180] on label at bounding box center [807, 162] width 43 height 43
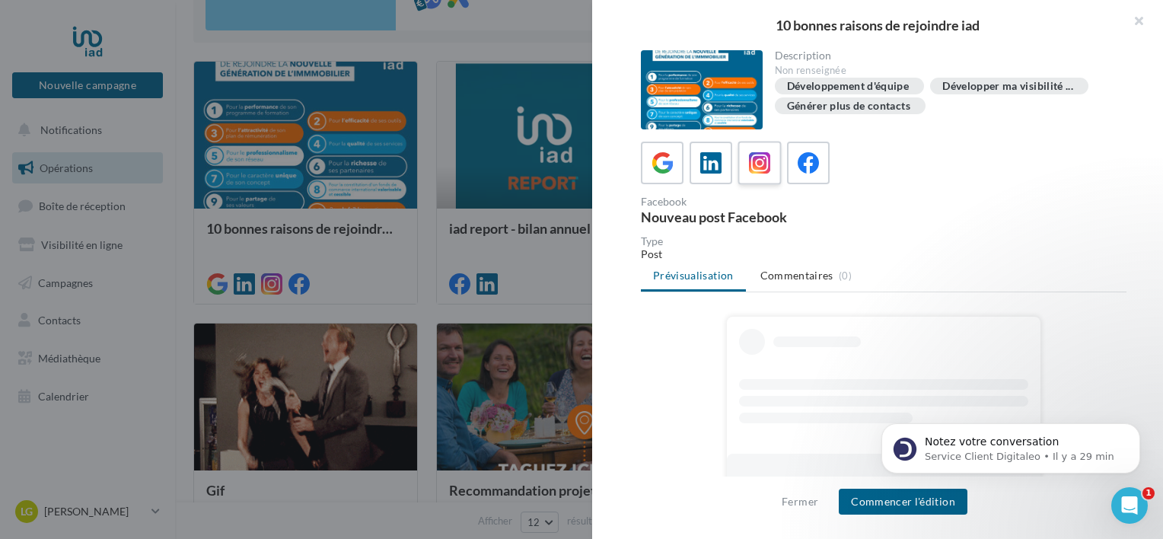
click at [769, 177] on div at bounding box center [760, 163] width 28 height 28
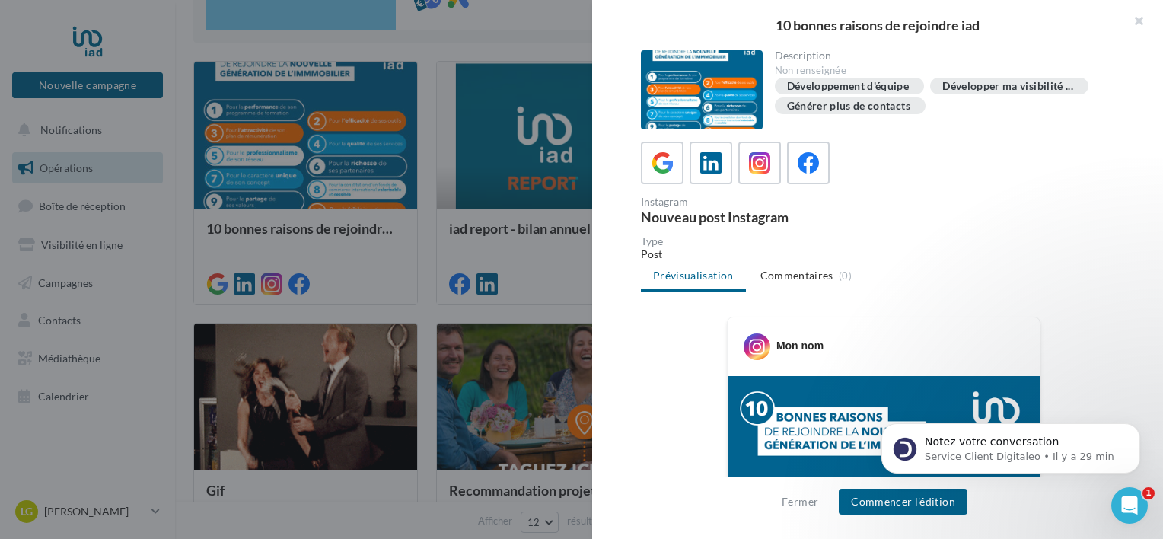
click at [668, 259] on div "Post" at bounding box center [883, 253] width 485 height 15
click at [652, 262] on div "Post" at bounding box center [883, 253] width 485 height 15
click at [656, 204] on div "Instagram" at bounding box center [759, 201] width 237 height 11
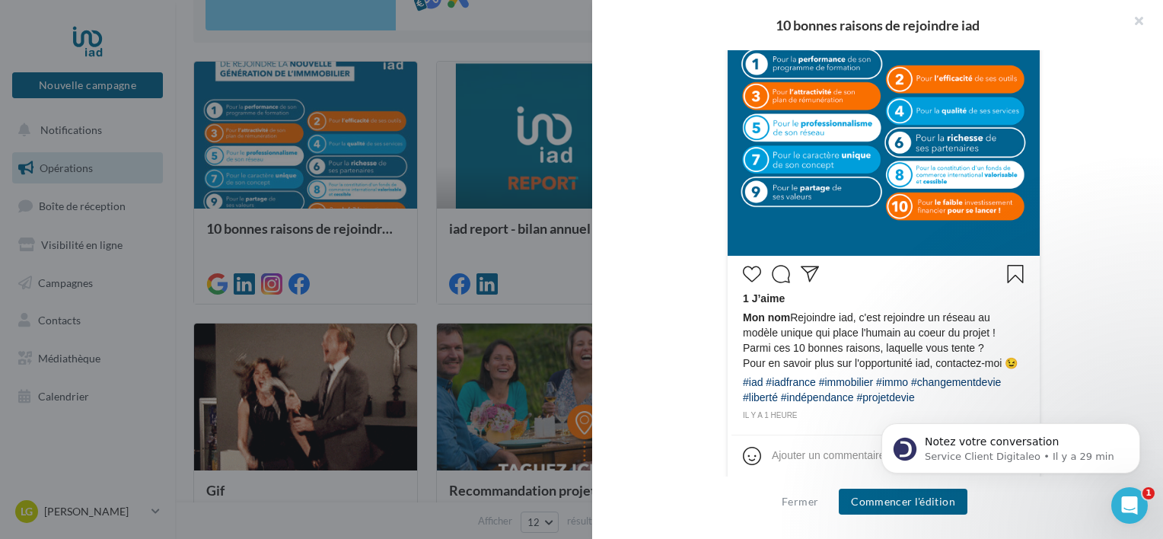
scroll to position [450, 0]
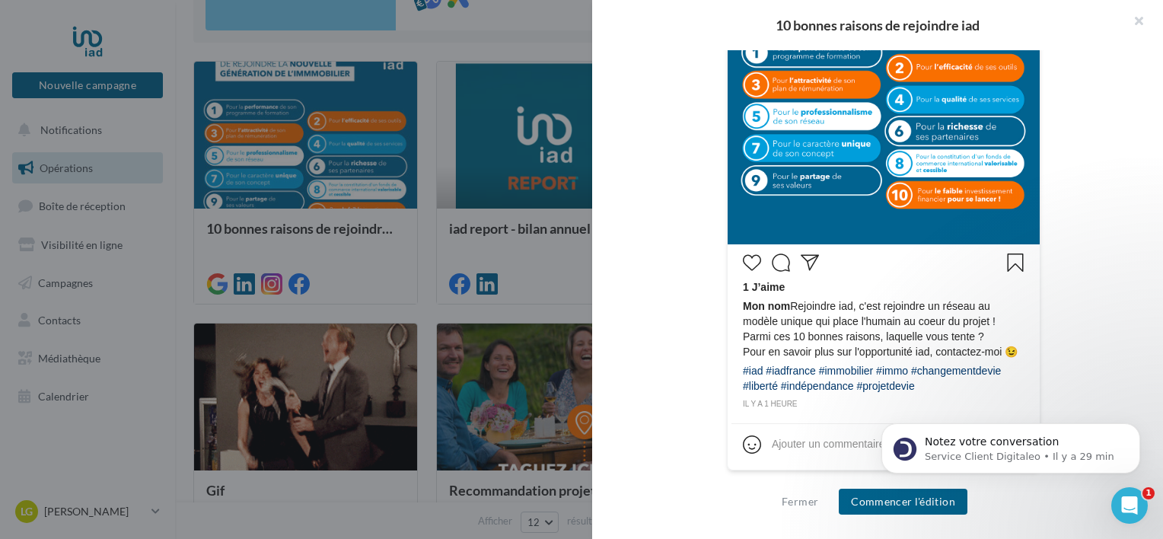
click at [767, 308] on span "Mon nom" at bounding box center [766, 306] width 47 height 12
drag, startPoint x: 52, startPoint y: 105, endPoint x: 918, endPoint y: 499, distance: 952.0
click at [918, 499] on button "Commencer l'édition" at bounding box center [902, 501] width 129 height 26
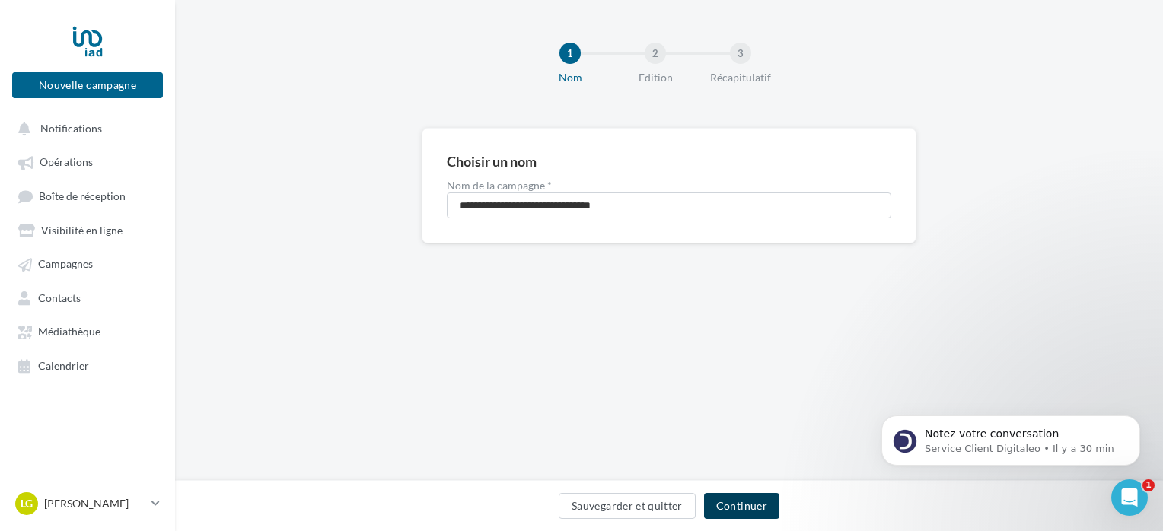
click at [743, 508] on button "Continuer" at bounding box center [741, 506] width 75 height 26
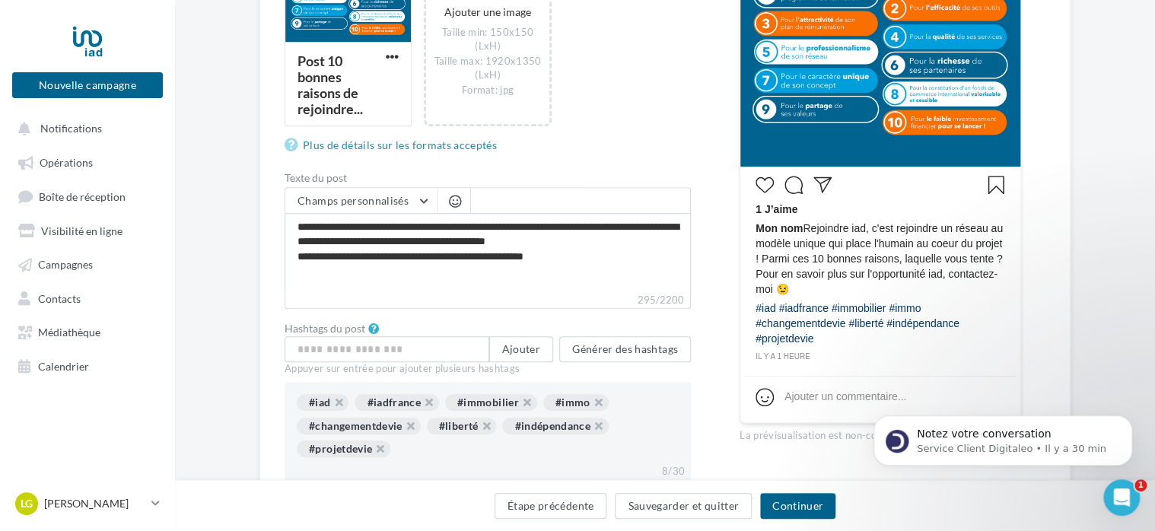
scroll to position [380, 0]
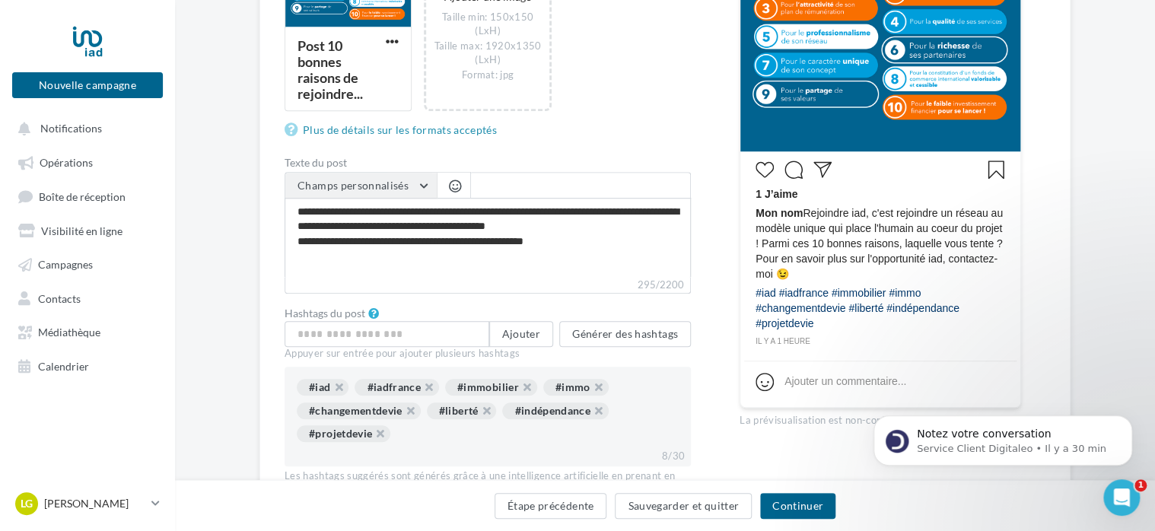
click at [390, 183] on span "Champs personnalisés" at bounding box center [352, 185] width 111 height 13
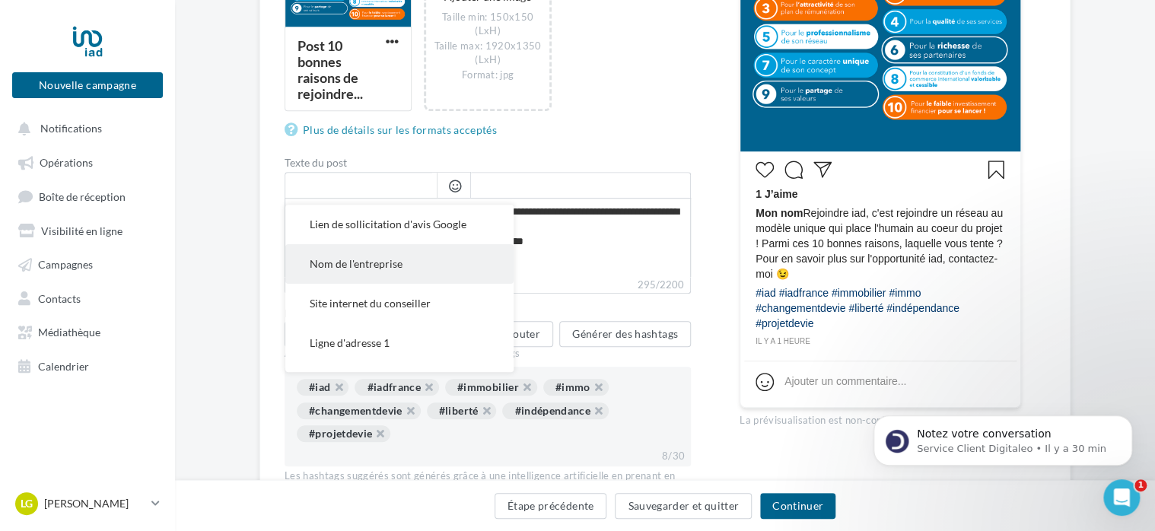
click at [396, 269] on span "Nom de l'entreprise" at bounding box center [356, 263] width 93 height 13
type textarea "**********"
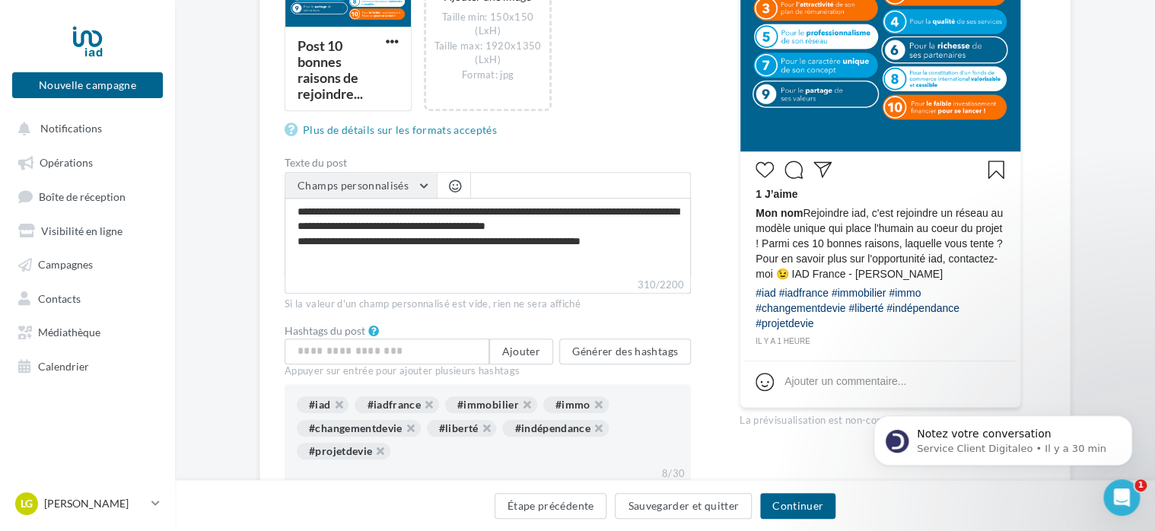
click at [426, 183] on button "Champs personnalisés" at bounding box center [360, 186] width 151 height 26
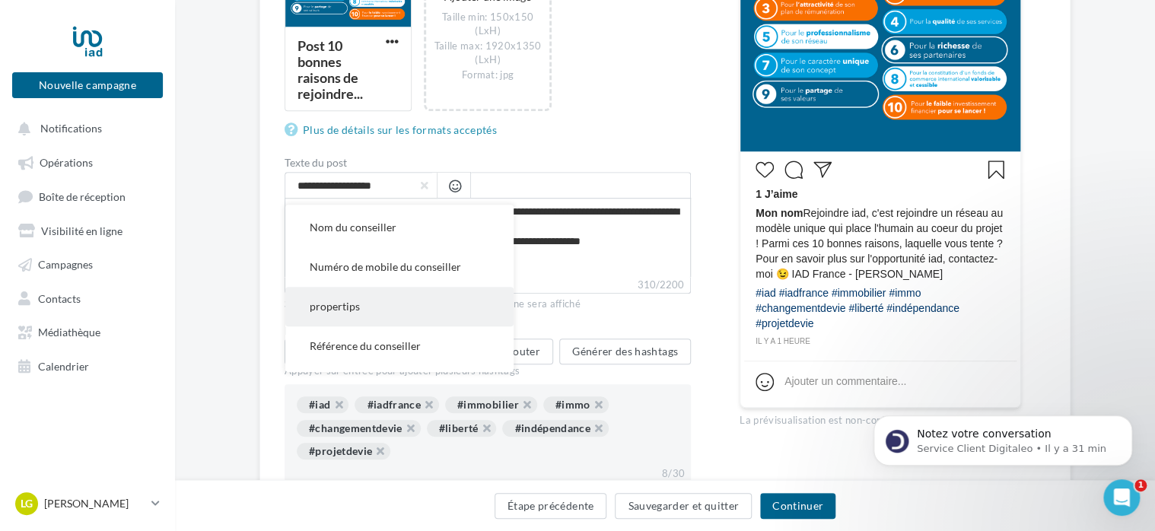
scroll to position [332, 0]
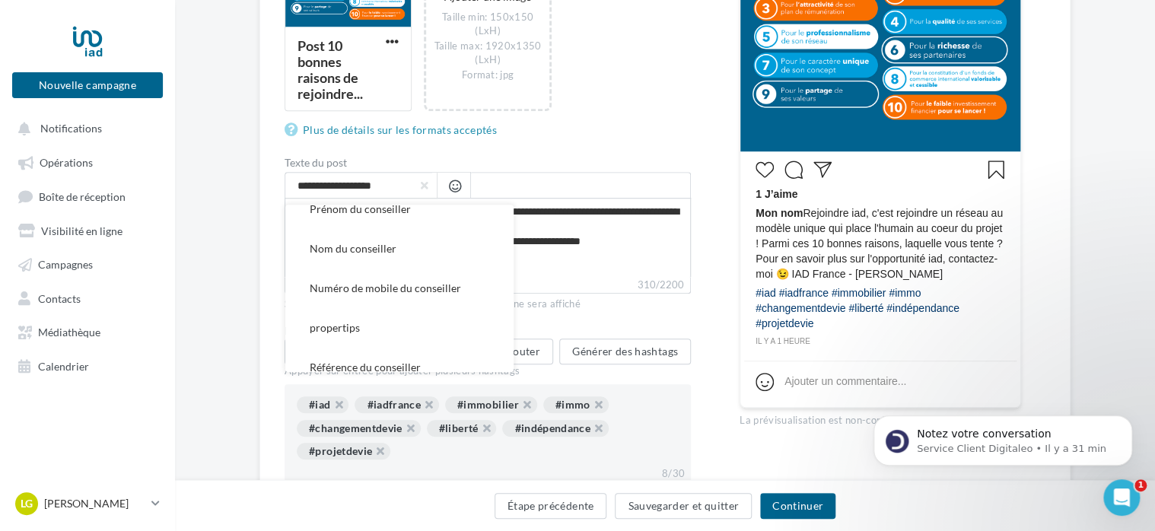
click at [425, 285] on span "Numéro de mobile du conseiller" at bounding box center [385, 287] width 151 height 13
type textarea "**********"
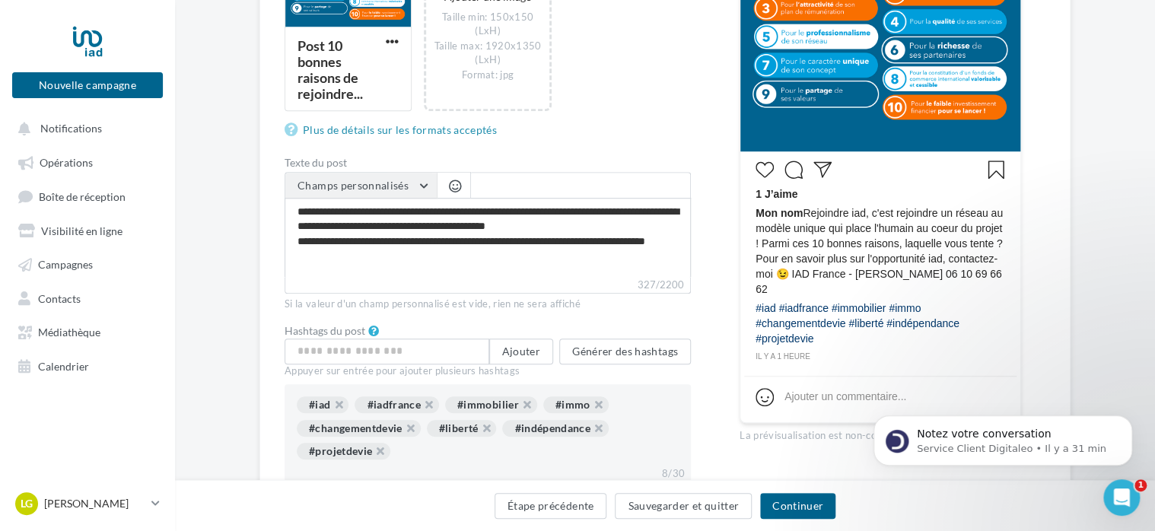
click at [428, 183] on button "Champs personnalisés" at bounding box center [360, 186] width 151 height 26
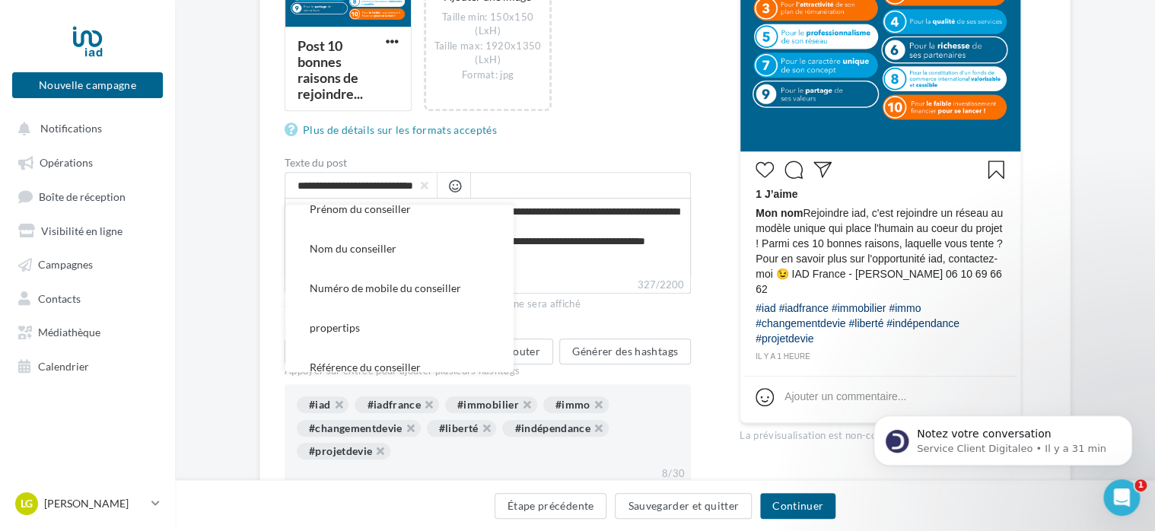
scroll to position [0, 18]
click at [511, 154] on div "**********" at bounding box center [488, 162] width 406 height 728
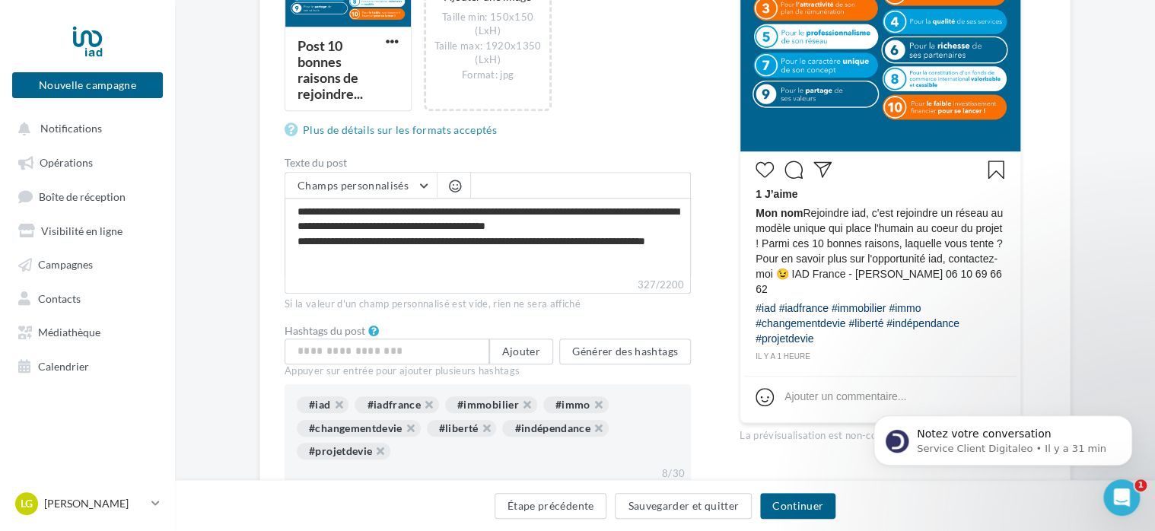
click at [512, 186] on span at bounding box center [581, 185] width 220 height 26
click at [454, 190] on span "button" at bounding box center [455, 186] width 12 height 13
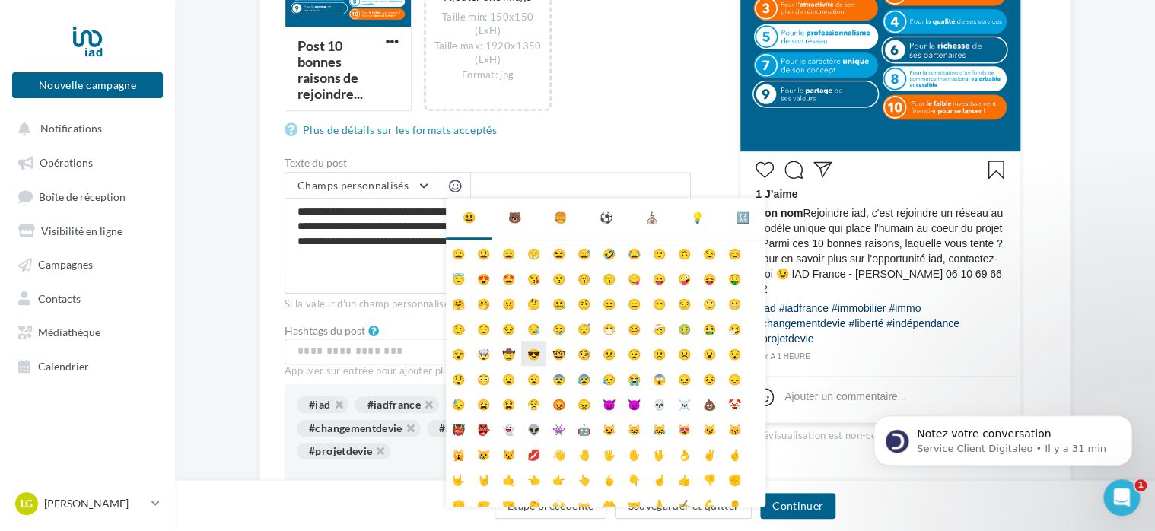
click at [530, 351] on li "😎" at bounding box center [533, 353] width 25 height 25
type textarea "**********"
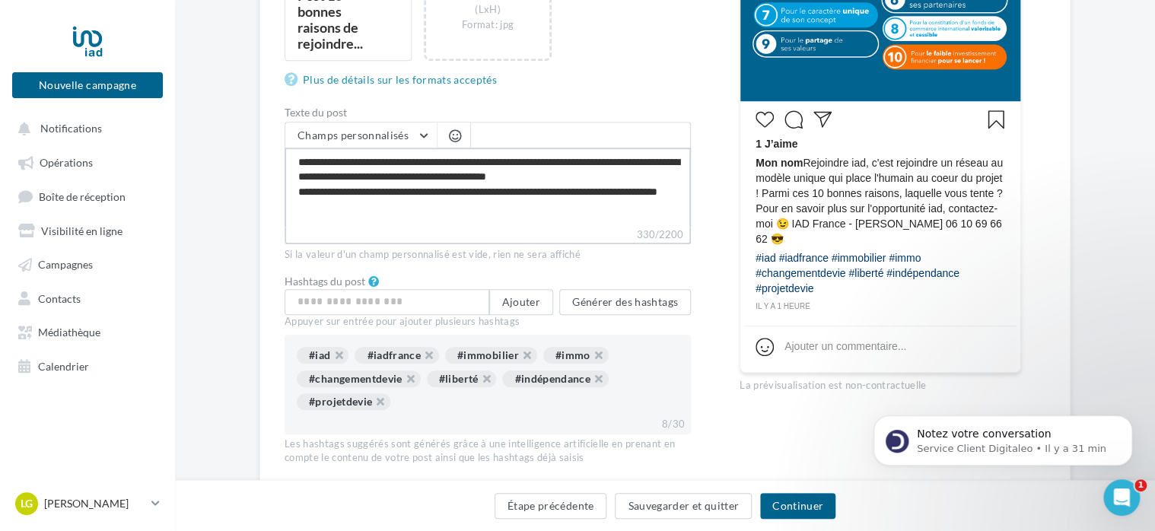
scroll to position [456, 0]
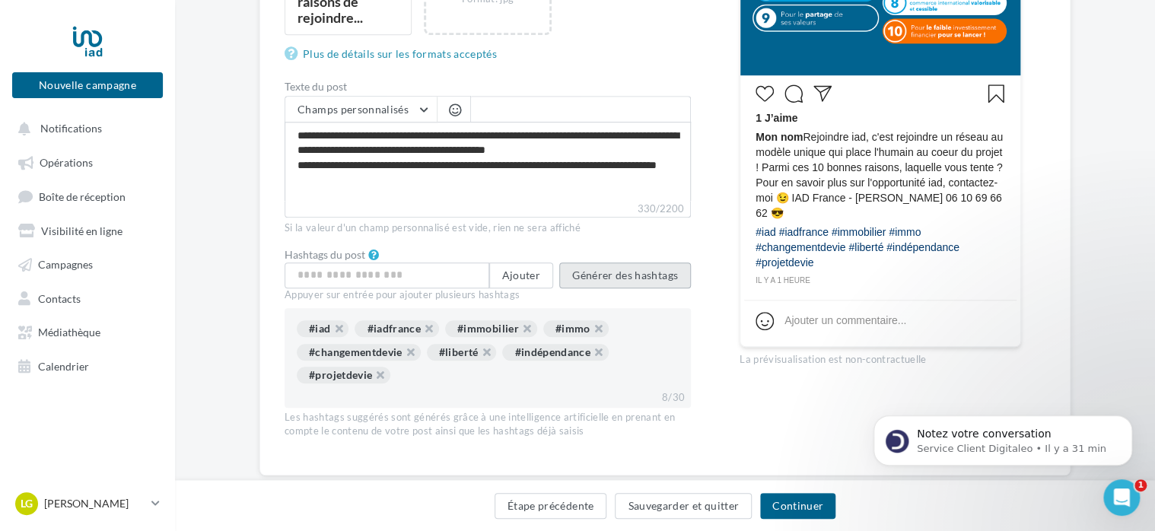
click at [621, 277] on button "Générer des hashtags" at bounding box center [625, 275] width 132 height 26
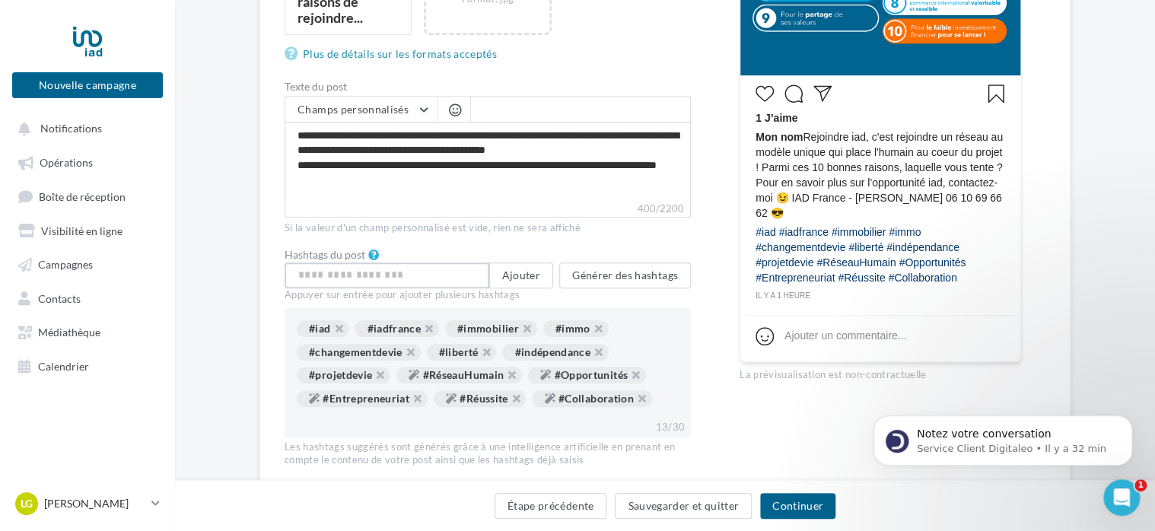
click at [469, 278] on input "text" at bounding box center [387, 275] width 205 height 26
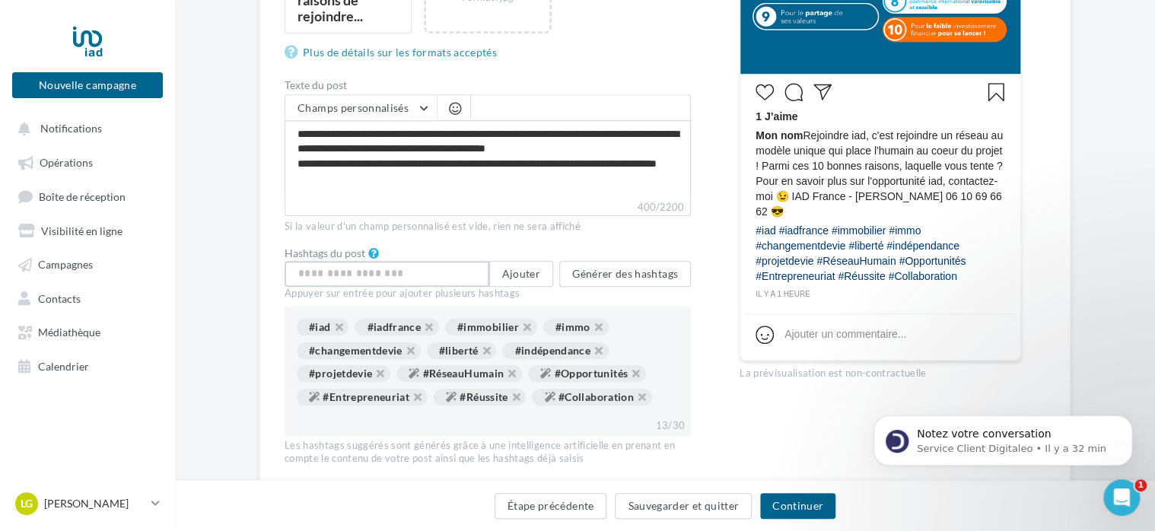
scroll to position [444, 0]
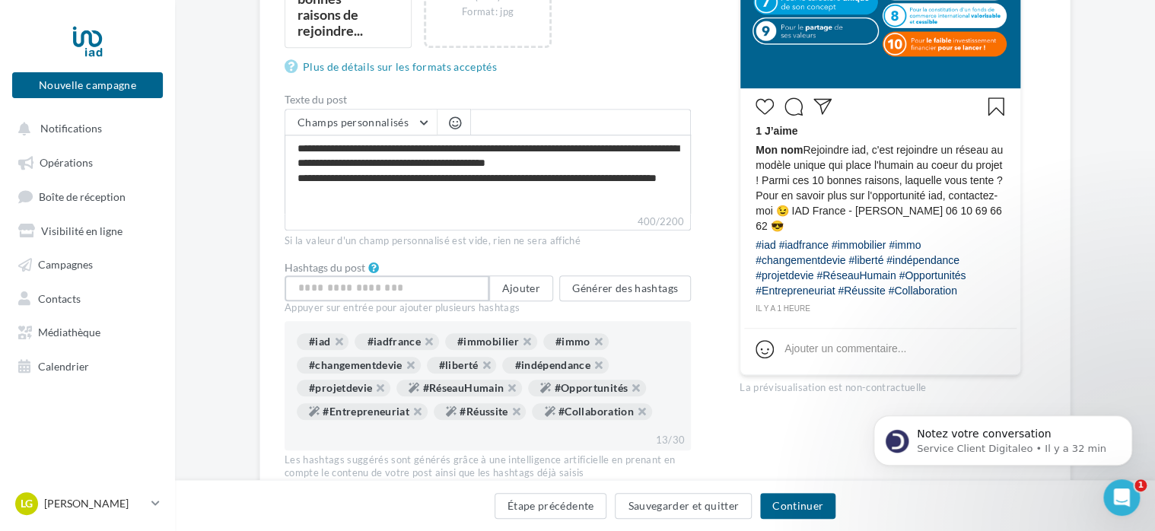
click at [460, 282] on input "text" at bounding box center [387, 288] width 205 height 26
click at [790, 505] on button "Continuer" at bounding box center [797, 506] width 75 height 26
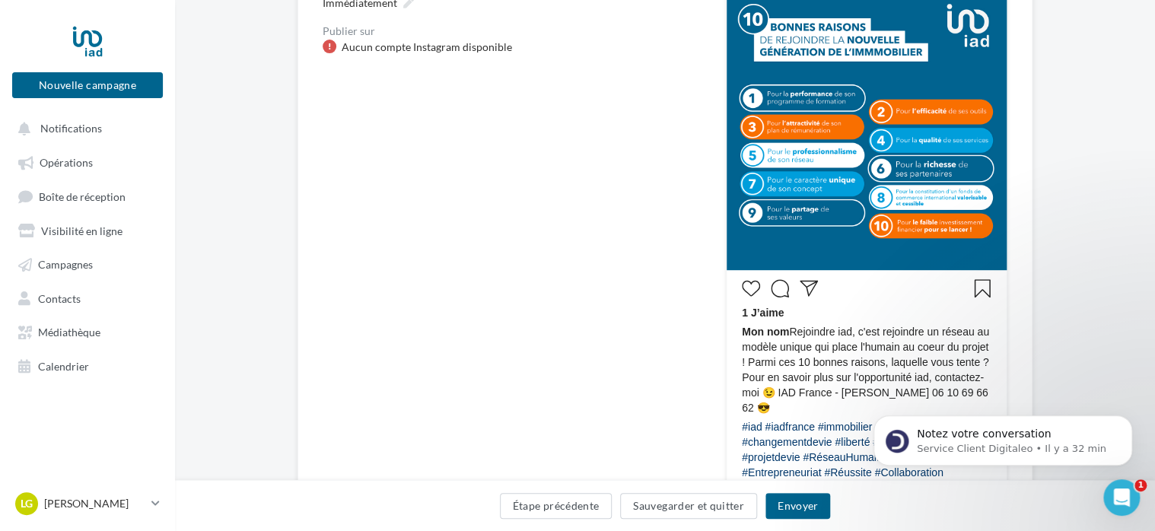
scroll to position [380, 0]
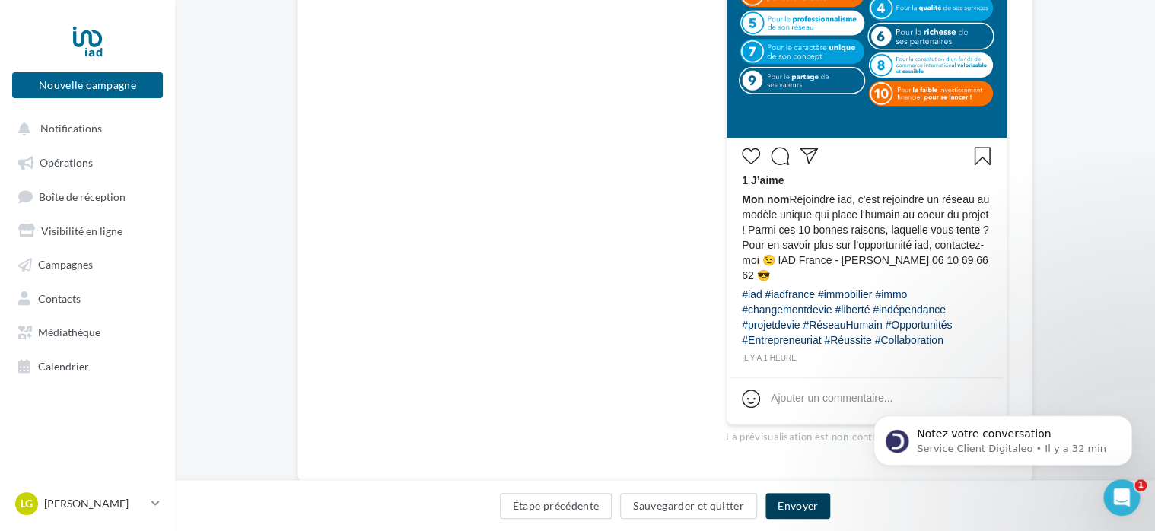
click at [784, 508] on button "Envoyer" at bounding box center [797, 506] width 65 height 26
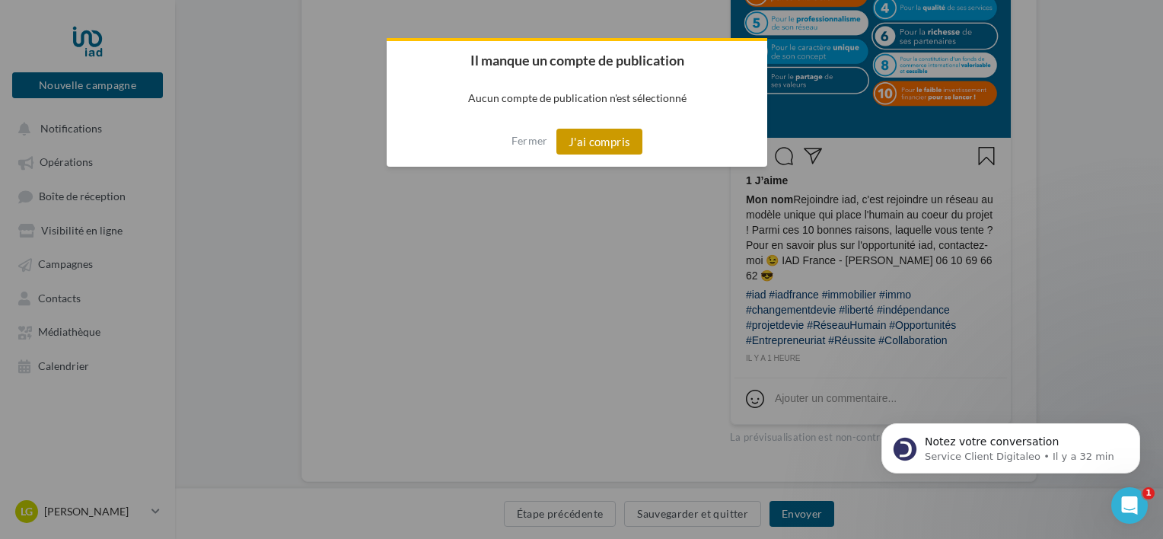
click at [631, 145] on button "J'ai compris" at bounding box center [599, 142] width 87 height 26
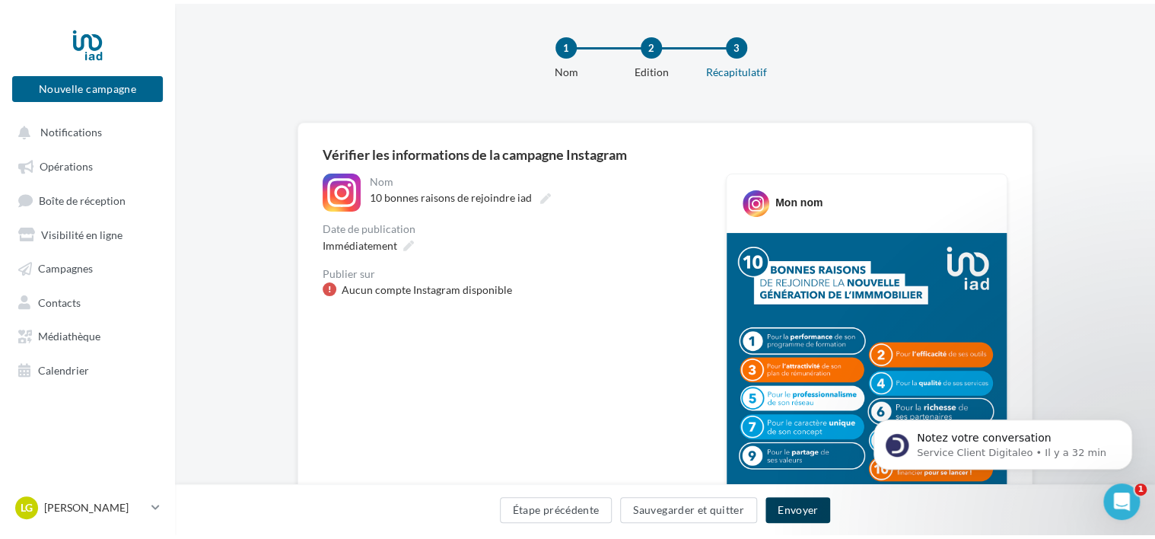
scroll to position [0, 0]
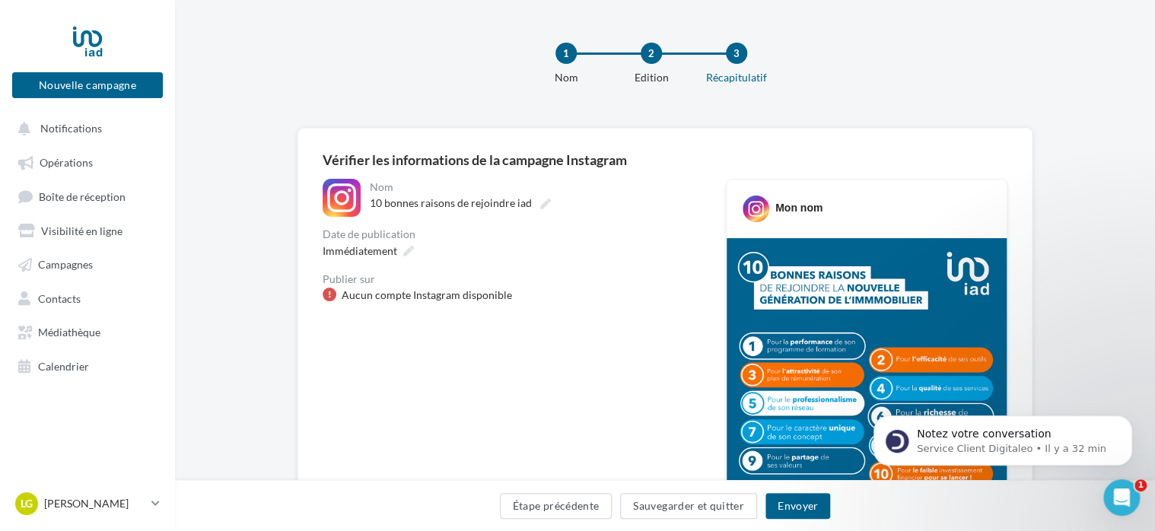
click at [380, 295] on div "Aucun compte Instagram disponible" at bounding box center [427, 295] width 170 height 15
click at [335, 294] on div "Aucun compte Instagram disponible" at bounding box center [512, 295] width 379 height 15
click at [361, 189] on div "**********" at bounding box center [512, 198] width 379 height 38
click at [356, 189] on div at bounding box center [342, 198] width 38 height 38
click at [355, 189] on div at bounding box center [342, 198] width 38 height 38
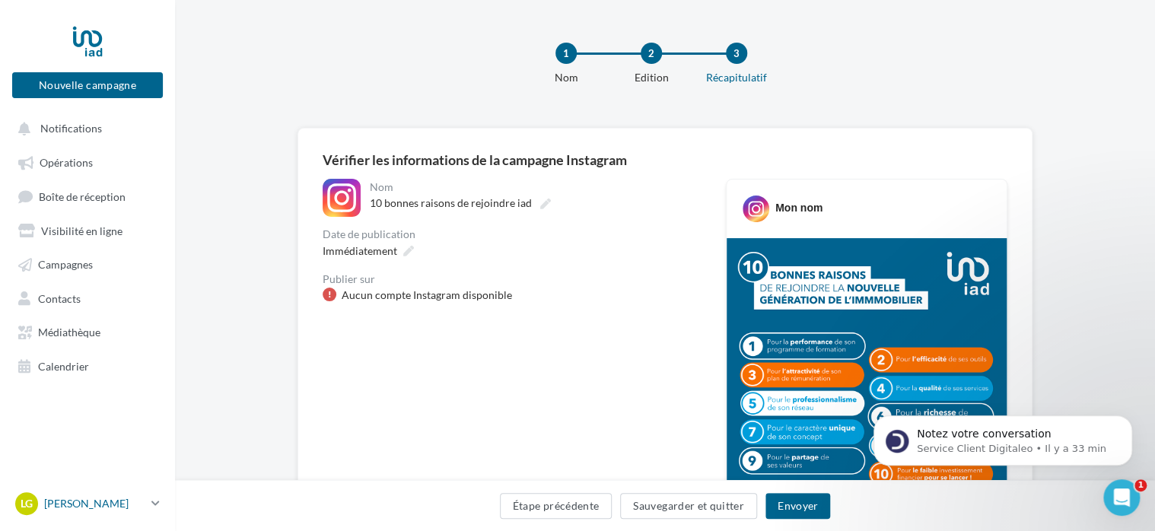
click at [100, 503] on p "[PERSON_NAME]" at bounding box center [94, 503] width 101 height 15
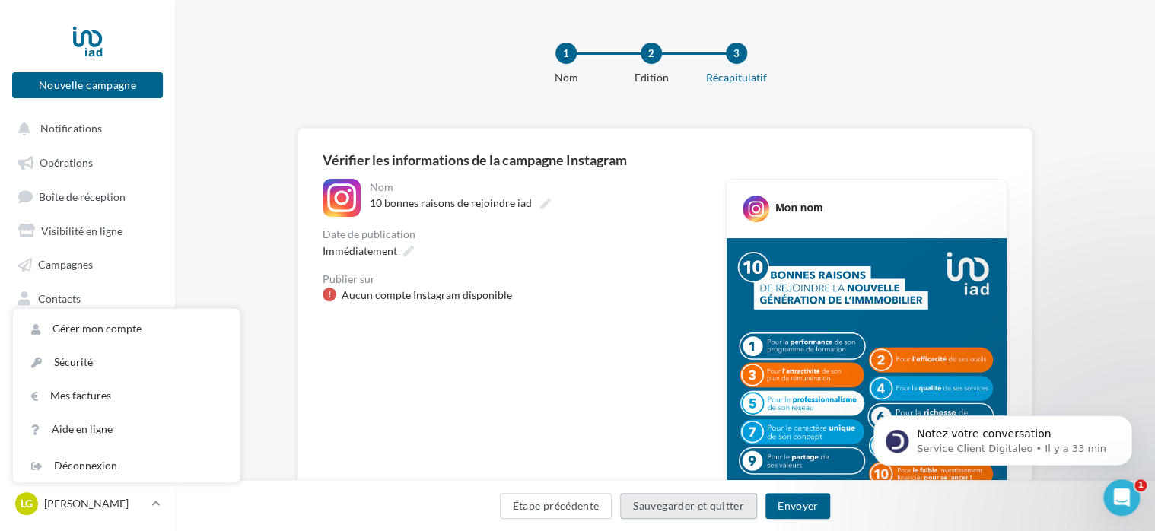
click at [732, 510] on button "Sauvegarder et quitter" at bounding box center [688, 506] width 137 height 26
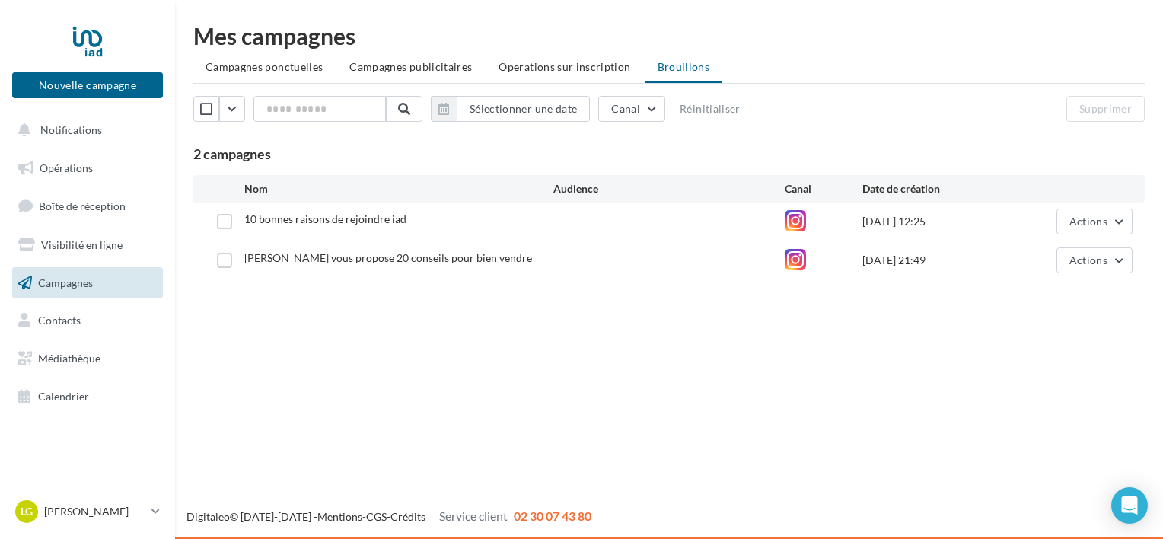
click at [131, 507] on p "[PERSON_NAME]" at bounding box center [94, 511] width 101 height 15
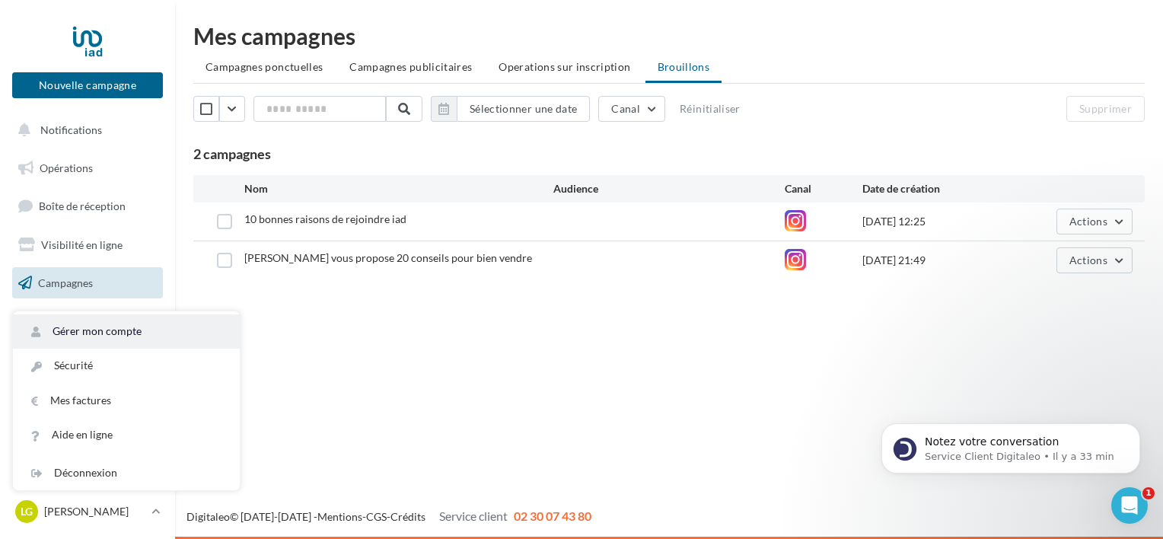
click at [138, 341] on link "Gérer mon compte" at bounding box center [126, 331] width 227 height 34
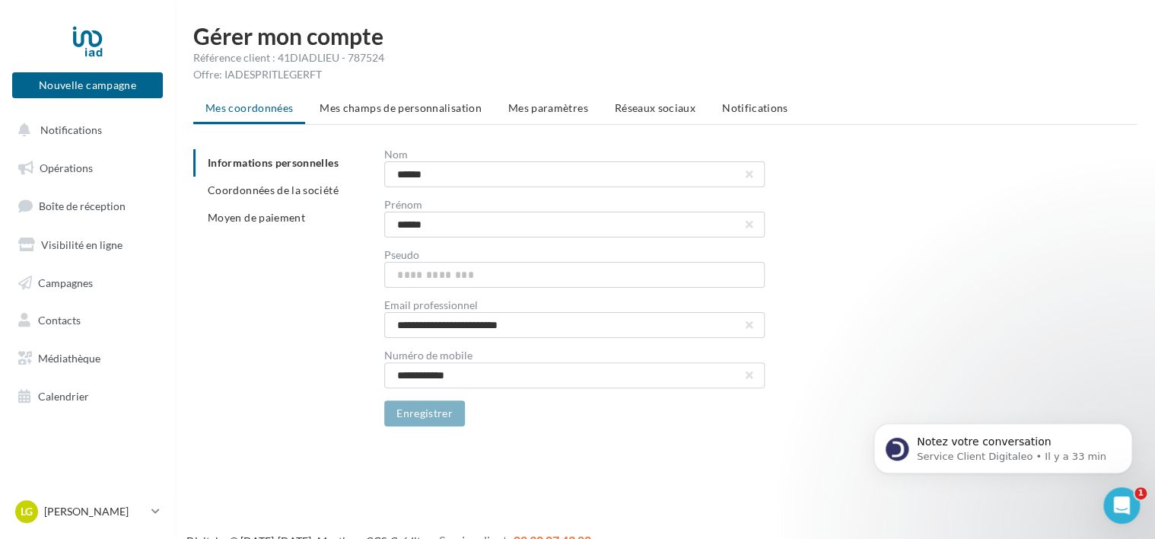
click at [647, 102] on span "Réseaux sociaux" at bounding box center [655, 107] width 81 height 13
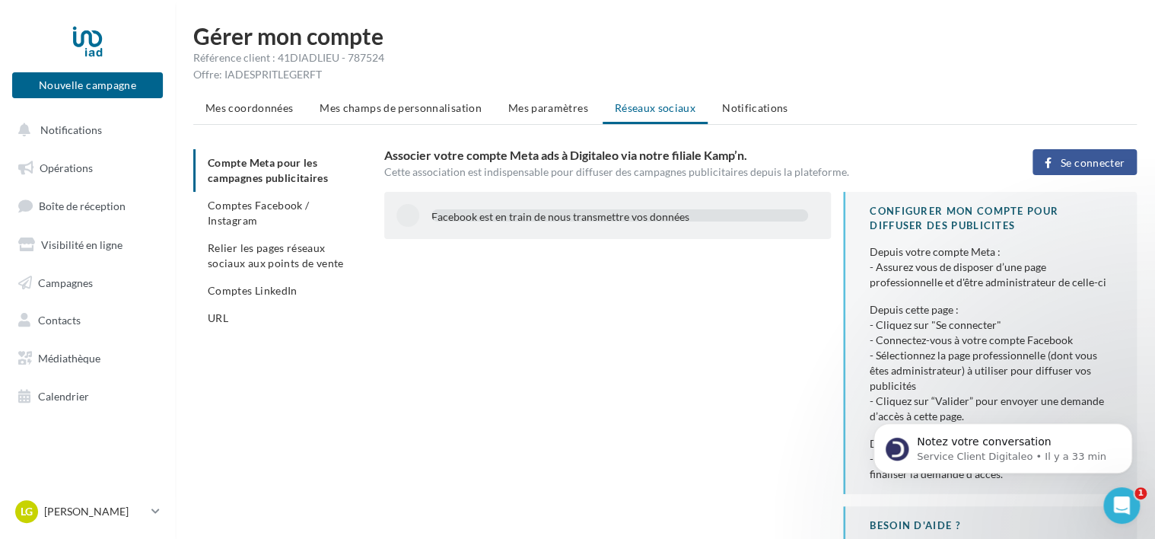
click at [660, 228] on div "Facebook est en train de nous transmettre vos données" at bounding box center [607, 215] width 447 height 47
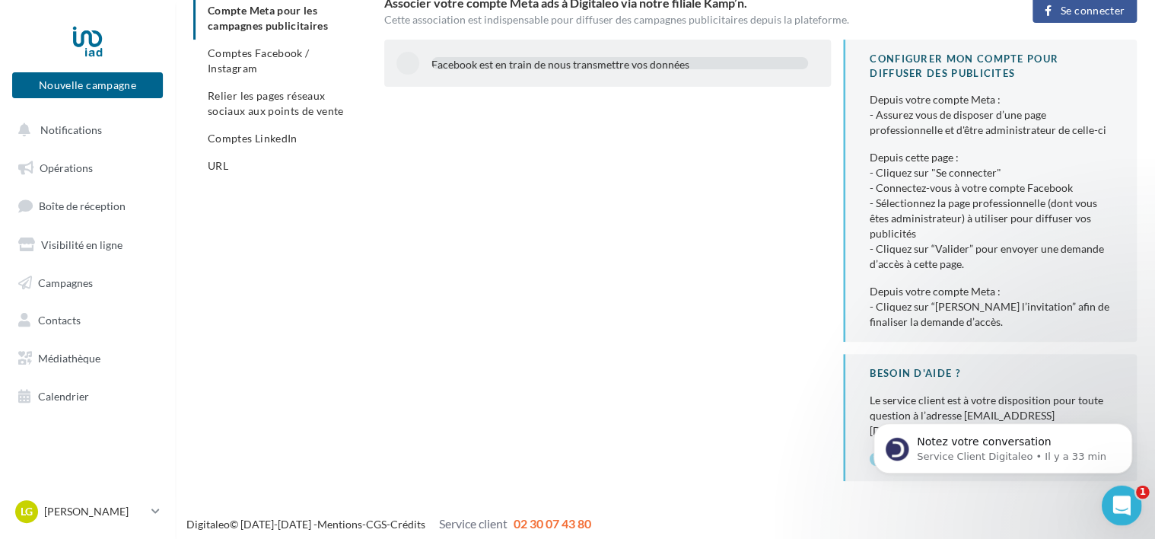
click at [1112, 506] on icon "Ouvrir le Messenger Intercom" at bounding box center [1119, 503] width 25 height 25
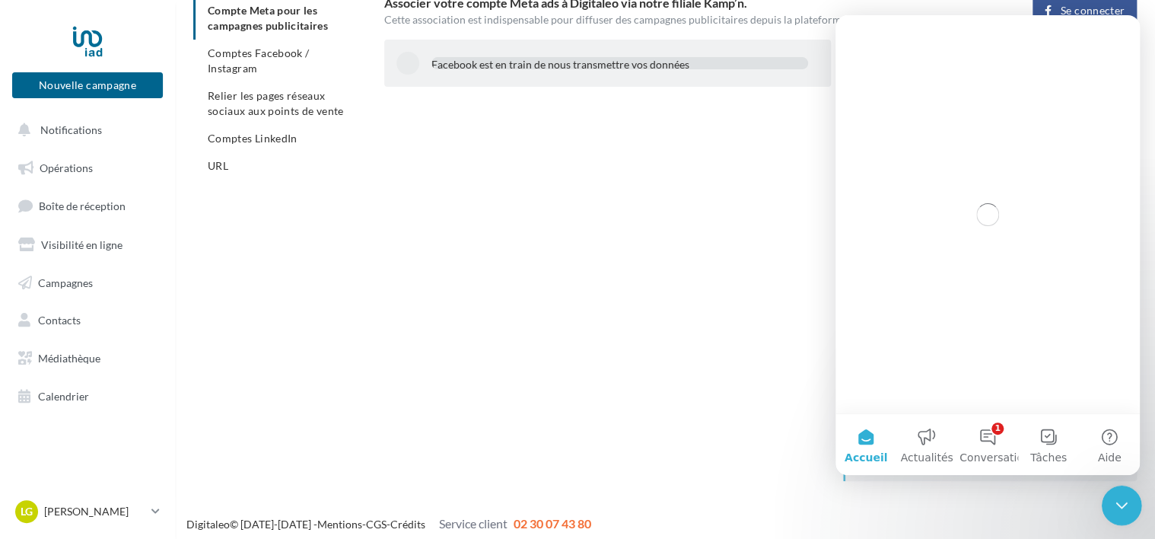
scroll to position [0, 0]
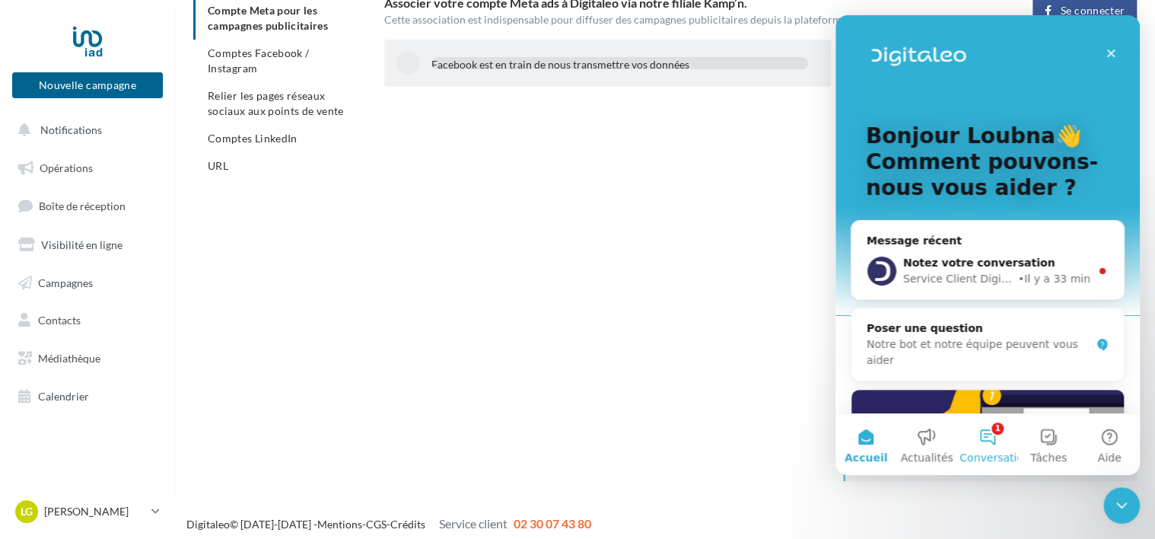
click at [981, 436] on button "1 Conversations" at bounding box center [987, 444] width 61 height 61
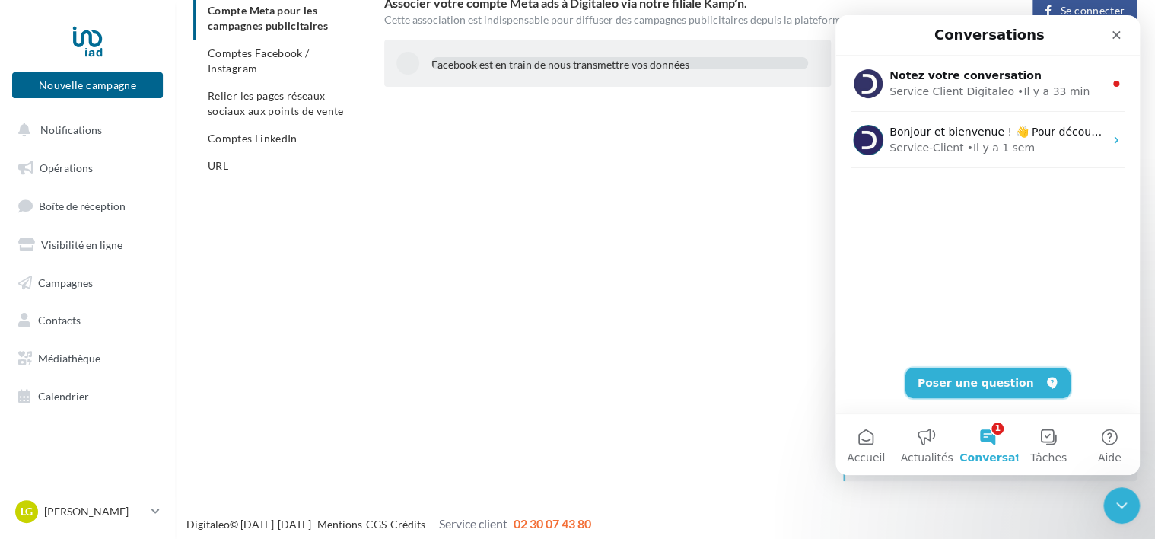
click at [976, 388] on button "Poser une question" at bounding box center [987, 382] width 165 height 30
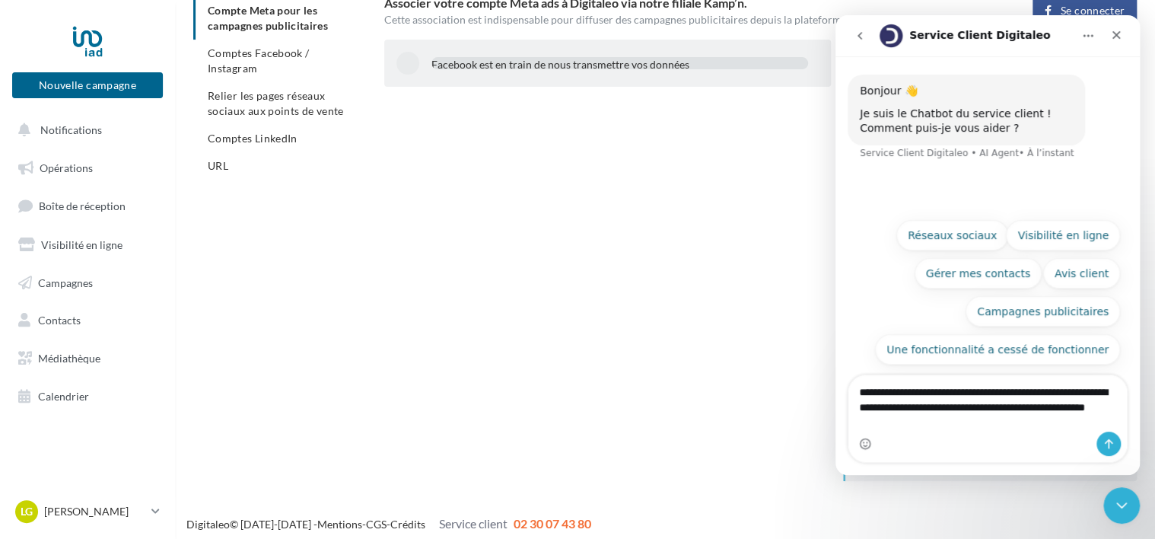
type textarea "**********"
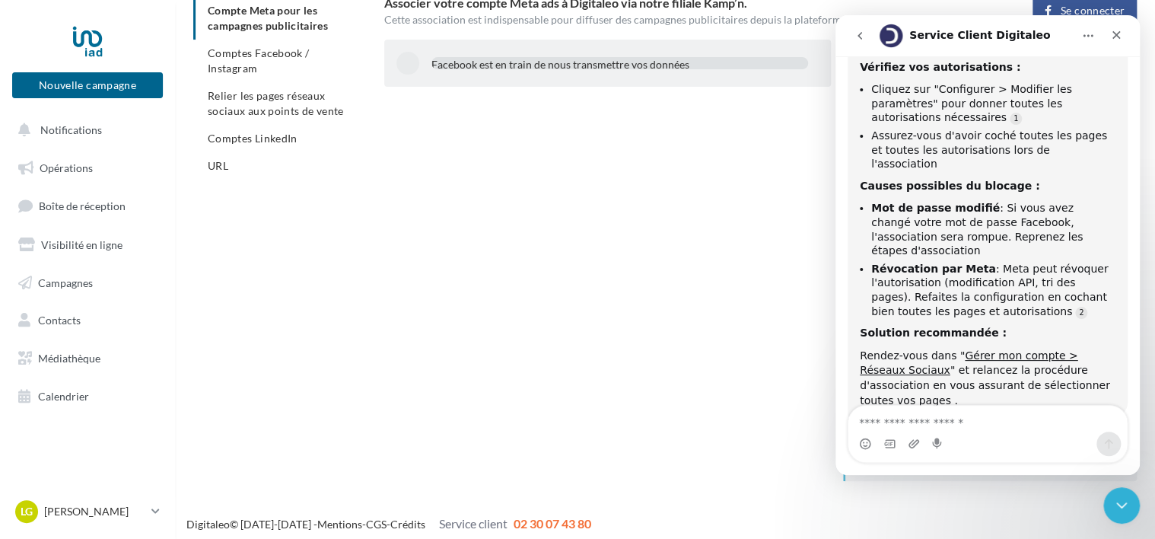
scroll to position [268, 0]
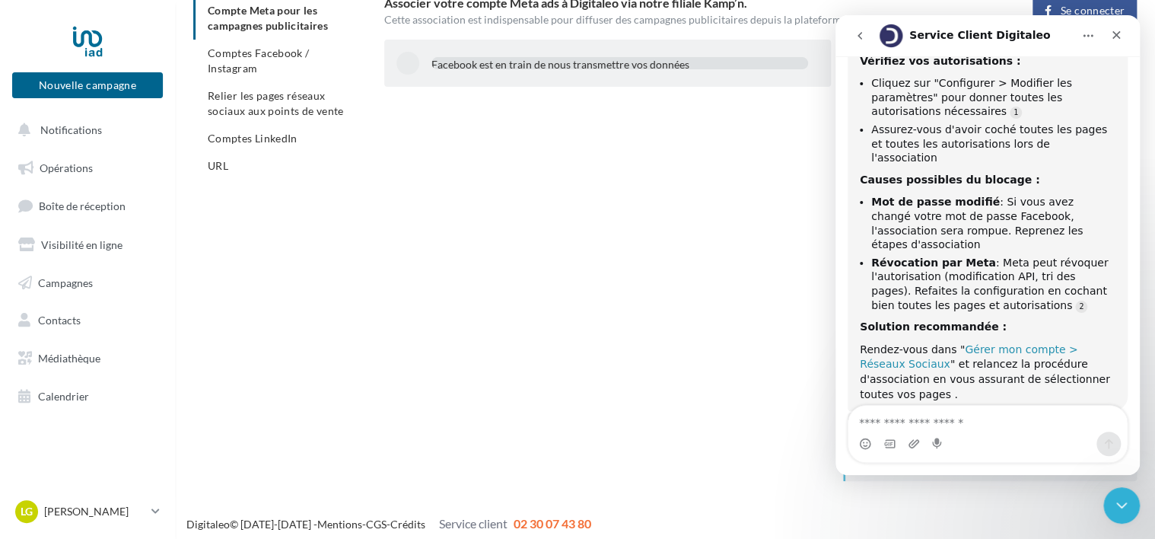
click at [1031, 343] on link "Gérer mon compte > Réseaux Sociaux" at bounding box center [969, 356] width 218 height 27
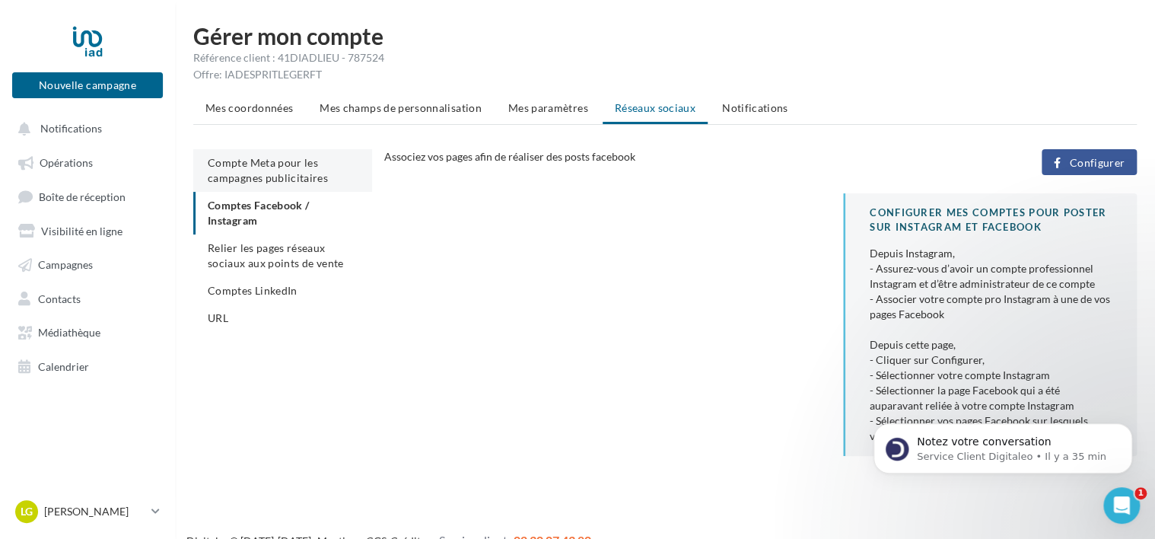
click at [296, 164] on span "Compte Meta pour les campagnes publicitaires" at bounding box center [268, 170] width 120 height 28
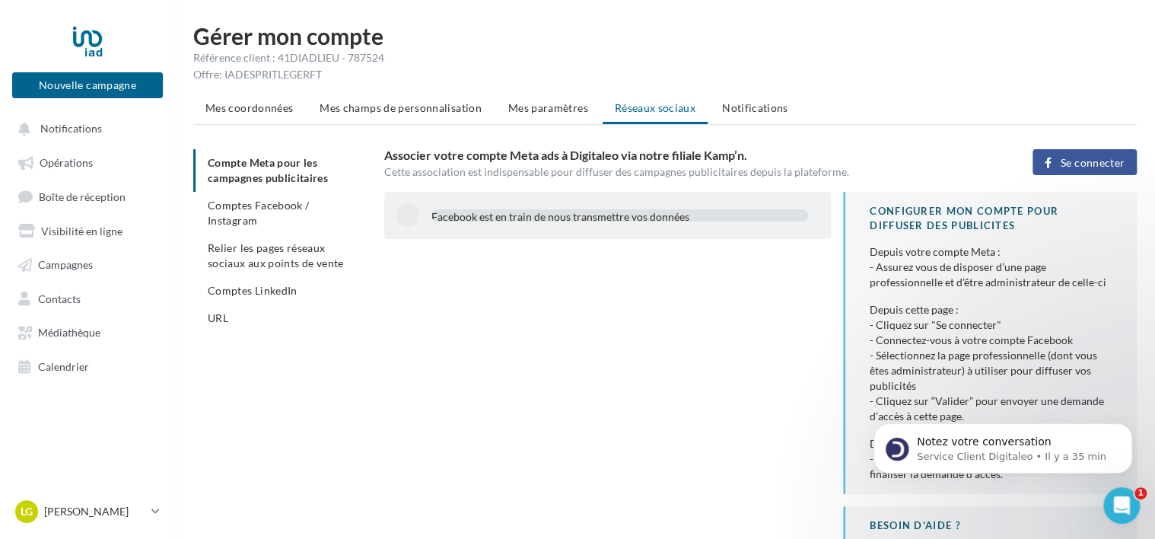
click at [475, 214] on div "Facebook est en train de nous transmettre vos données" at bounding box center [619, 216] width 377 height 15
click at [293, 217] on li "Comptes Facebook / Instagram" at bounding box center [282, 213] width 179 height 43
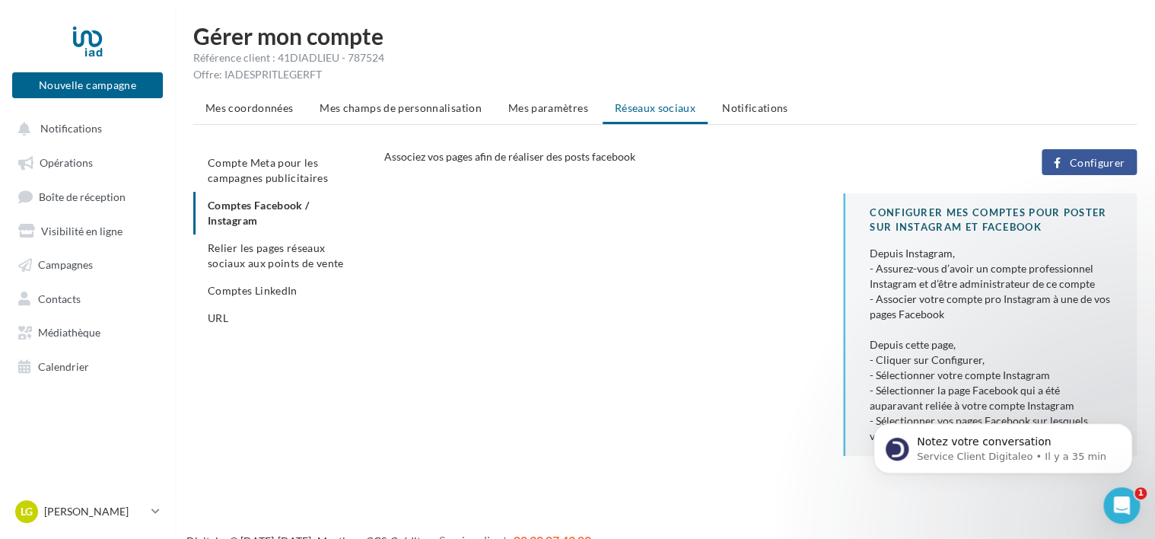
click at [1097, 167] on span "Configurer" at bounding box center [1097, 163] width 56 height 12
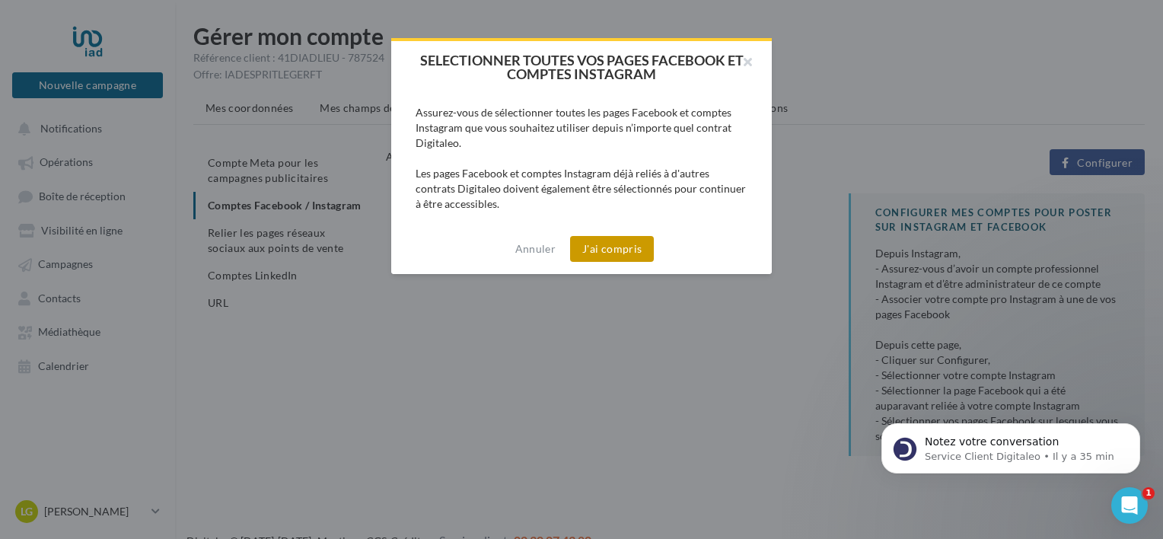
click at [625, 250] on button "J'ai compris" at bounding box center [612, 249] width 84 height 26
